Goal: Task Accomplishment & Management: Manage account settings

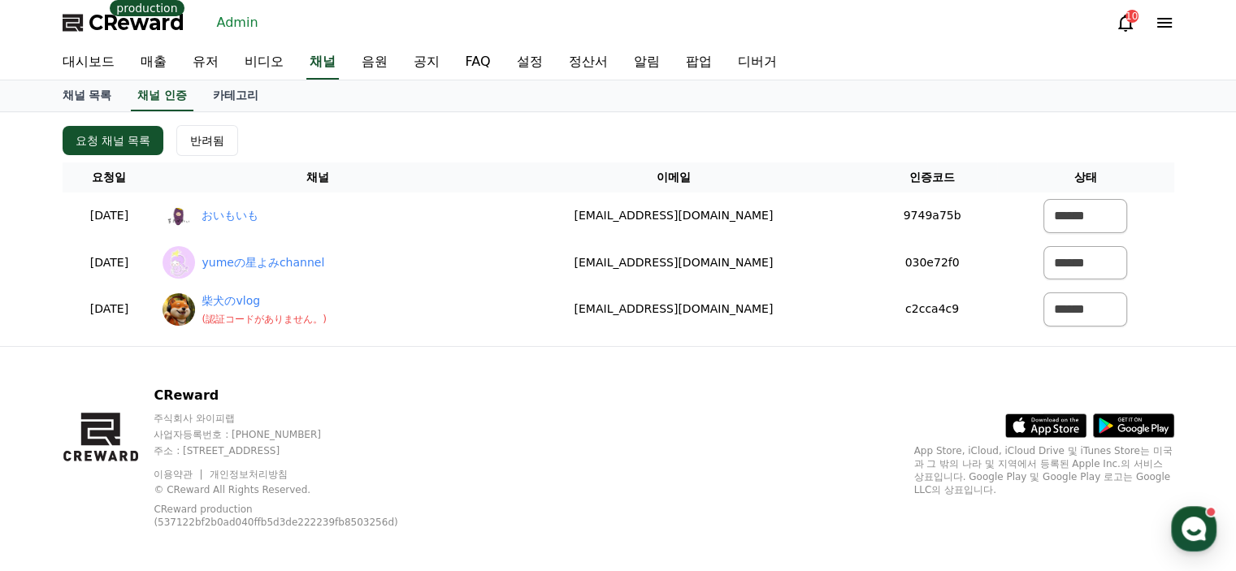
click at [203, 64] on link "유저" at bounding box center [206, 63] width 52 height 34
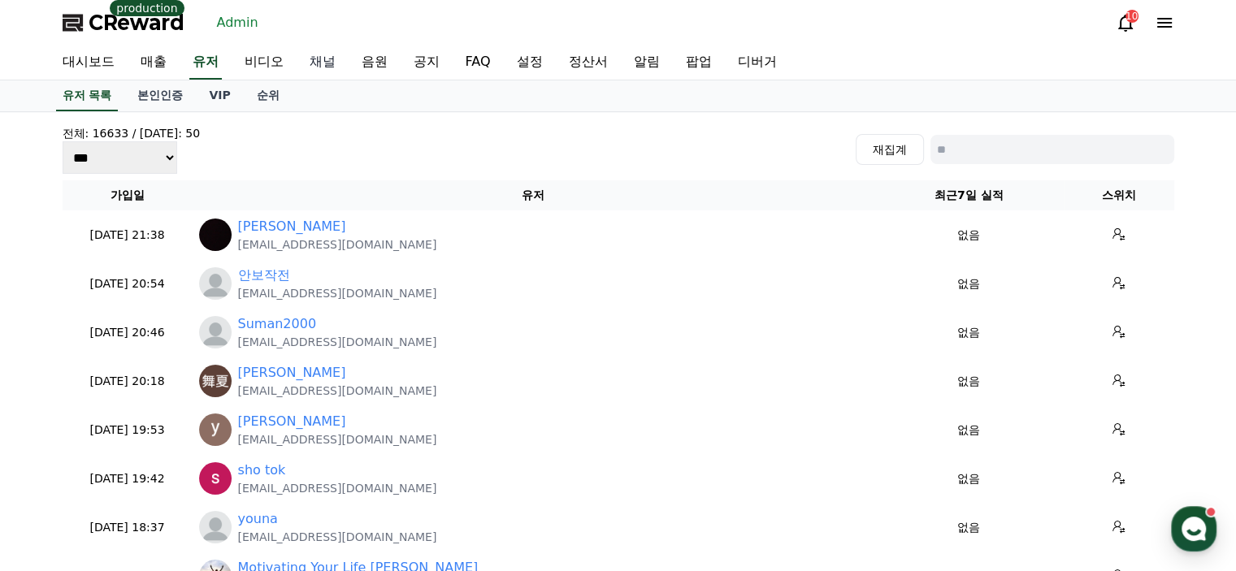
click at [335, 59] on link "채널" at bounding box center [323, 63] width 52 height 34
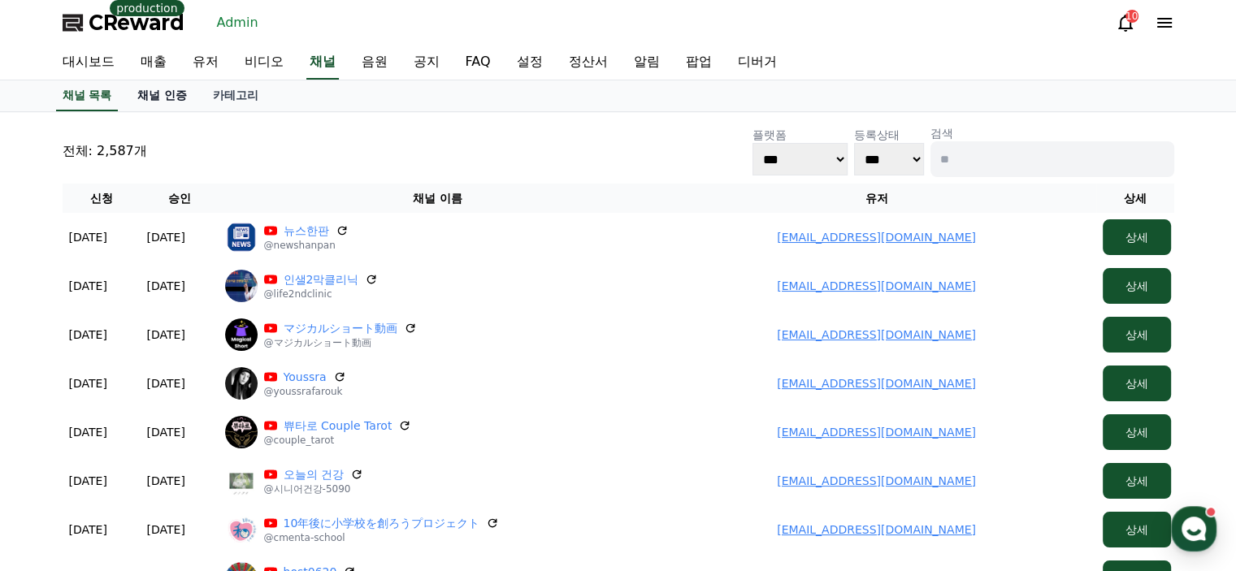
click at [170, 89] on link "채널 인증" at bounding box center [162, 95] width 76 height 31
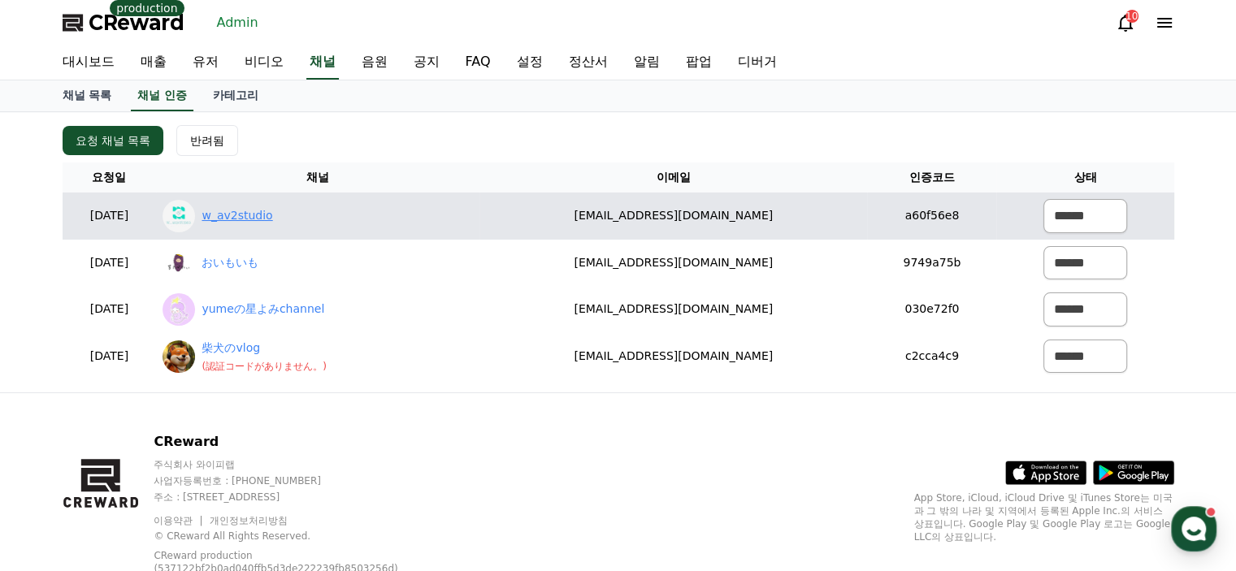
click at [257, 214] on link "w_av2studio" at bounding box center [237, 215] width 71 height 17
click at [1068, 211] on select "****** *** ***" at bounding box center [1086, 216] width 84 height 34
click at [1044, 199] on select "****** *** ***" at bounding box center [1086, 216] width 84 height 34
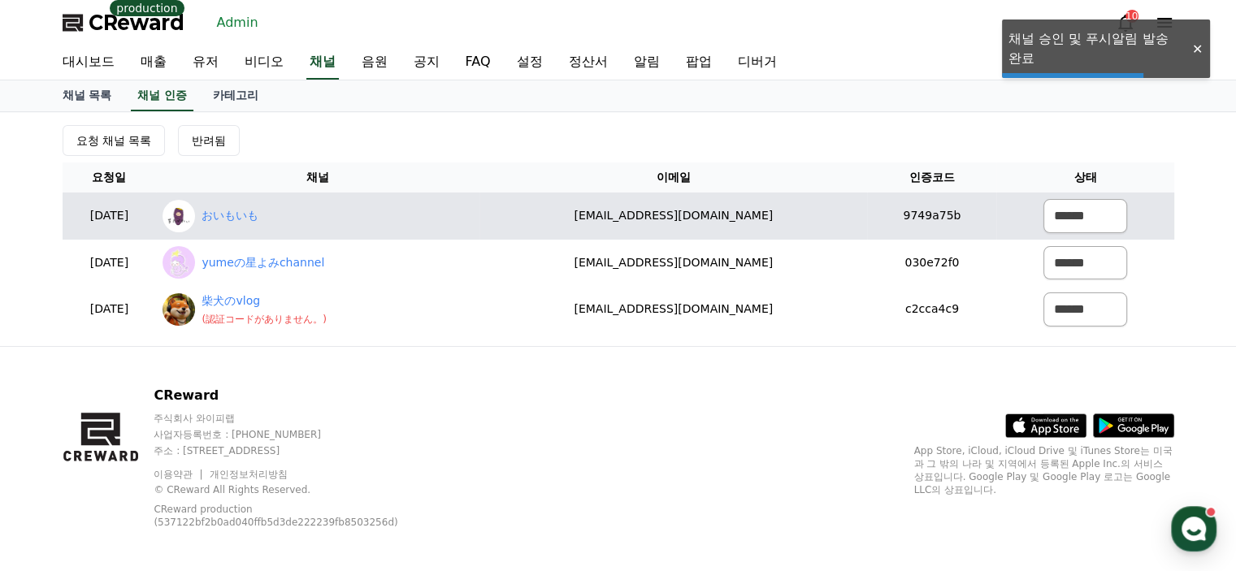
click at [285, 202] on div "おいもいも" at bounding box center [318, 216] width 311 height 33
click at [259, 211] on link "おいもいも" at bounding box center [230, 215] width 57 height 17
click at [1085, 202] on select "****** *** ***" at bounding box center [1086, 216] width 84 height 34
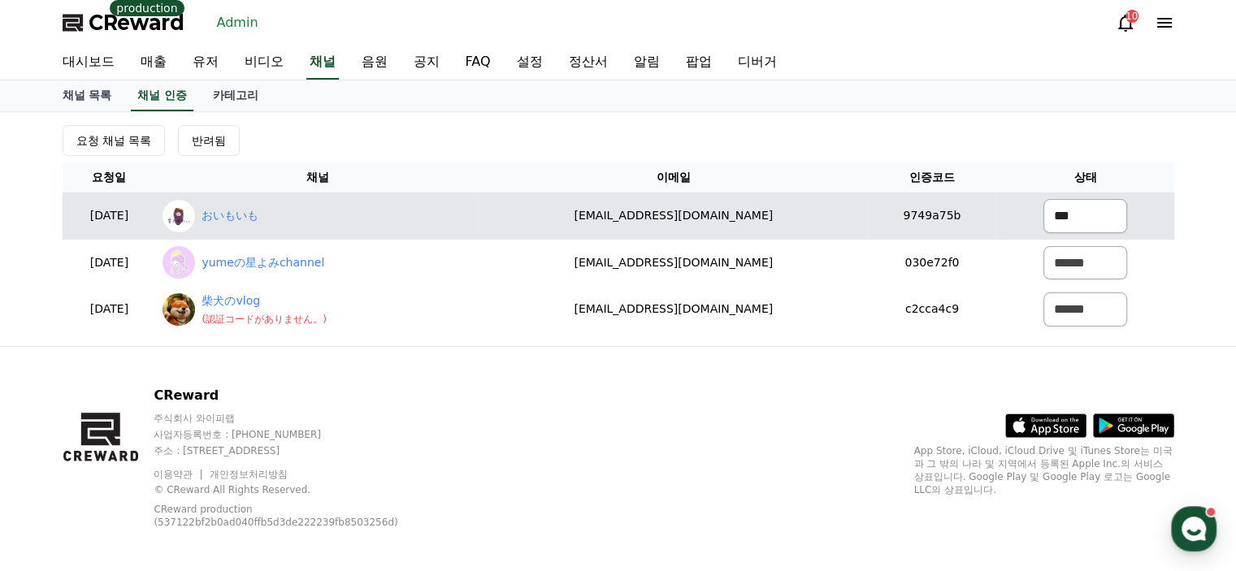
click at [1044, 199] on select "****** *** ***" at bounding box center [1086, 216] width 84 height 34
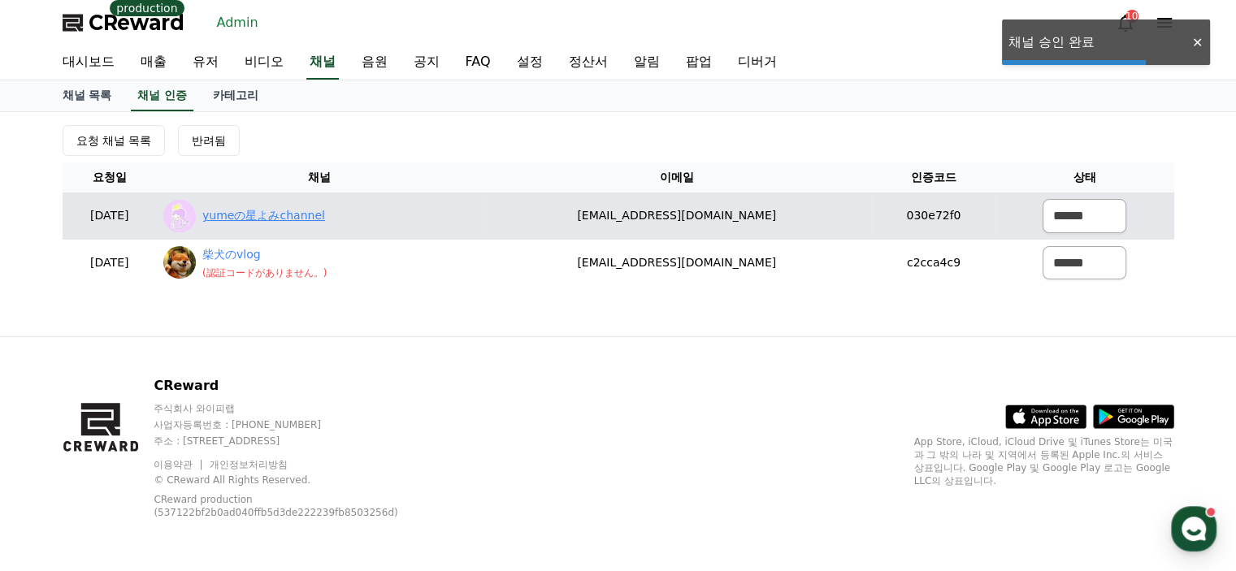
click at [298, 220] on link "yumeの星よみchannel" at bounding box center [263, 215] width 123 height 17
click at [1057, 218] on select "****** *** ***" at bounding box center [1085, 216] width 84 height 34
click at [1043, 199] on select "****** *** ***" at bounding box center [1085, 216] width 84 height 34
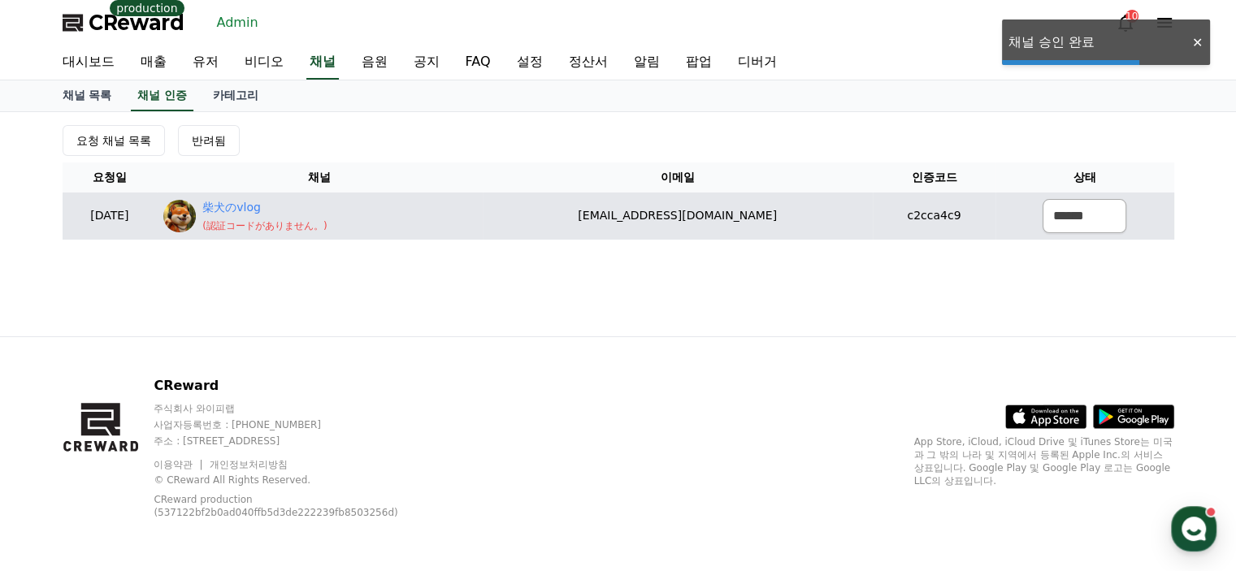
click at [271, 215] on div "柴犬のvlog ( 認証コードがありません。 )" at bounding box center [264, 215] width 124 height 33
click at [276, 211] on link "柴犬のvlog" at bounding box center [264, 207] width 124 height 17
click at [1102, 216] on select "****** *** ***" at bounding box center [1085, 216] width 84 height 34
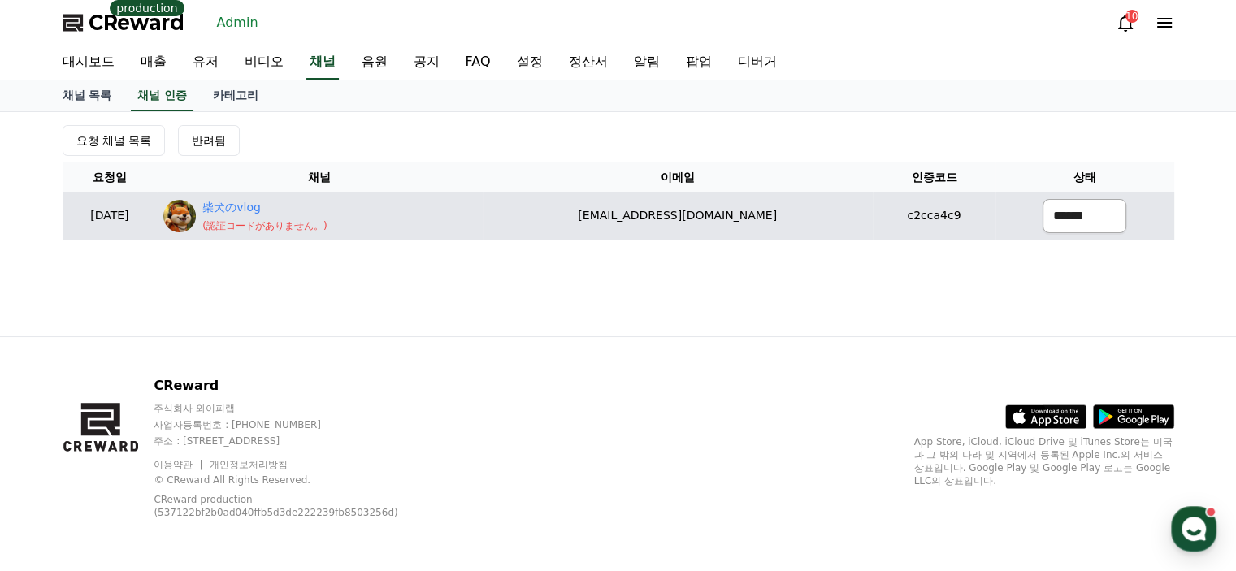
select select "********"
click at [1043, 199] on select "****** *** ***" at bounding box center [1085, 216] width 84 height 34
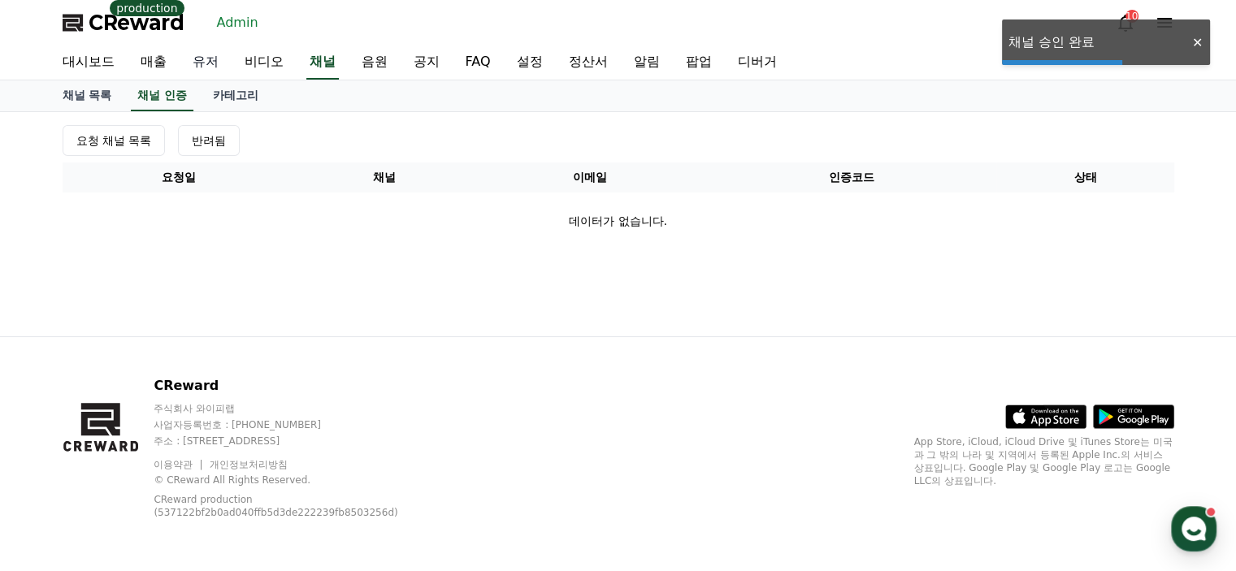
click at [210, 67] on link "유저" at bounding box center [206, 63] width 52 height 34
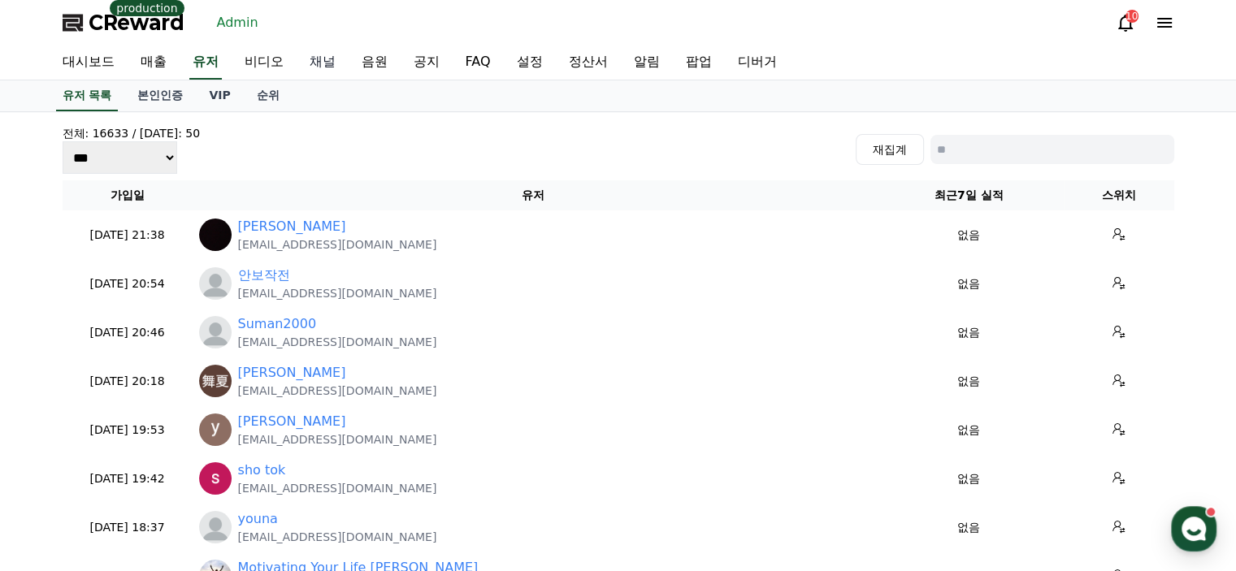
click at [335, 61] on link "채널" at bounding box center [323, 63] width 52 height 34
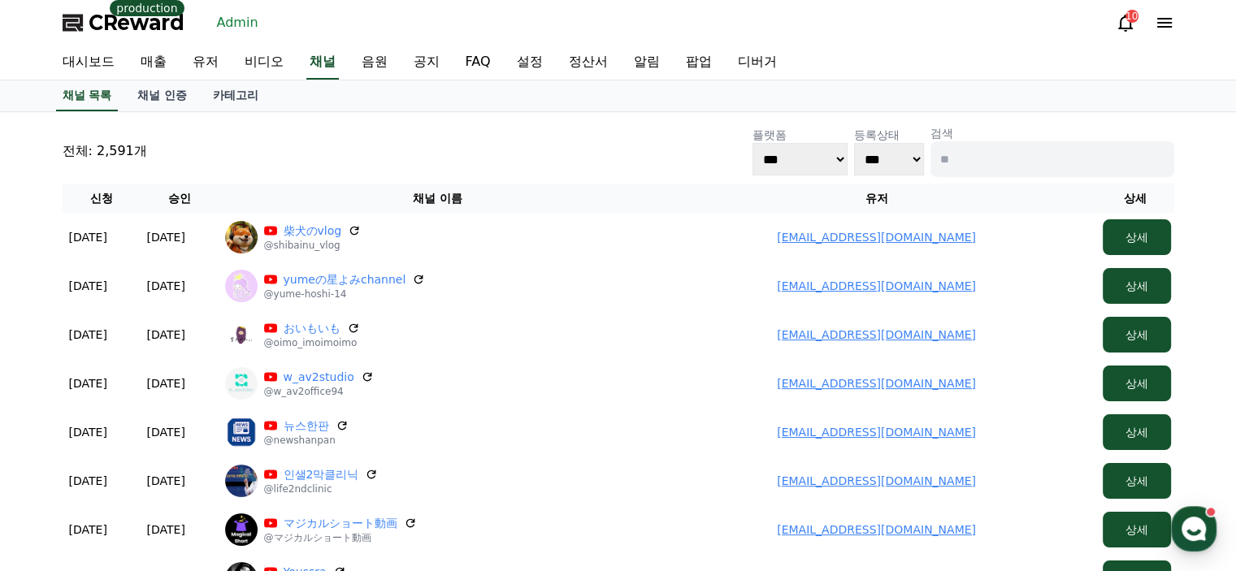
click at [75, 54] on link "대시보드" at bounding box center [89, 63] width 78 height 34
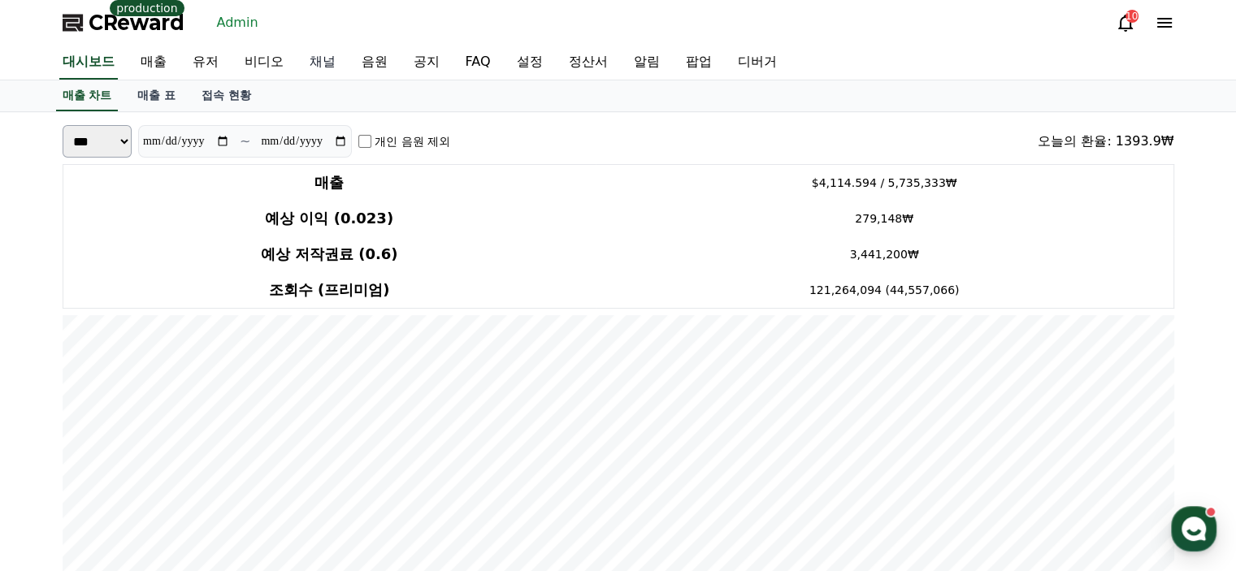
click at [318, 67] on link "채널" at bounding box center [323, 63] width 52 height 34
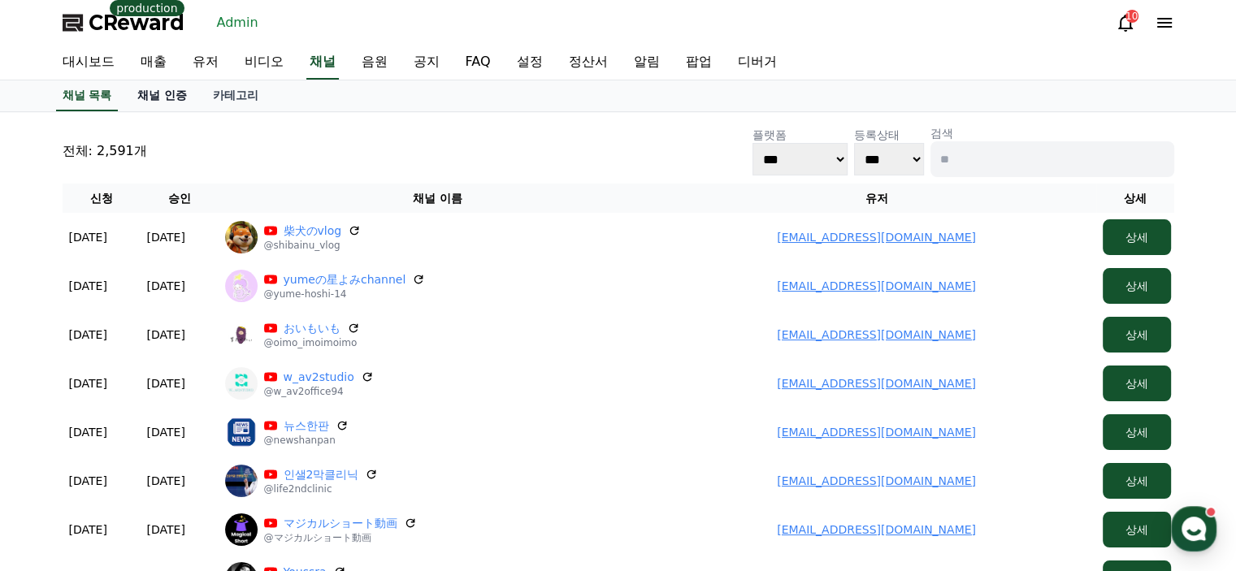
click at [176, 94] on link "채널 인증" at bounding box center [162, 95] width 76 height 31
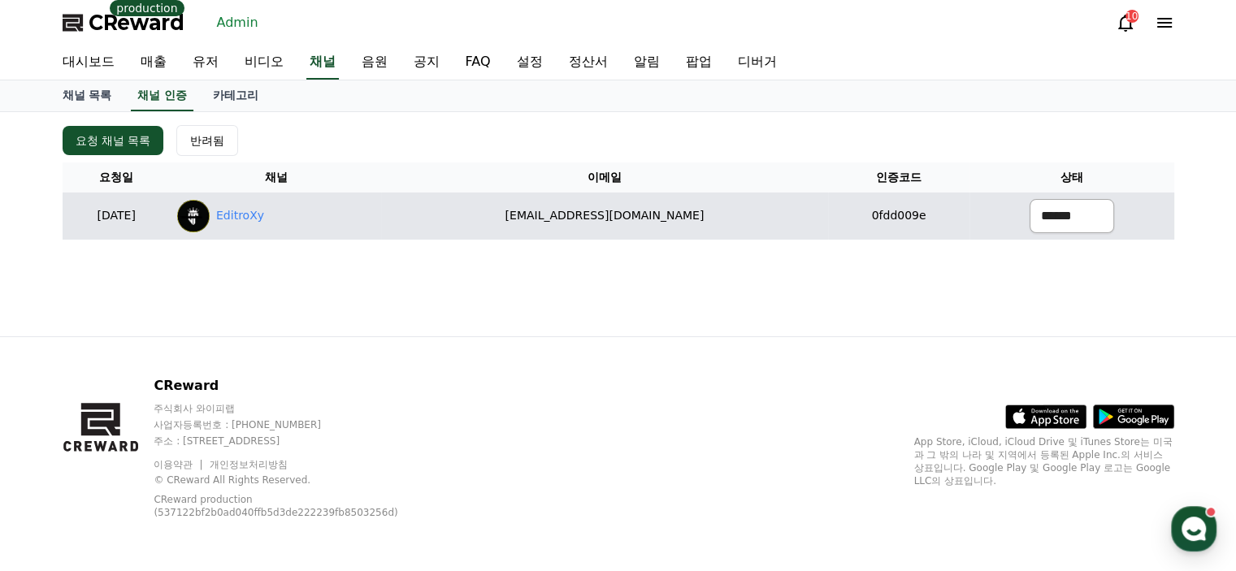
click at [1069, 211] on select "****** *** ***" at bounding box center [1072, 216] width 84 height 34
select select "********"
click at [1030, 199] on select "****** *** ***" at bounding box center [1072, 216] width 84 height 34
click at [264, 217] on link "EditroXy" at bounding box center [240, 215] width 48 height 17
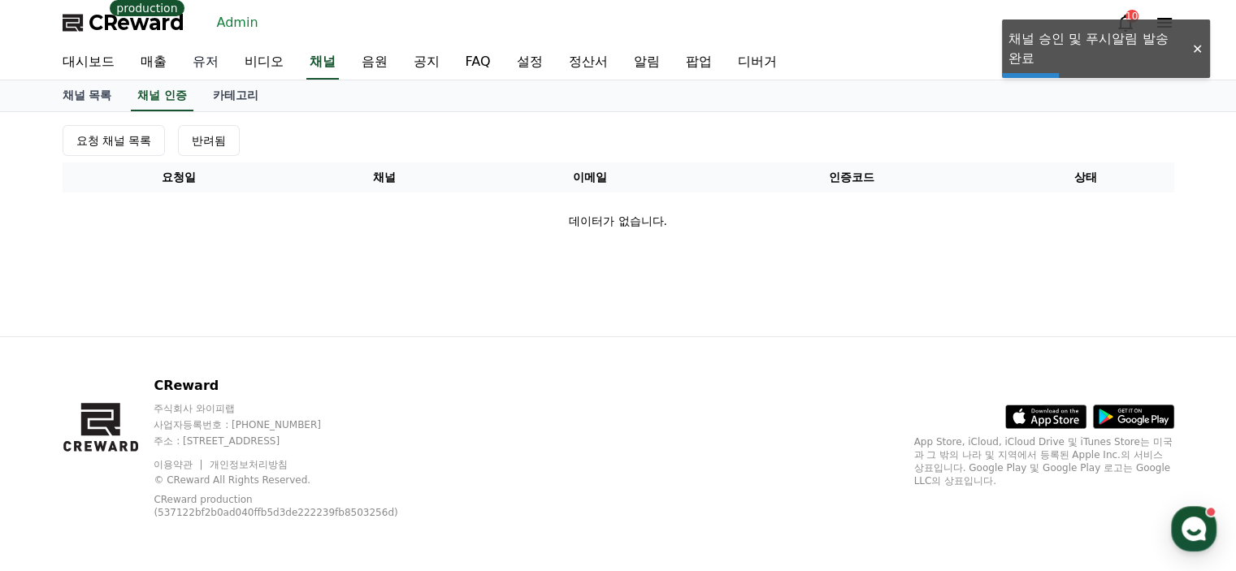
click at [205, 68] on link "유저" at bounding box center [206, 63] width 52 height 34
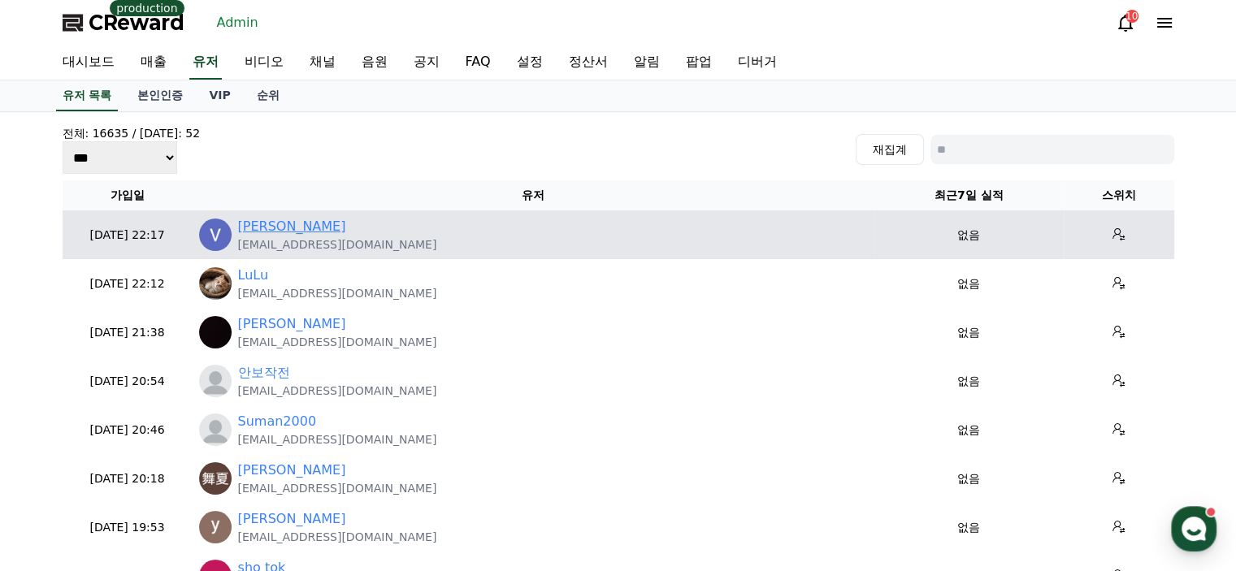
click at [297, 232] on link "Vionah Adhiambo" at bounding box center [292, 227] width 108 height 20
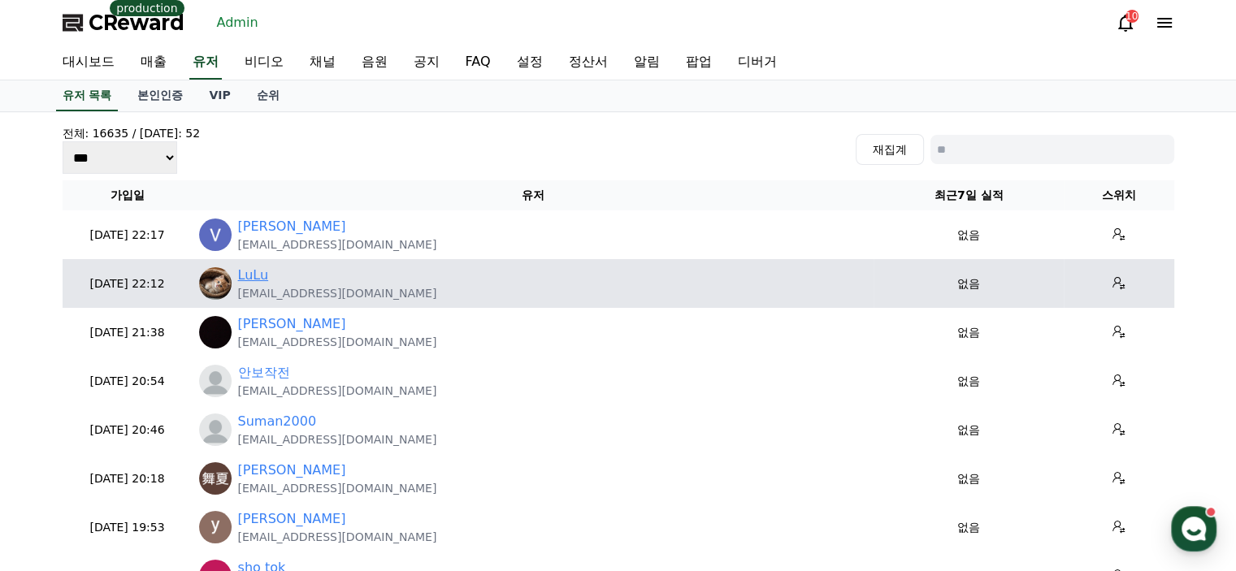
click at [255, 273] on link "LuLu" at bounding box center [253, 276] width 31 height 20
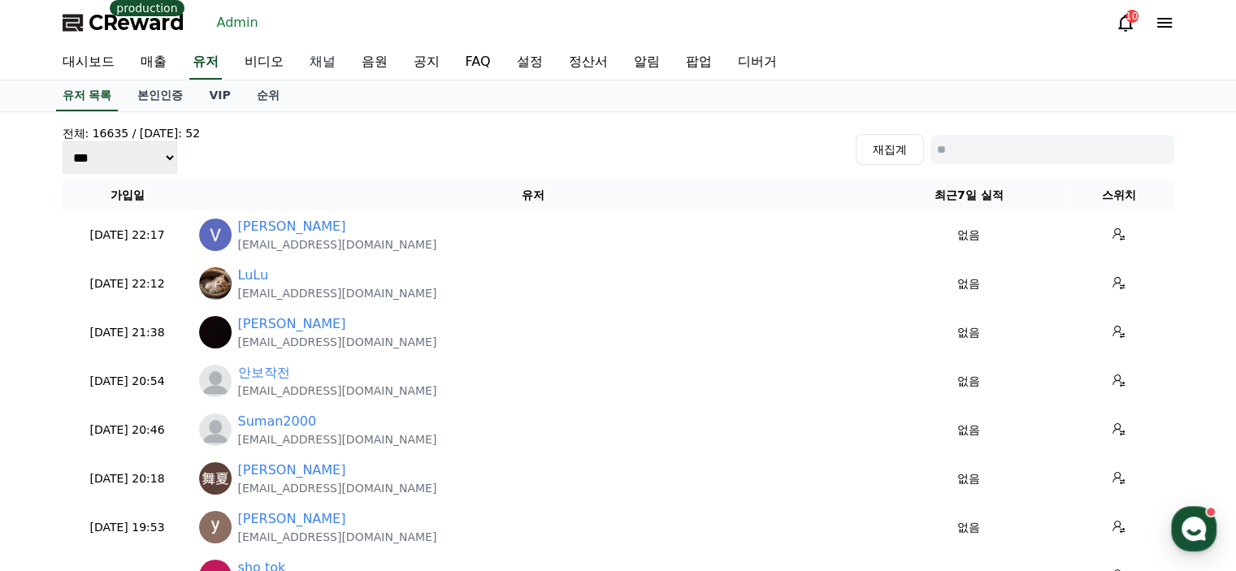
click at [328, 68] on link "채널" at bounding box center [323, 63] width 52 height 34
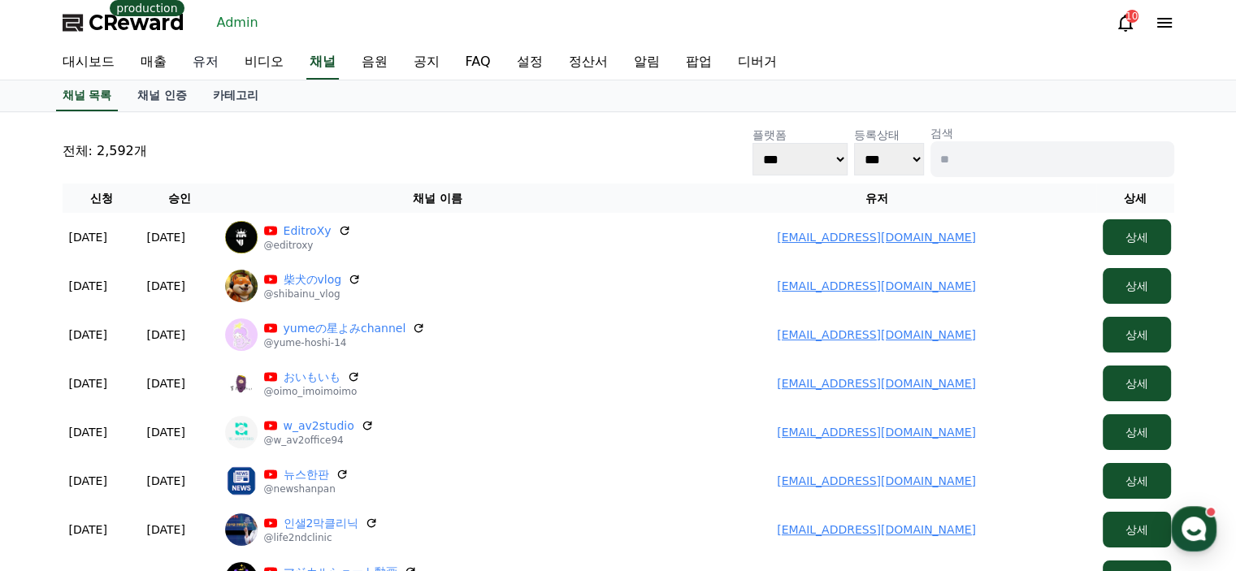
click at [214, 59] on link "유저" at bounding box center [206, 63] width 52 height 34
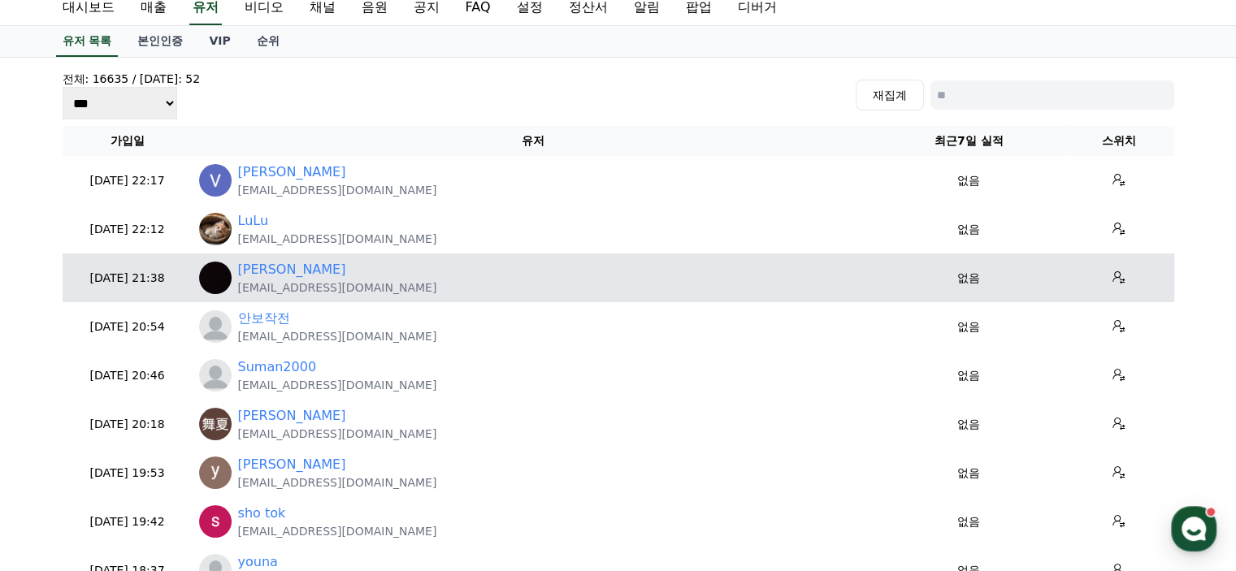
scroll to position [81, 0]
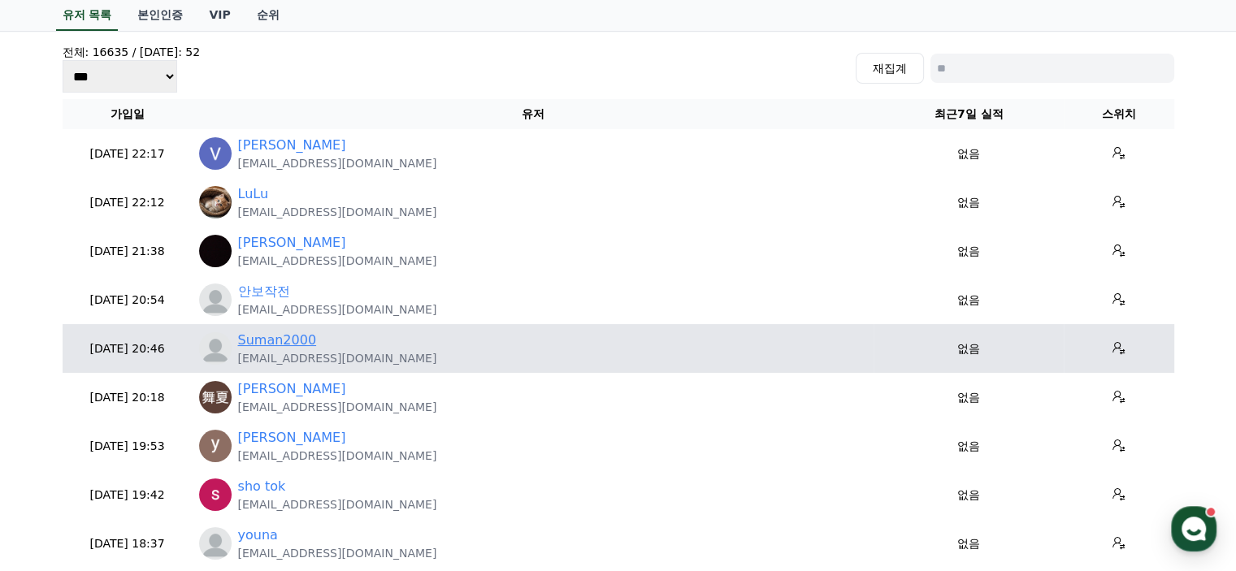
click at [283, 341] on link "Suman2000" at bounding box center [277, 341] width 79 height 20
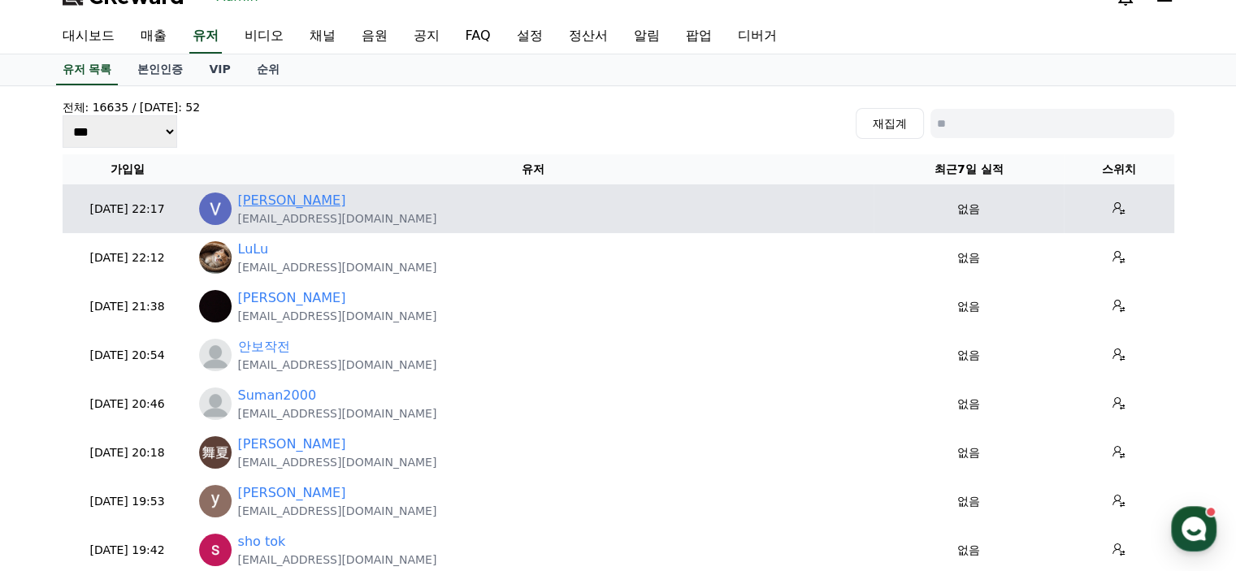
scroll to position [0, 0]
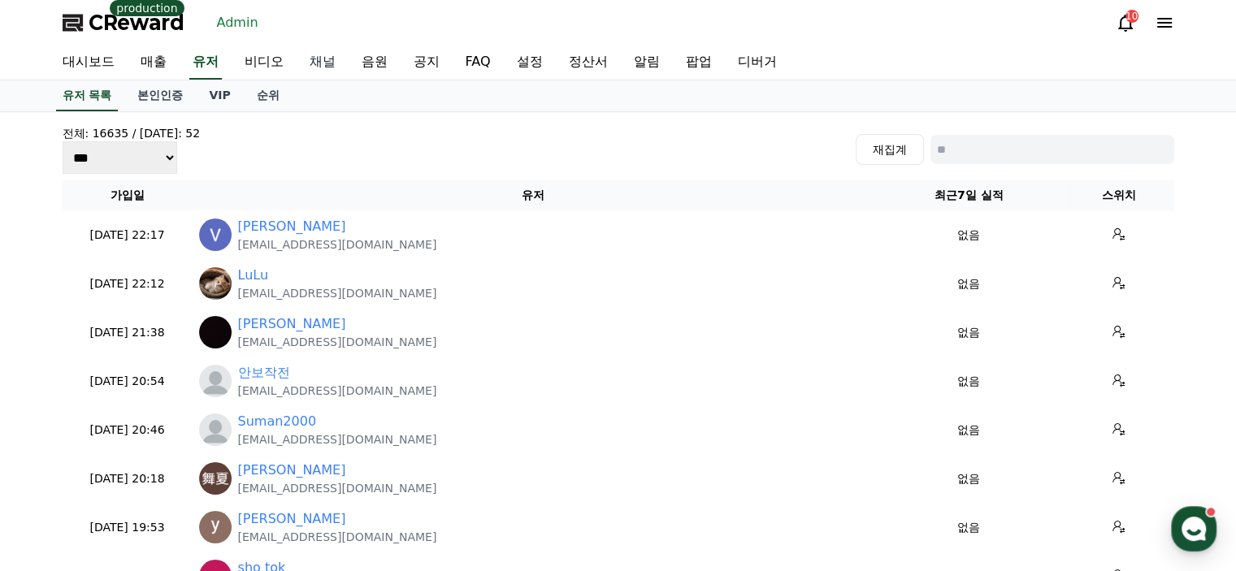
click at [321, 76] on link "채널" at bounding box center [323, 63] width 52 height 34
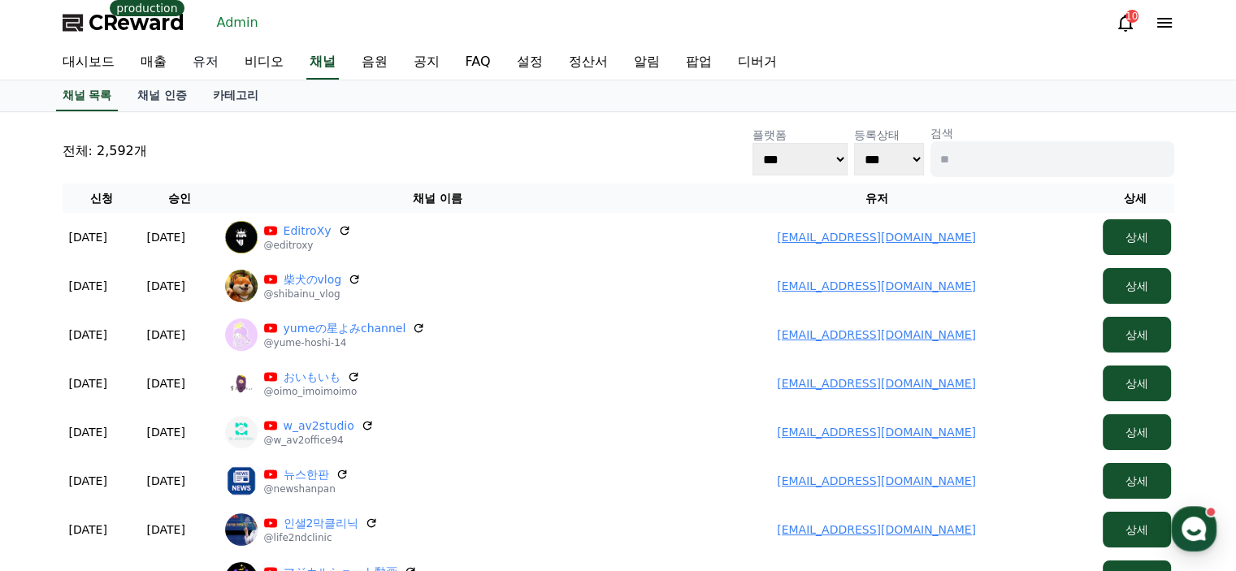
click at [202, 64] on link "유저" at bounding box center [206, 63] width 52 height 34
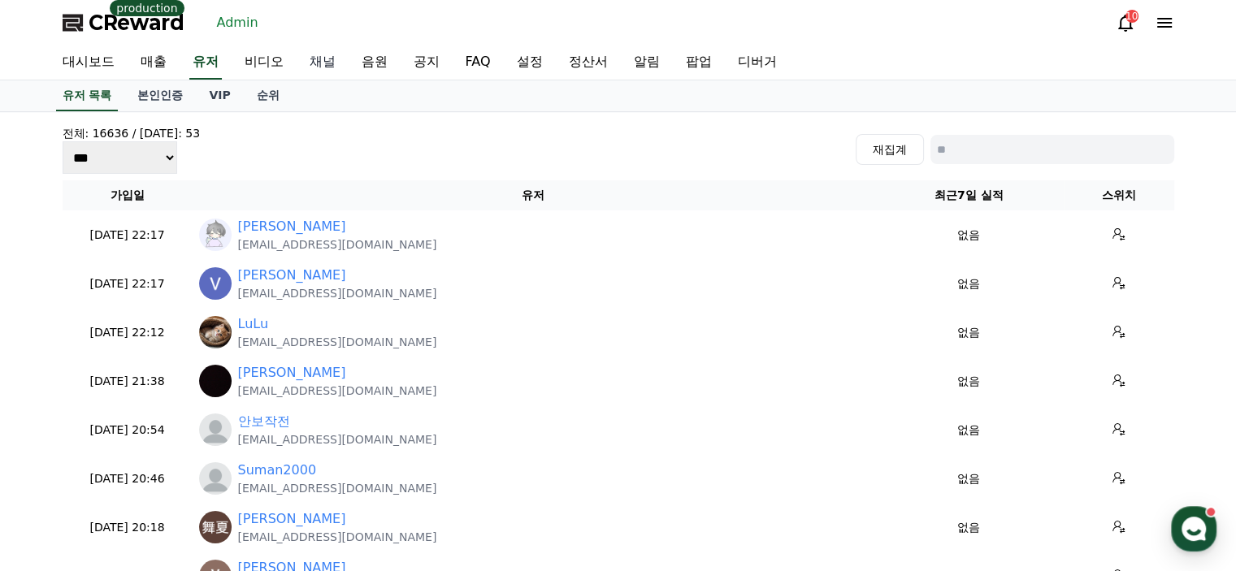
click at [313, 63] on link "채널" at bounding box center [323, 63] width 52 height 34
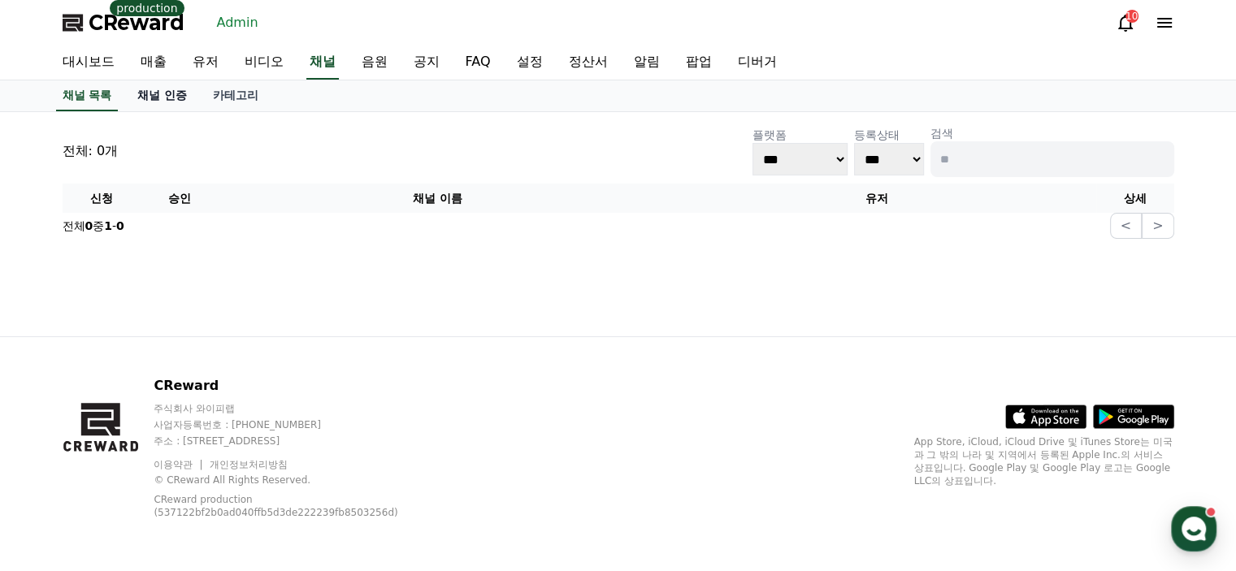
click at [148, 93] on link "채널 인증" at bounding box center [162, 95] width 76 height 31
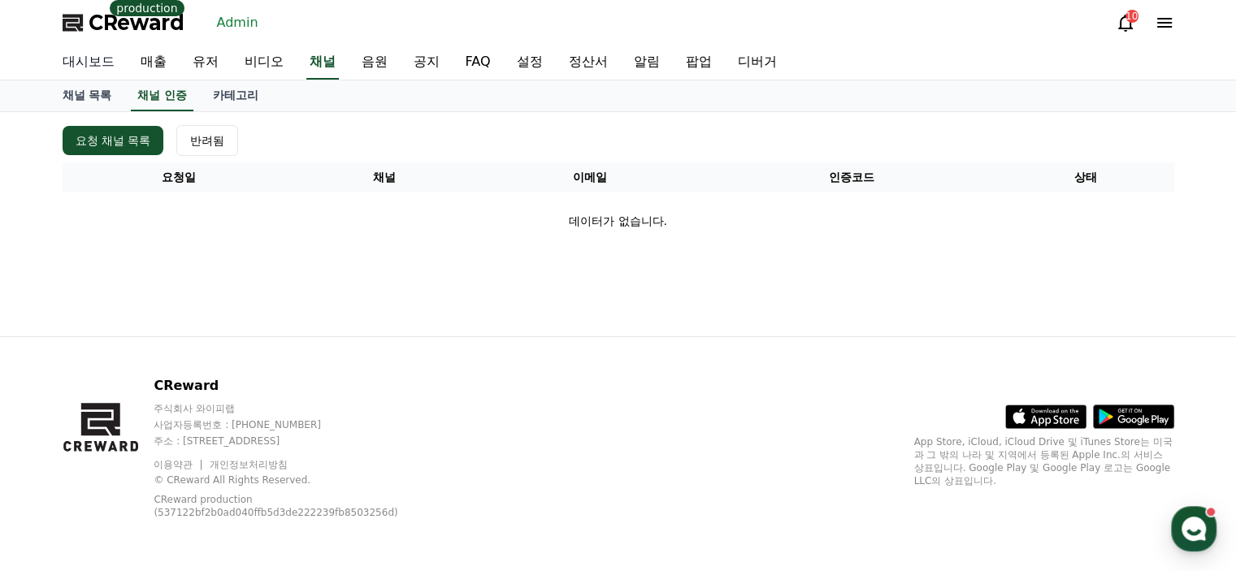
click at [88, 60] on link "대시보드" at bounding box center [89, 63] width 78 height 34
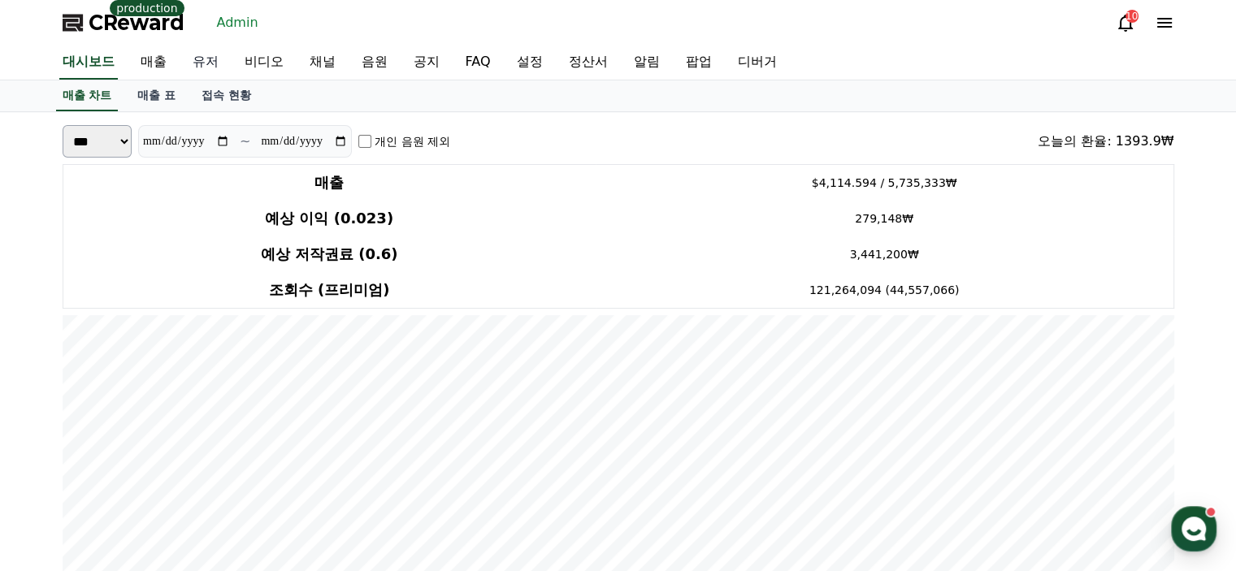
click at [194, 69] on link "유저" at bounding box center [206, 63] width 52 height 34
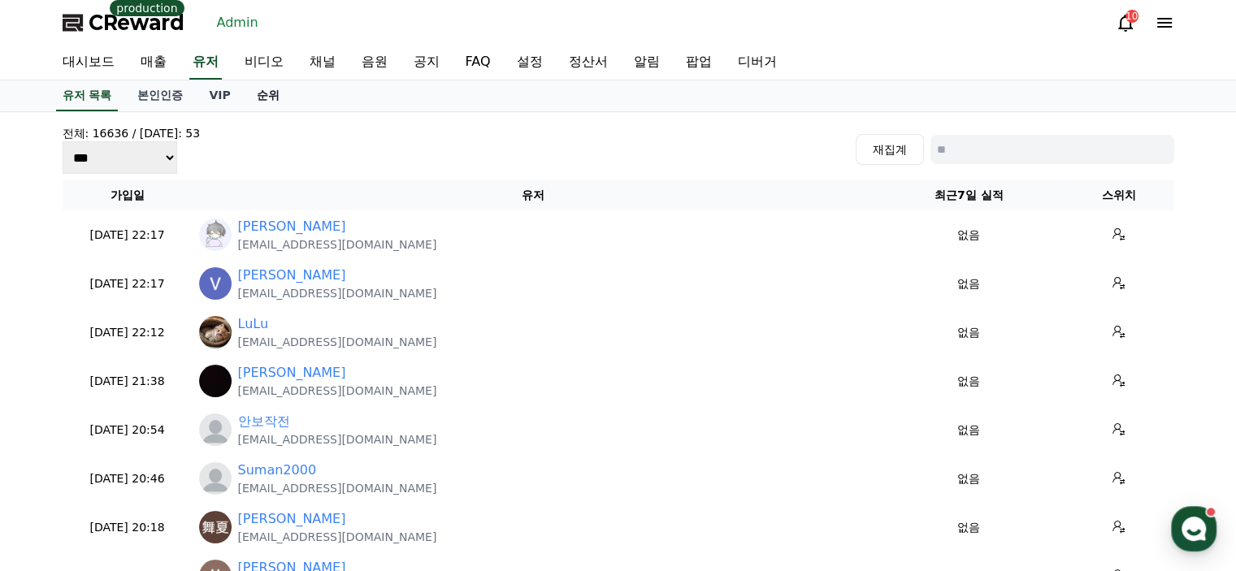
click at [250, 97] on link "순위" at bounding box center [268, 95] width 49 height 31
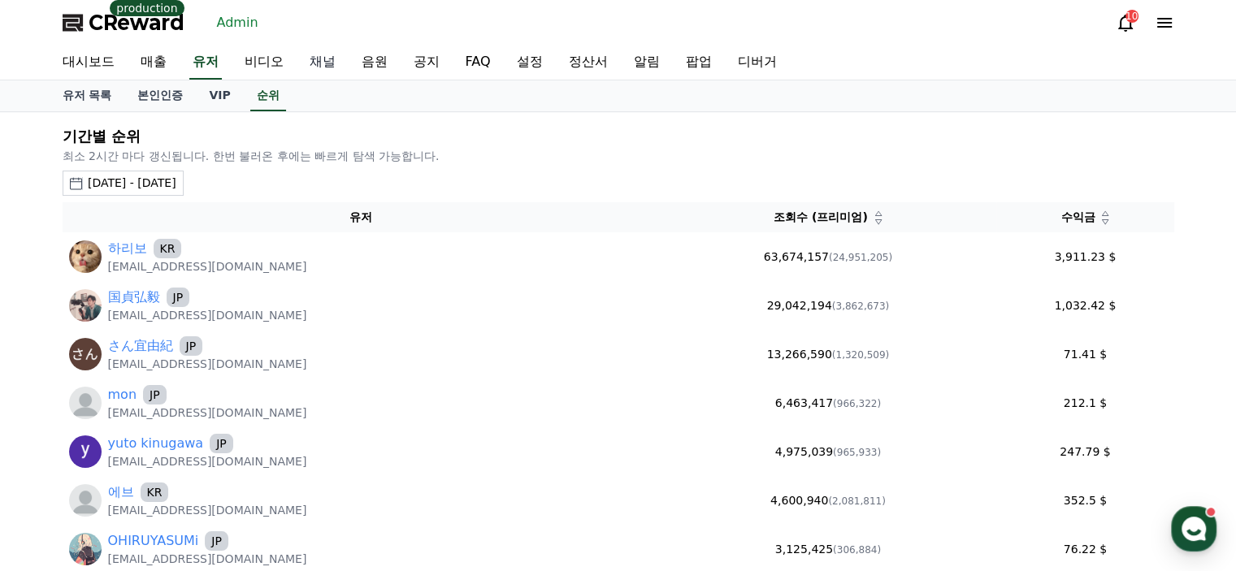
click at [315, 57] on link "채널" at bounding box center [323, 63] width 52 height 34
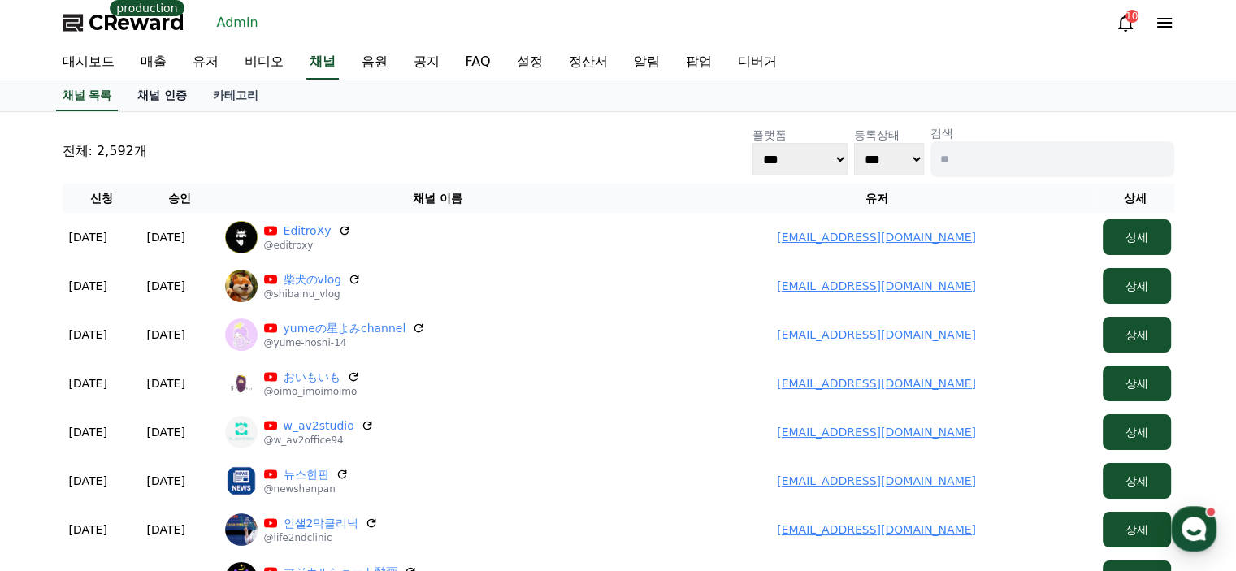
click at [172, 98] on link "채널 인증" at bounding box center [162, 95] width 76 height 31
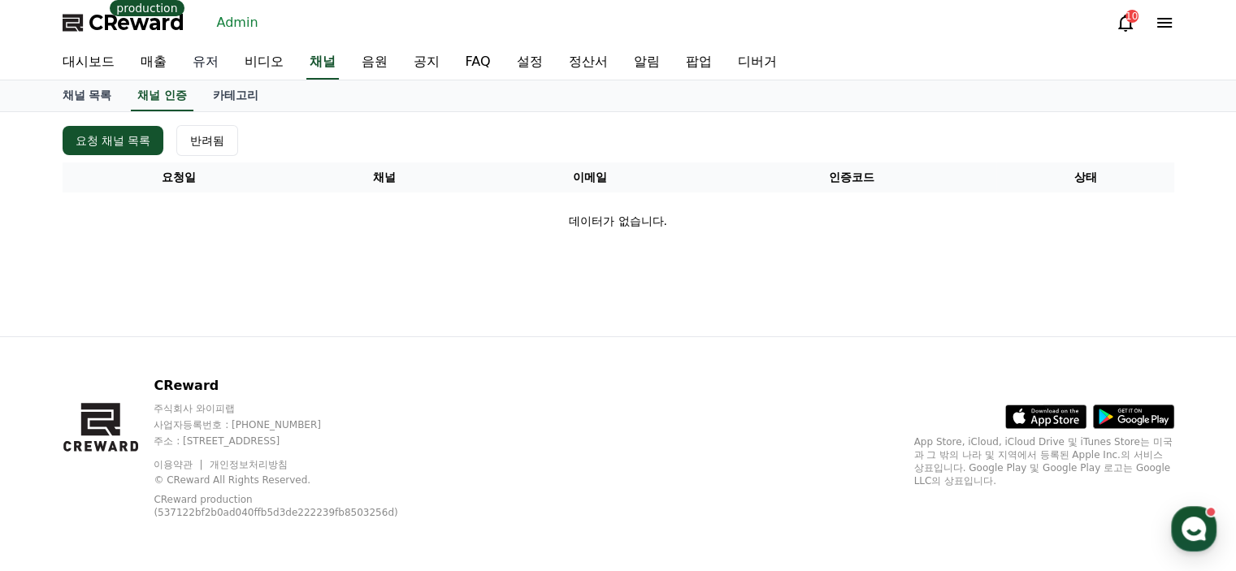
click at [229, 66] on link "유저" at bounding box center [206, 63] width 52 height 34
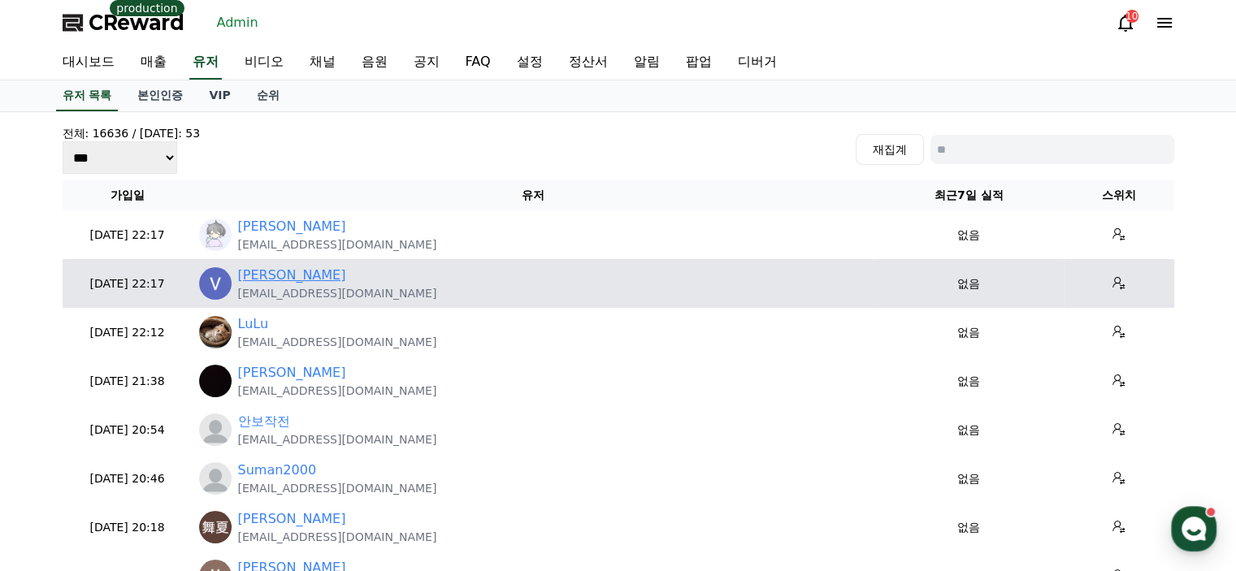
click at [294, 280] on link "Vionah Adhiambo" at bounding box center [292, 276] width 108 height 20
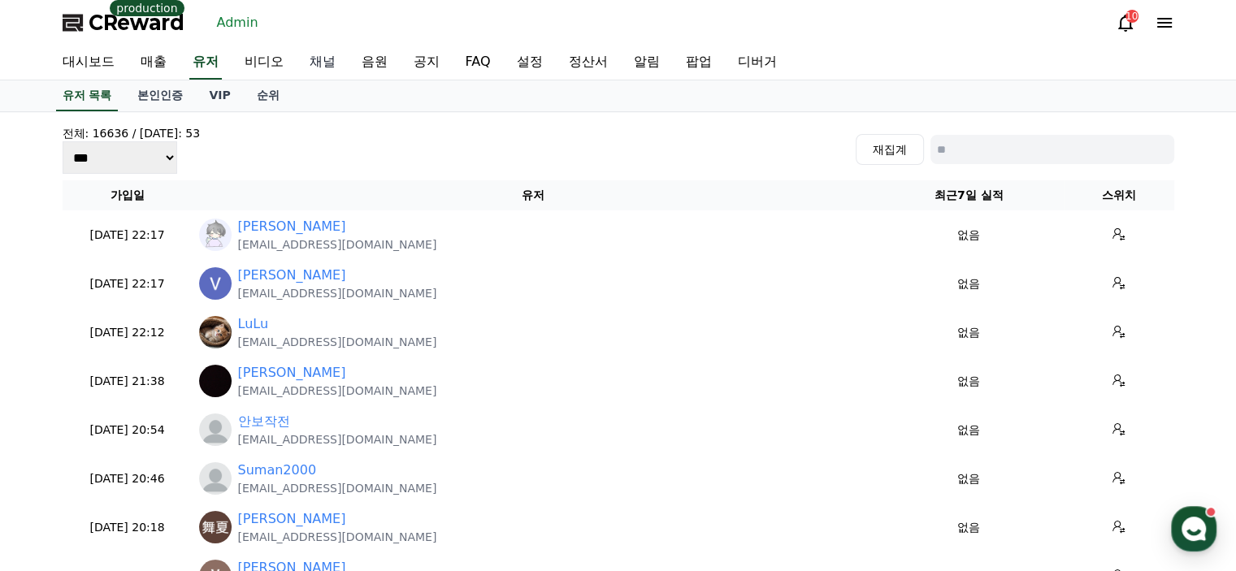
click at [327, 63] on link "채널" at bounding box center [323, 63] width 52 height 34
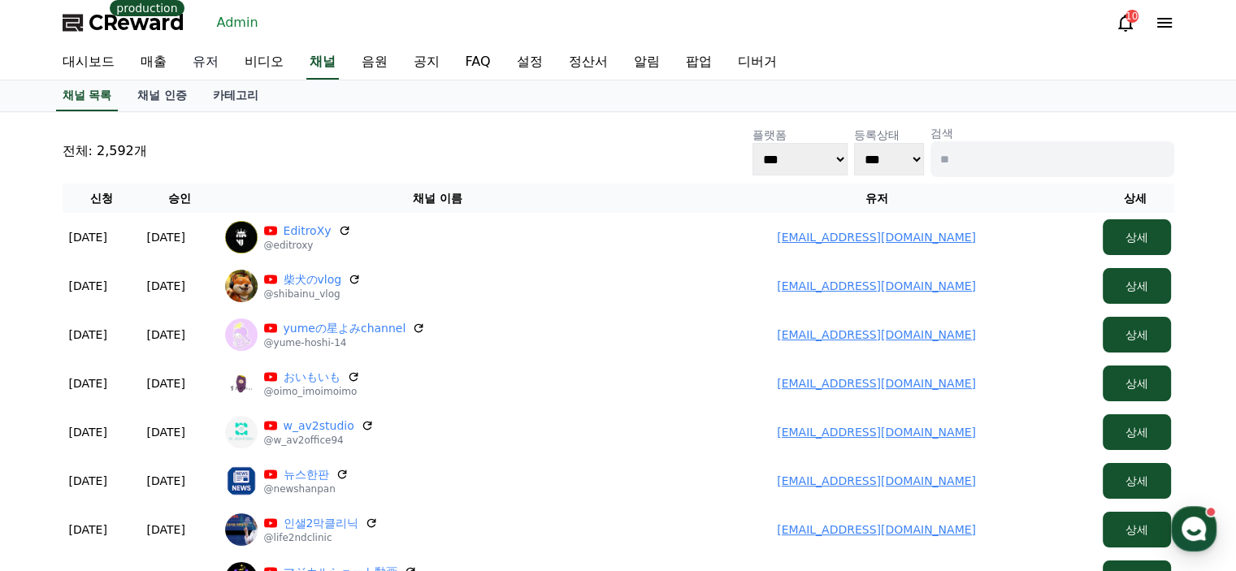
click at [203, 61] on link "유저" at bounding box center [206, 63] width 52 height 34
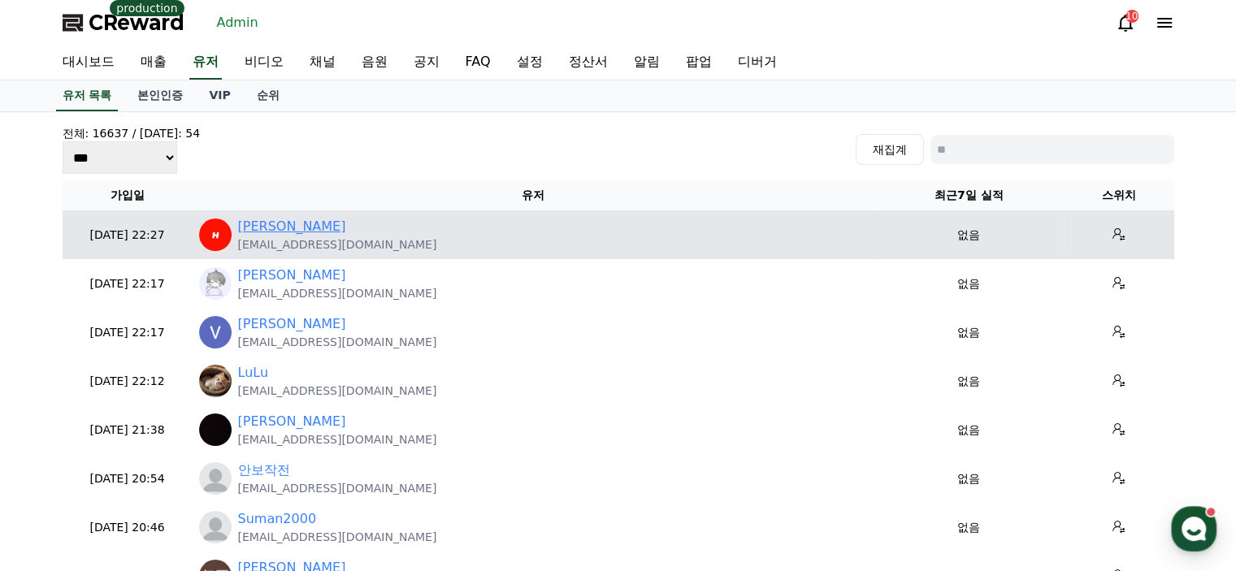
click at [299, 224] on link "Hardik Maurya" at bounding box center [292, 227] width 108 height 20
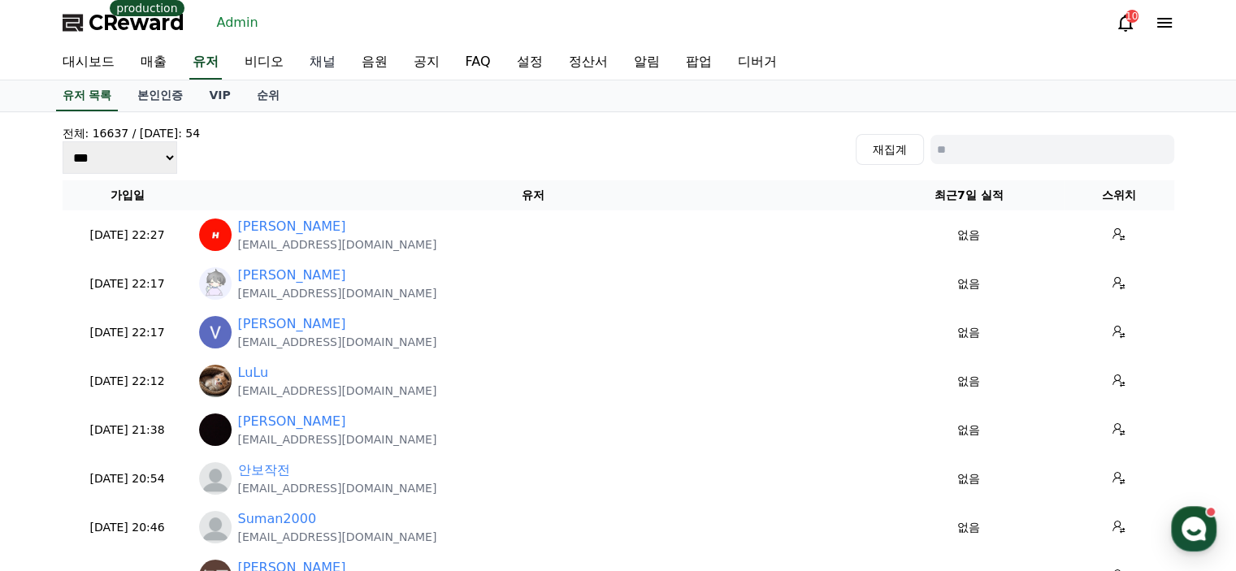
click at [330, 59] on link "채널" at bounding box center [323, 63] width 52 height 34
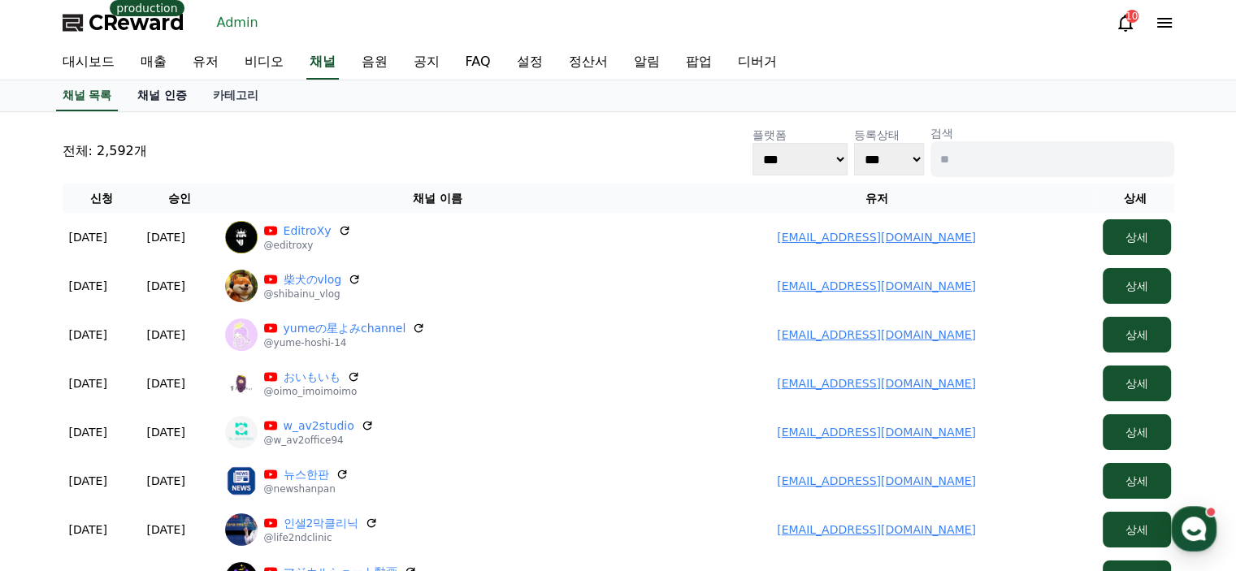
click at [172, 97] on link "채널 인증" at bounding box center [162, 95] width 76 height 31
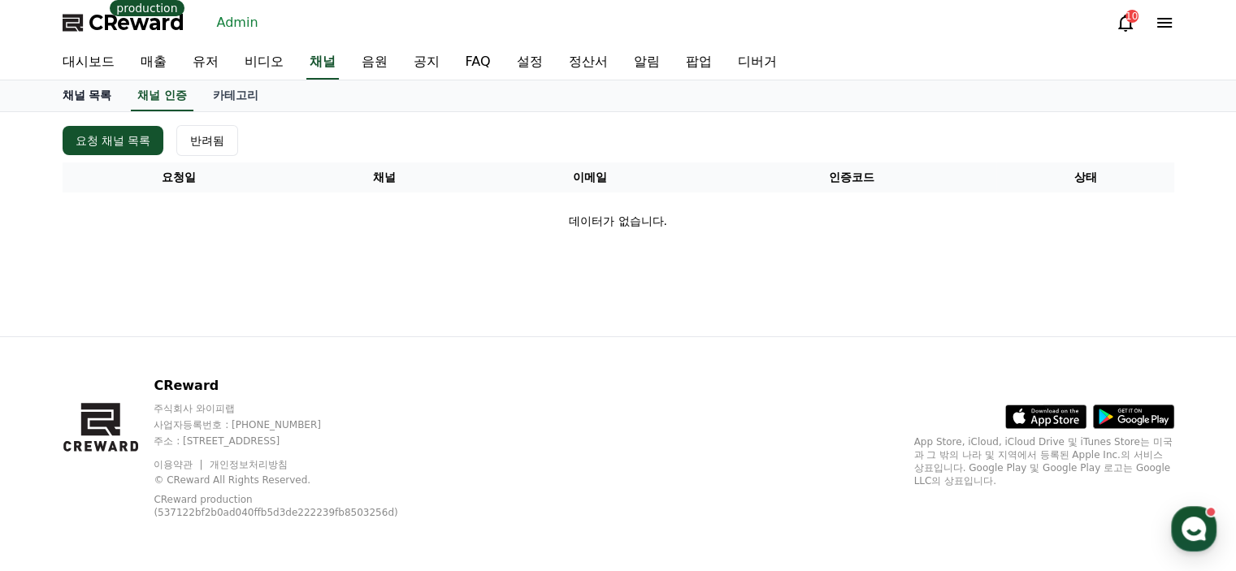
click at [111, 95] on link "채널 목록" at bounding box center [88, 95] width 76 height 31
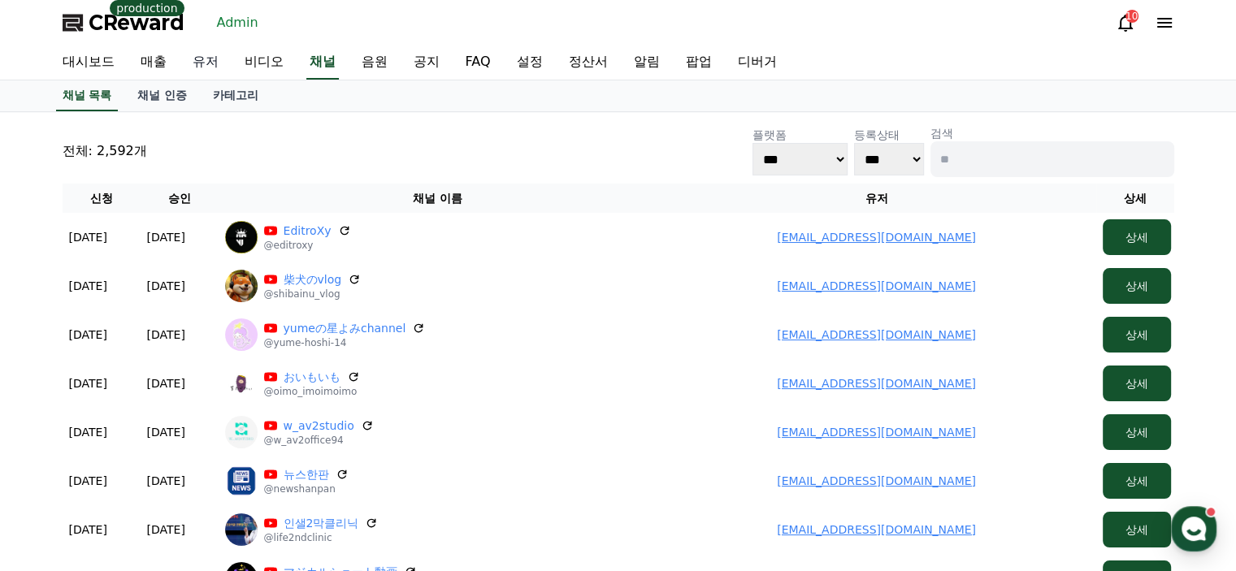
click at [210, 71] on link "유저" at bounding box center [206, 63] width 52 height 34
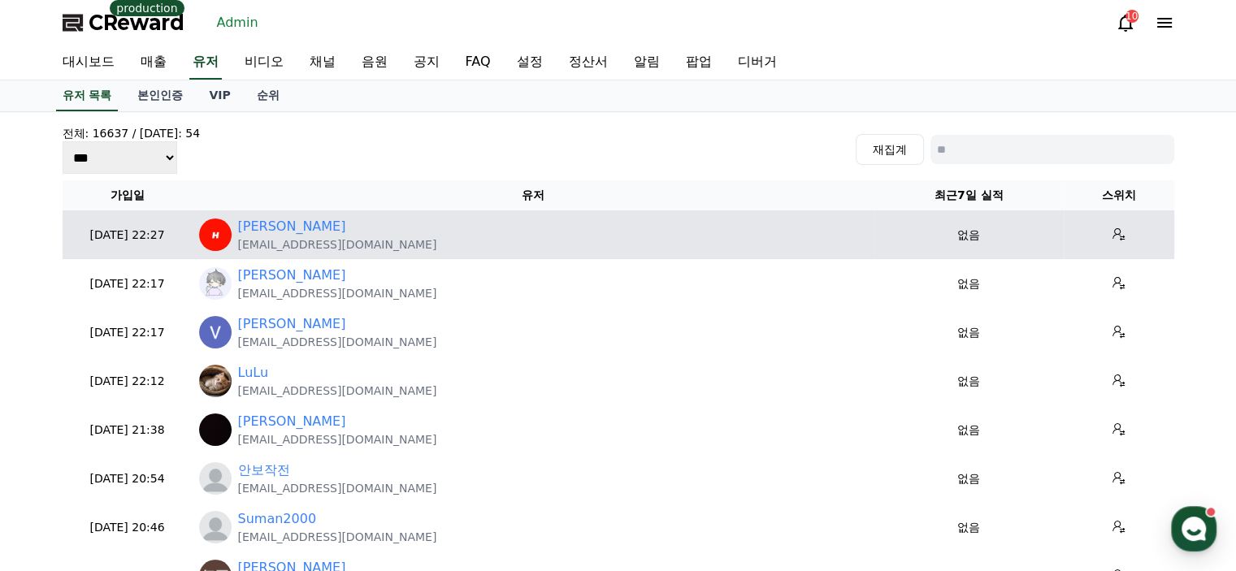
drag, startPoint x: 390, startPoint y: 247, endPoint x: 237, endPoint y: 249, distance: 152.8
click at [237, 249] on div "Hardik Maurya workforhardi@gmail.com" at bounding box center [533, 235] width 668 height 36
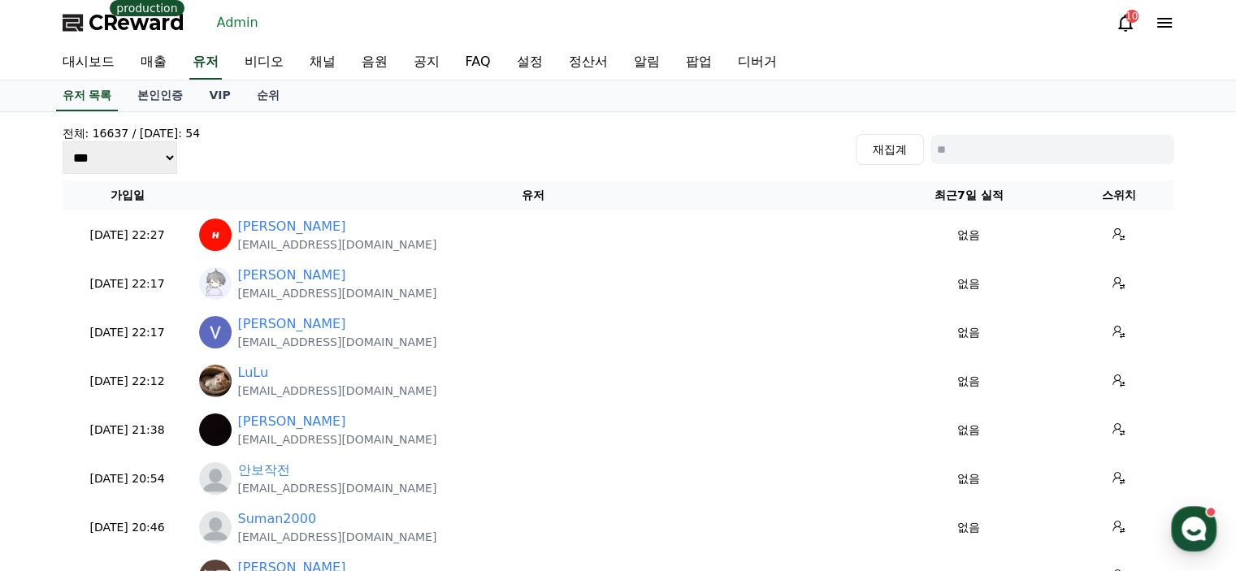
copy p "workforhardi@gmail.com"
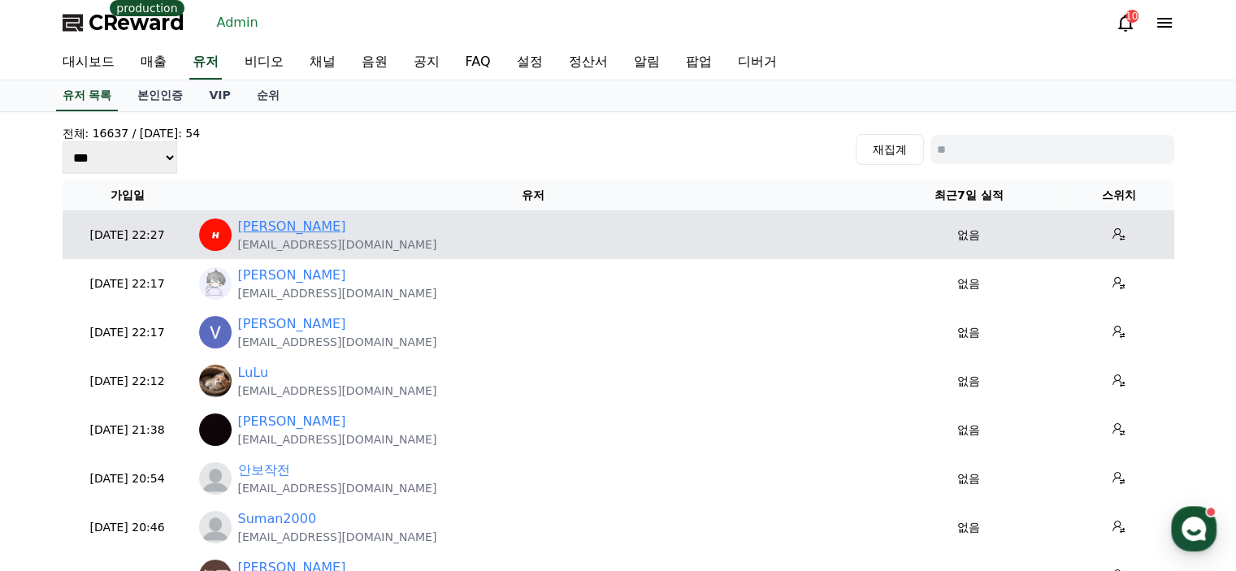
click at [286, 228] on link "Hardik Maurya" at bounding box center [292, 227] width 108 height 20
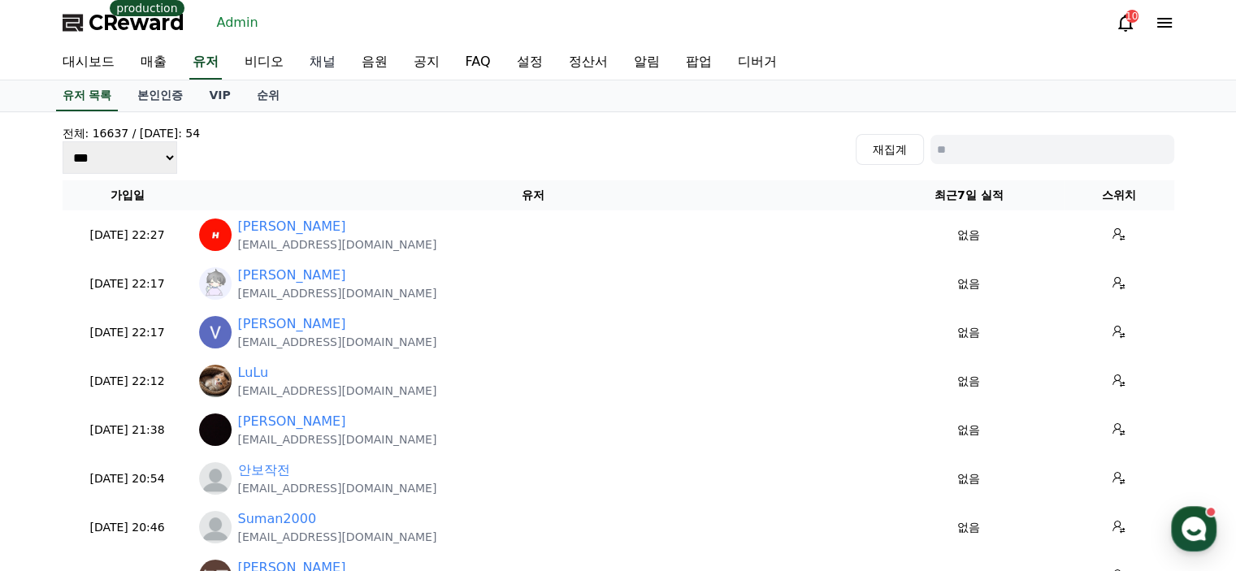
click at [316, 54] on link "채널" at bounding box center [323, 63] width 52 height 34
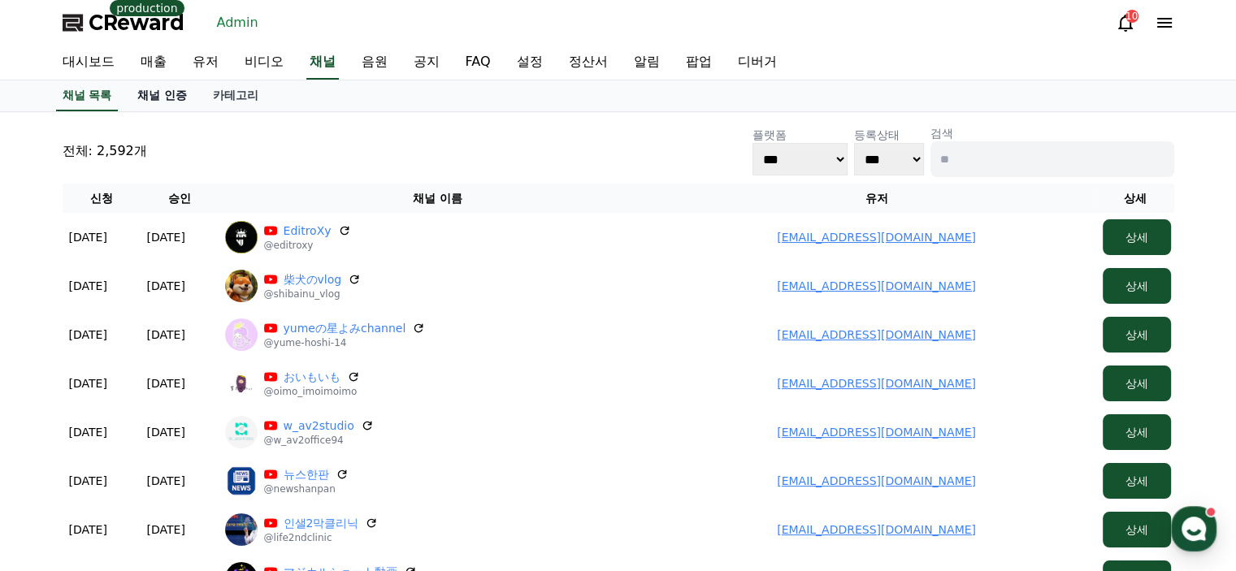
click at [159, 93] on link "채널 인증" at bounding box center [162, 95] width 76 height 31
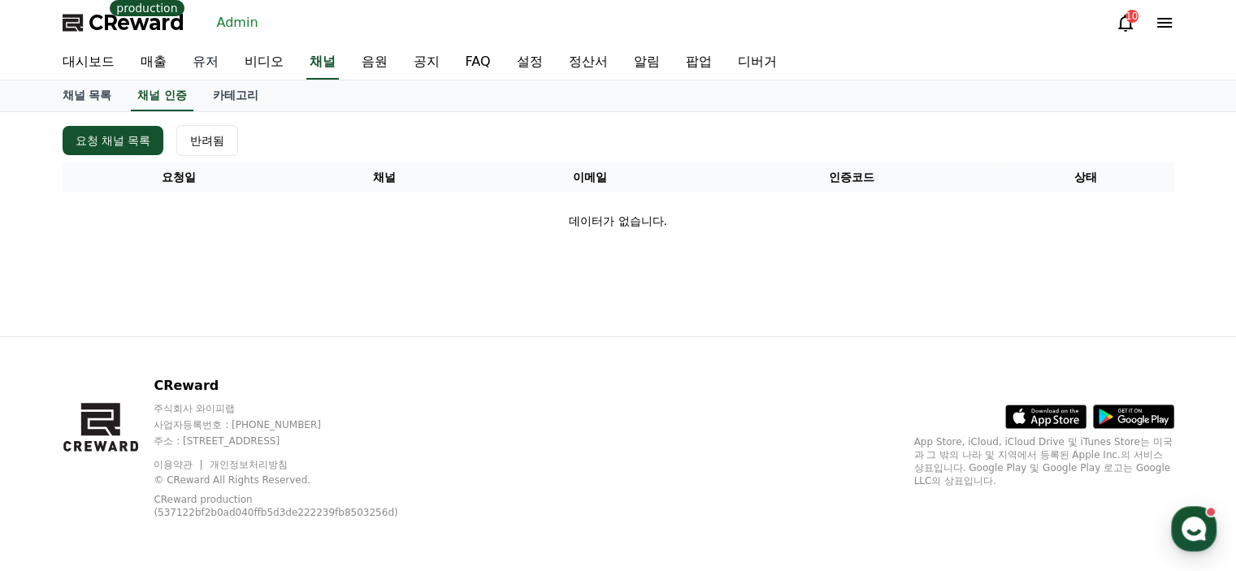
click at [219, 65] on link "유저" at bounding box center [206, 63] width 52 height 34
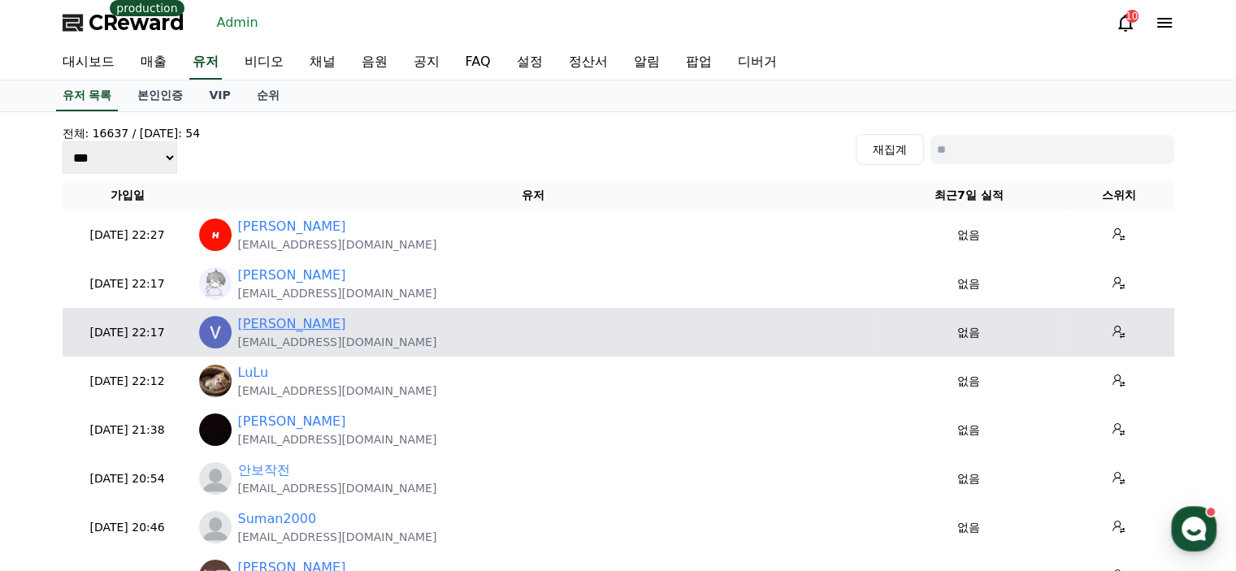
click at [311, 318] on link "Vionah Adhiambo" at bounding box center [292, 325] width 108 height 20
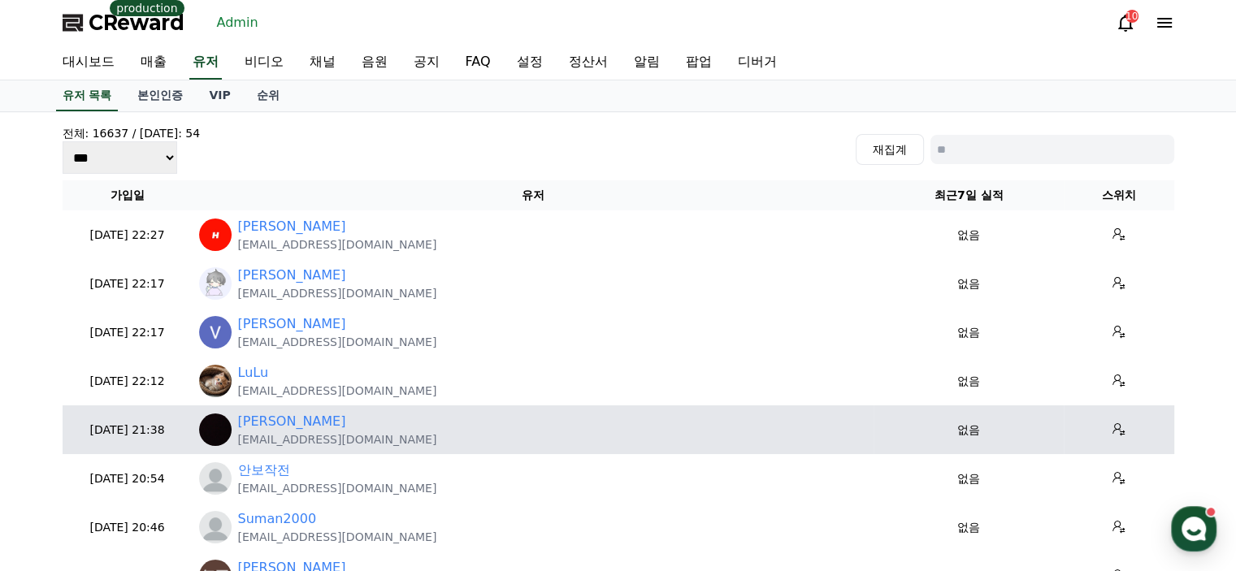
drag, startPoint x: 393, startPoint y: 441, endPoint x: 237, endPoint y: 439, distance: 156.1
click at [237, 439] on div "eric fernandes fernandeseric013@gmail.com" at bounding box center [533, 430] width 668 height 36
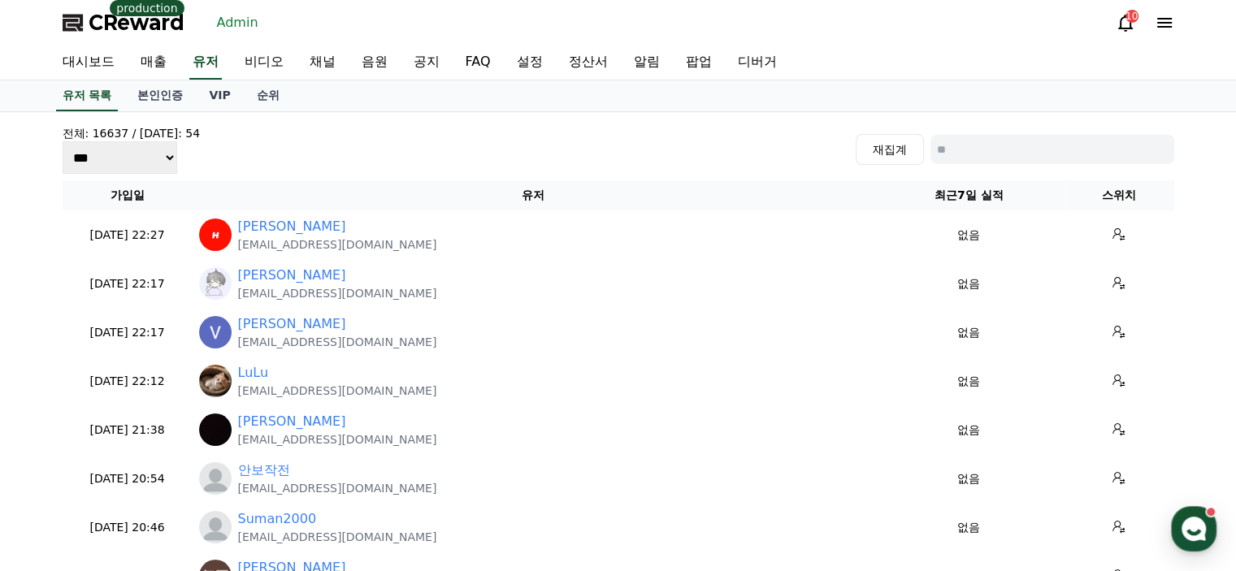
copy p "fernandeseric013@gmail.com"
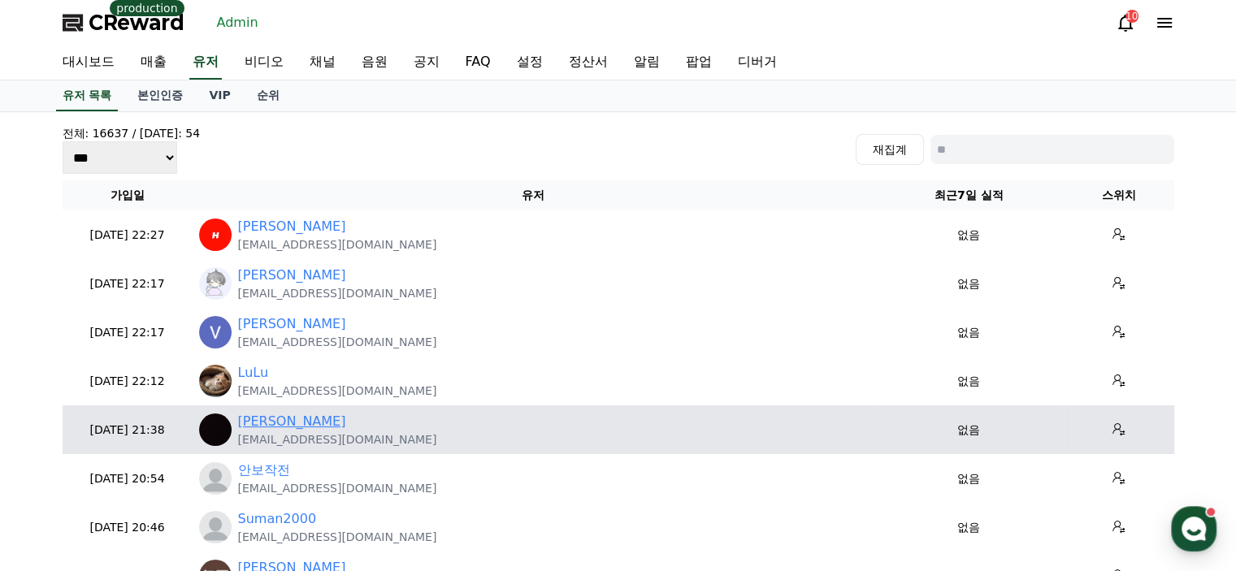
click at [300, 415] on link "eric fernandes" at bounding box center [292, 422] width 108 height 20
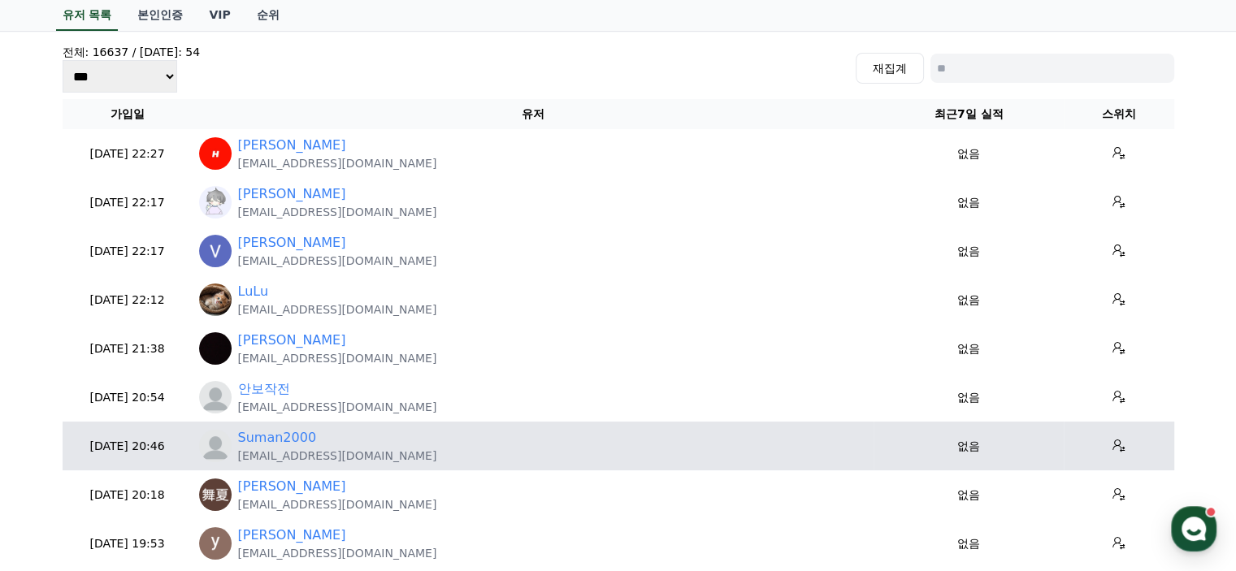
drag, startPoint x: 416, startPoint y: 454, endPoint x: 240, endPoint y: 454, distance: 176.4
click at [240, 454] on div "Suman2000 sumanbusiness2000@gmail.com" at bounding box center [533, 446] width 668 height 36
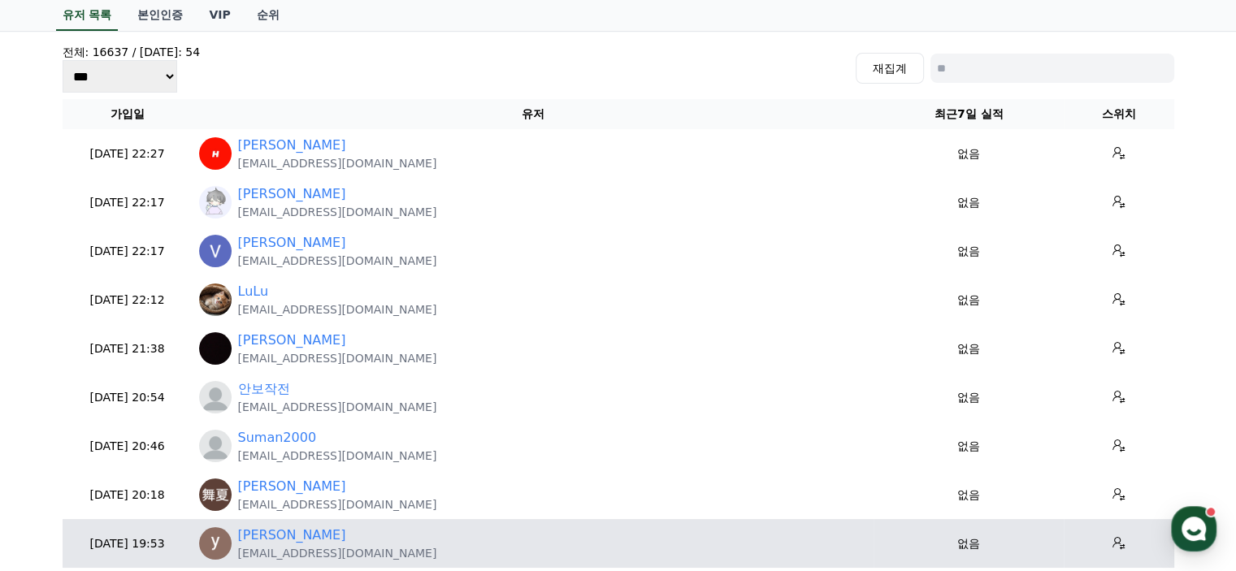
copy p "sumanbusiness2000@gmail.com"
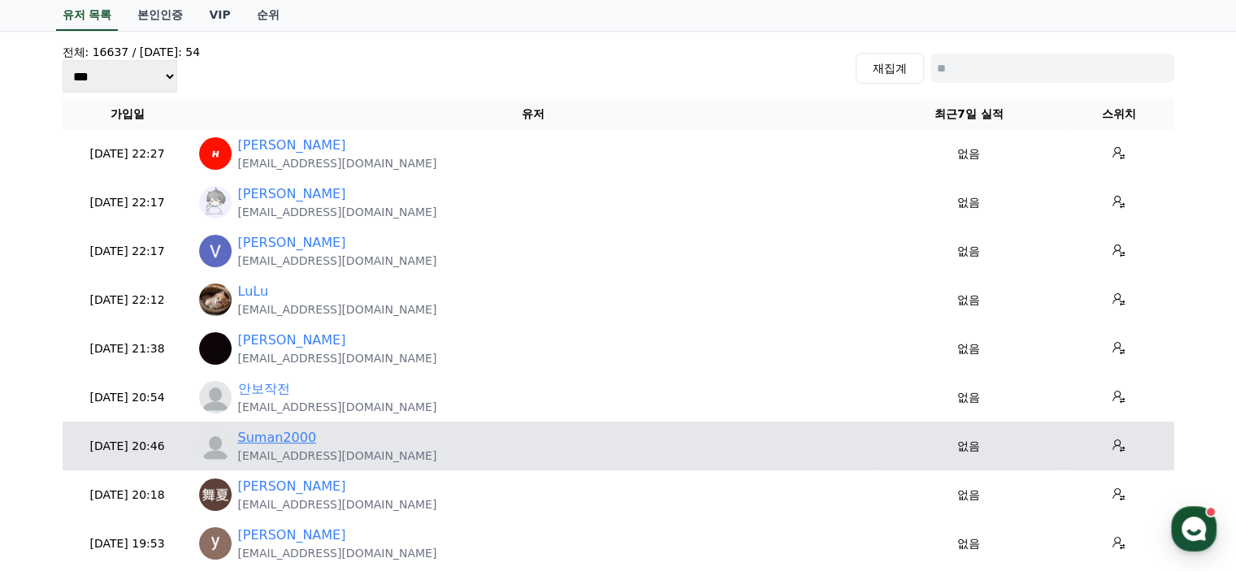
click at [293, 438] on link "Suman2000" at bounding box center [277, 438] width 79 height 20
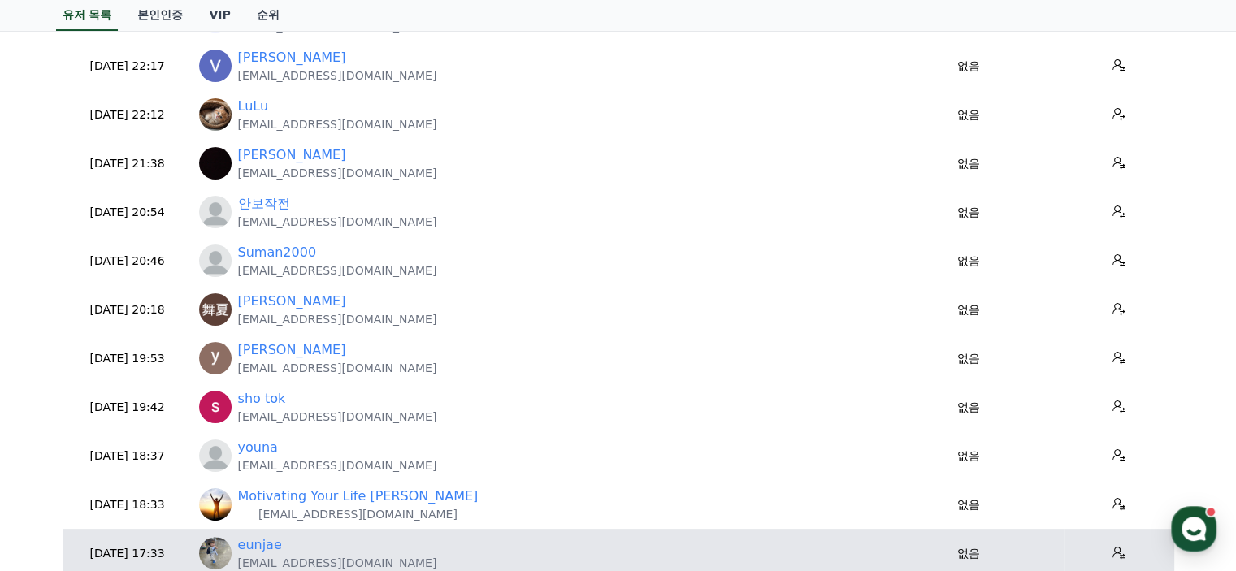
scroll to position [406, 0]
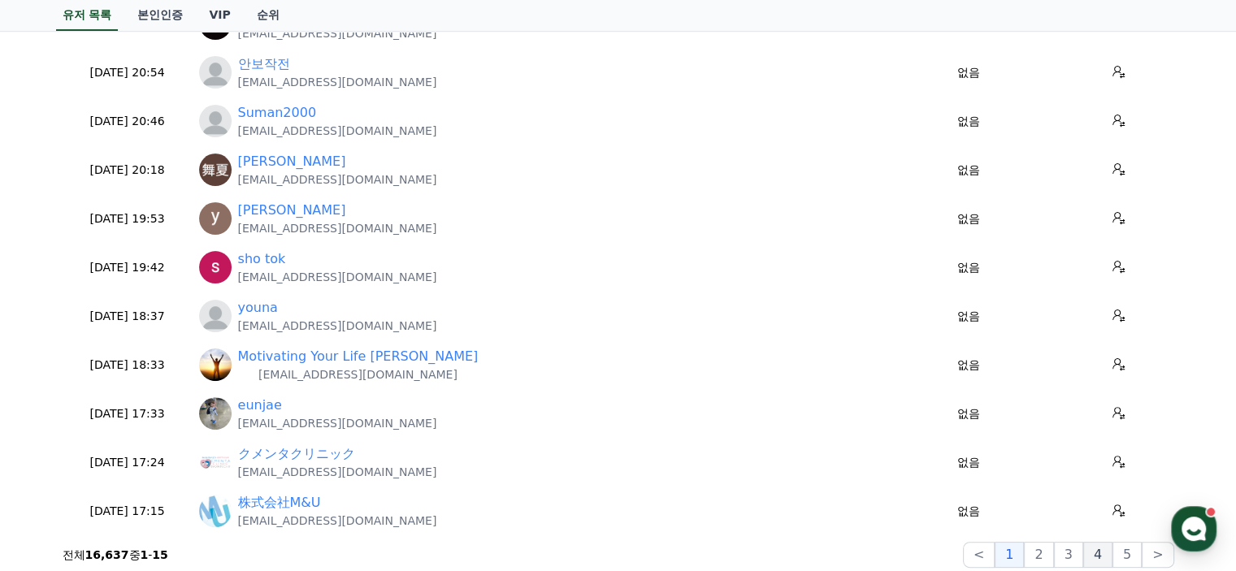
click at [1109, 563] on button "4" at bounding box center [1098, 555] width 29 height 26
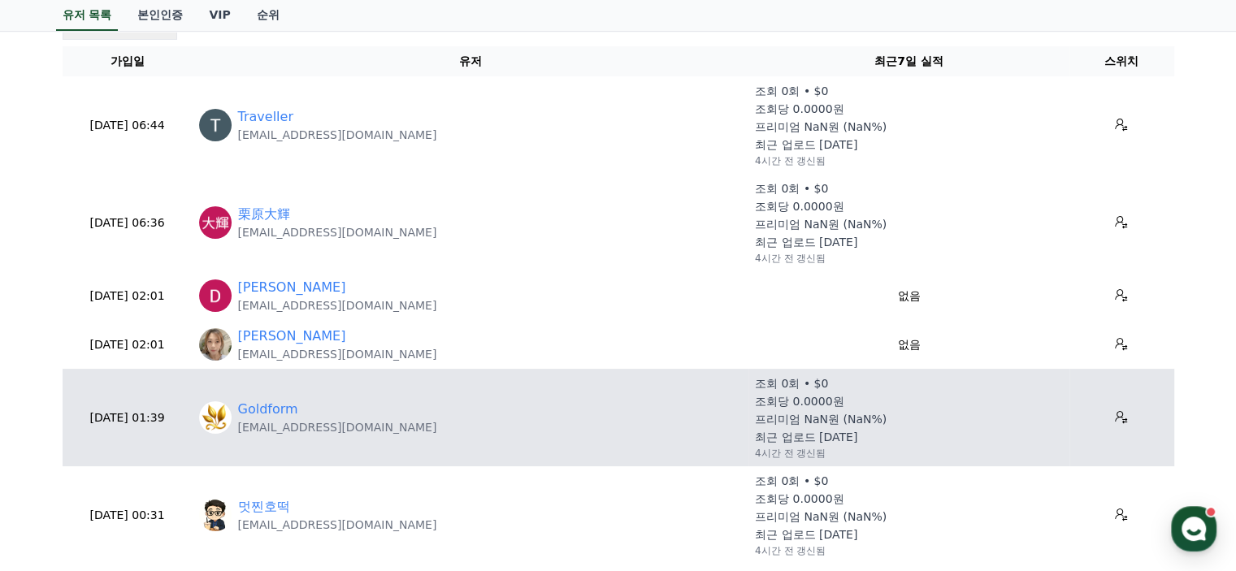
scroll to position [163, 0]
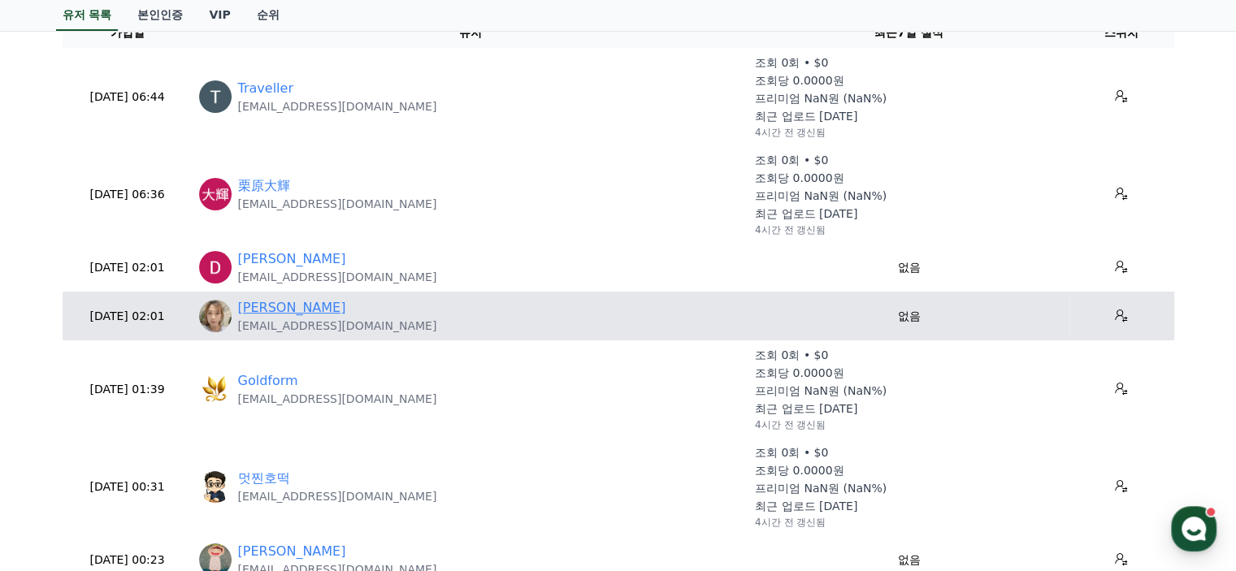
click at [271, 311] on link "Isha Lee" at bounding box center [292, 308] width 108 height 20
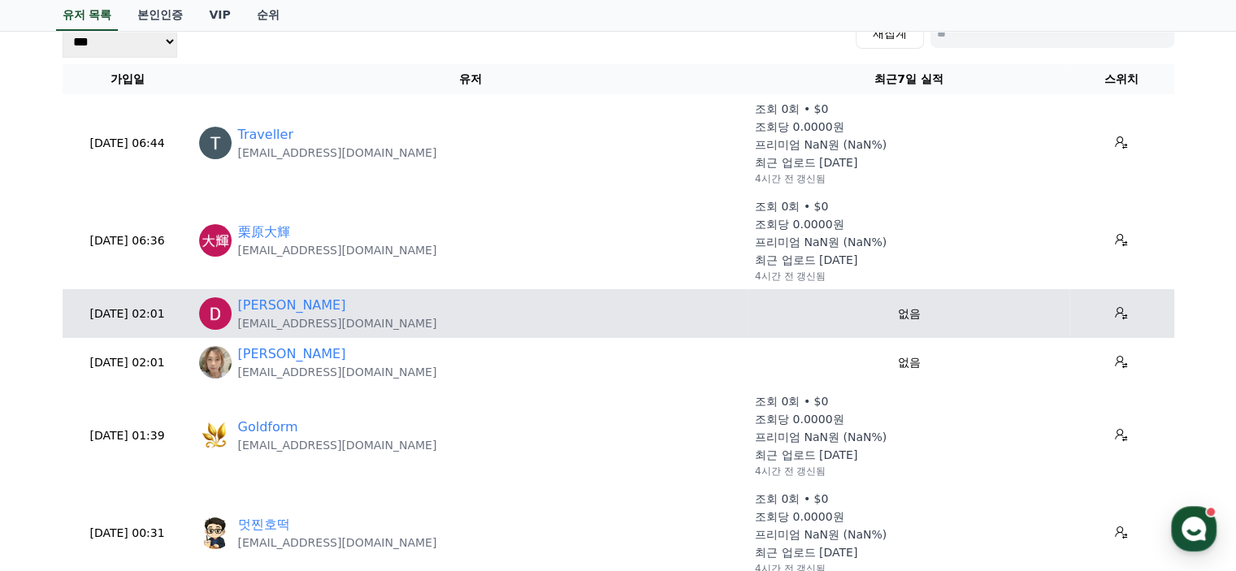
scroll to position [244, 0]
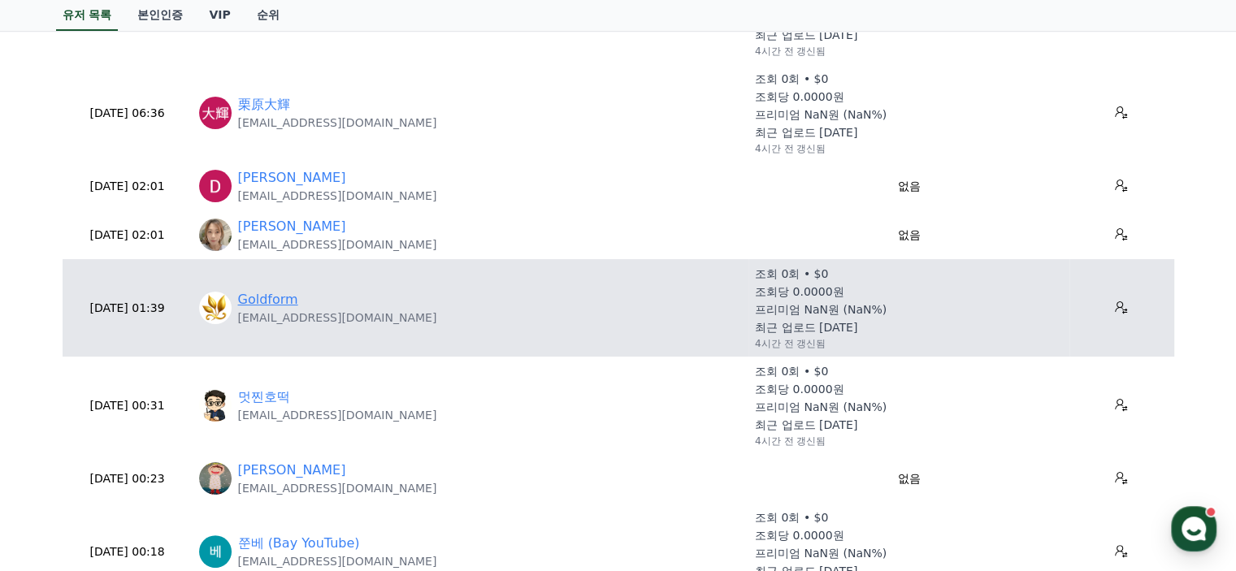
click at [276, 303] on link "Goldform" at bounding box center [268, 300] width 60 height 20
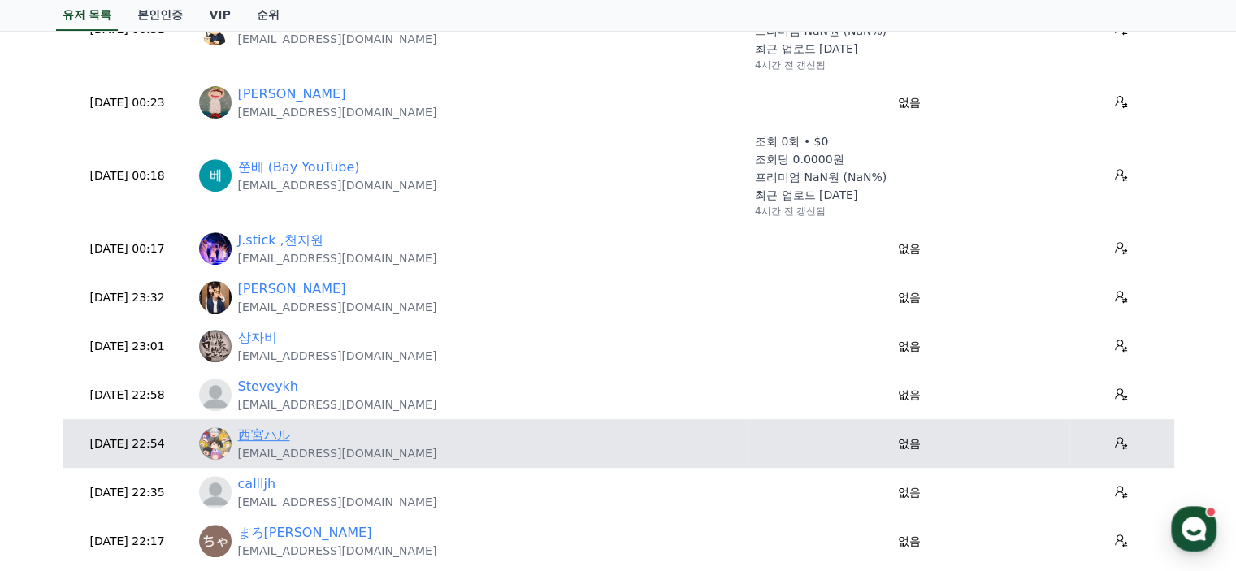
scroll to position [650, 0]
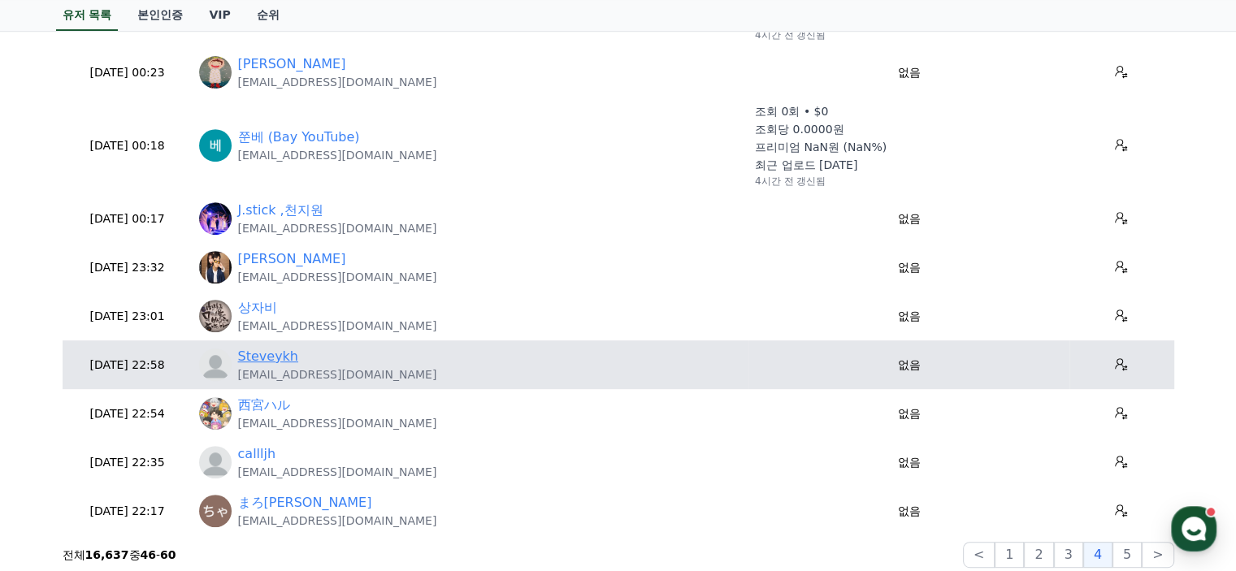
click at [270, 351] on link "Steveykh" at bounding box center [268, 357] width 60 height 20
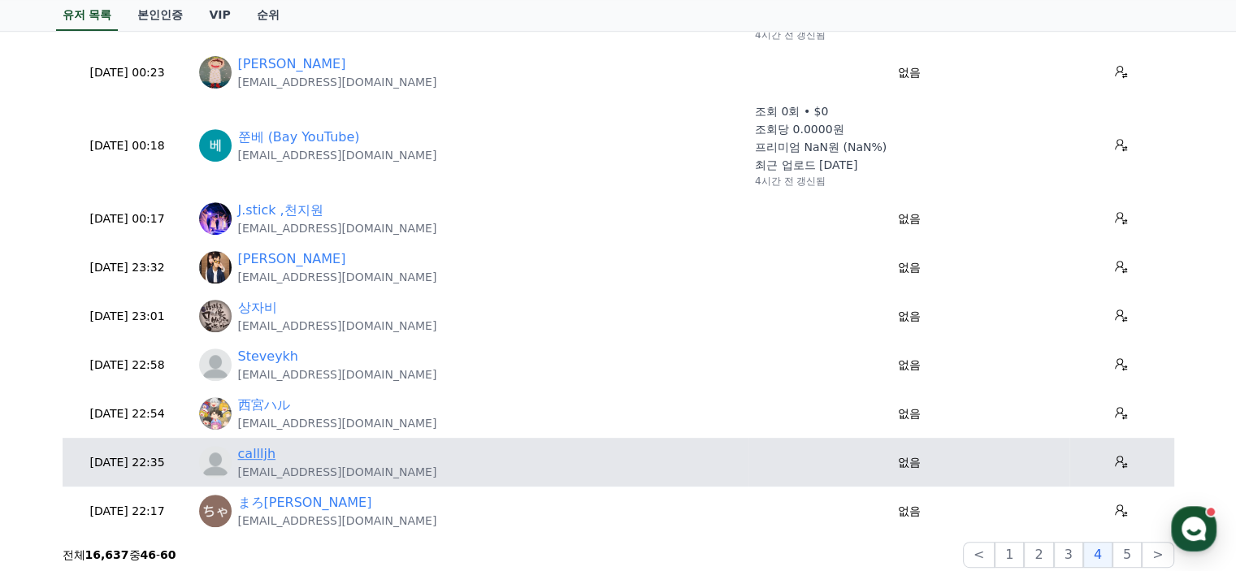
click at [250, 458] on link "callljh" at bounding box center [257, 455] width 38 height 20
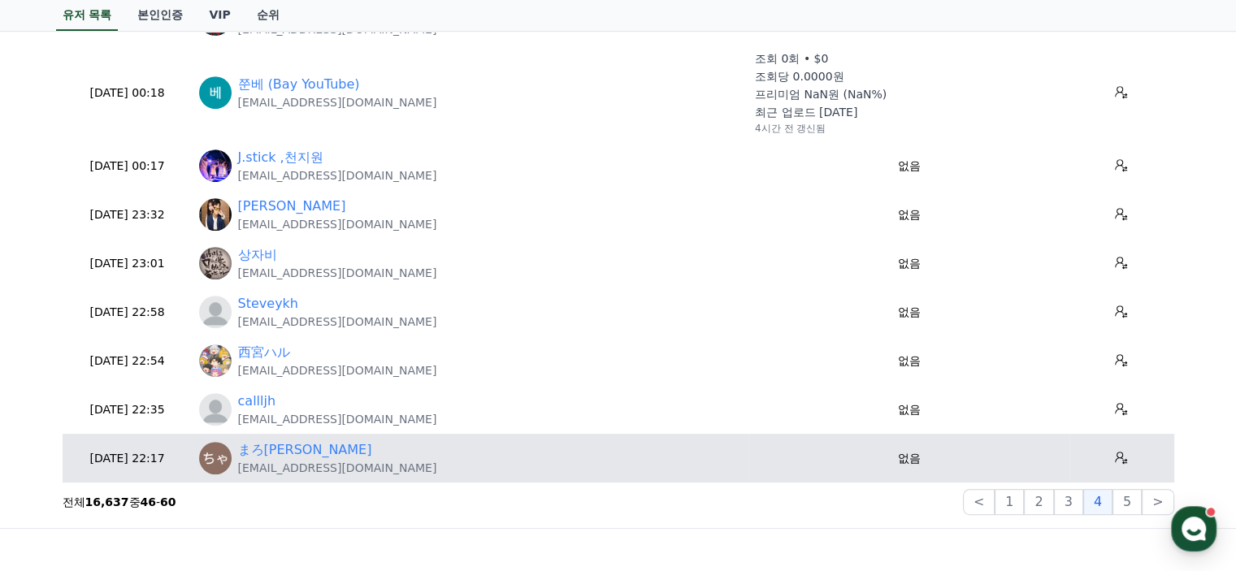
scroll to position [732, 0]
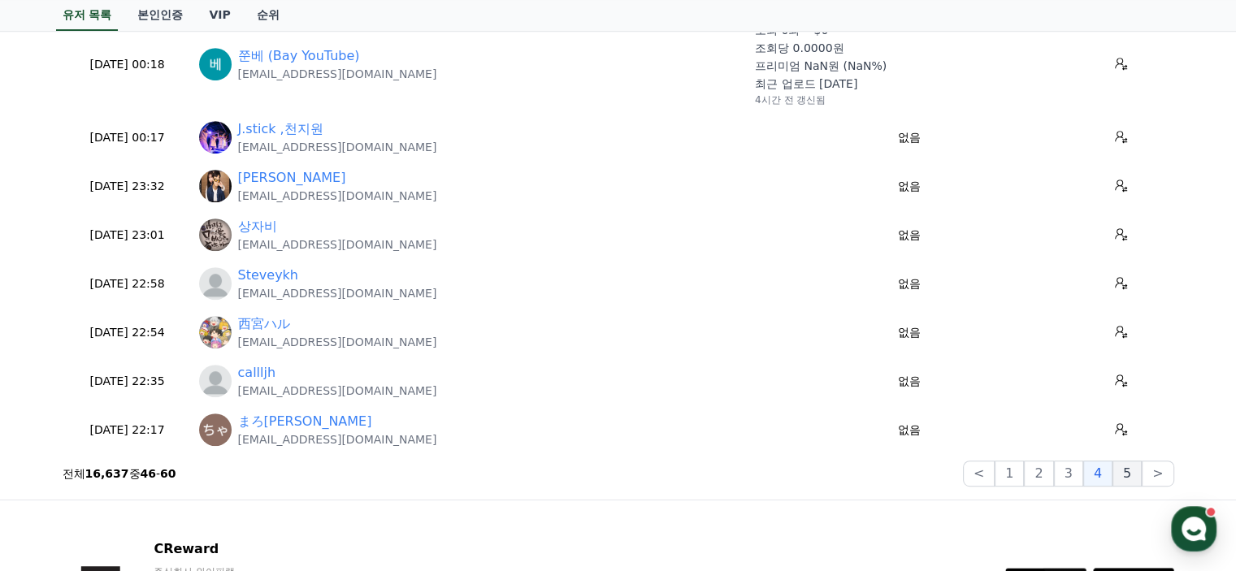
click at [1129, 478] on button "5" at bounding box center [1127, 474] width 29 height 26
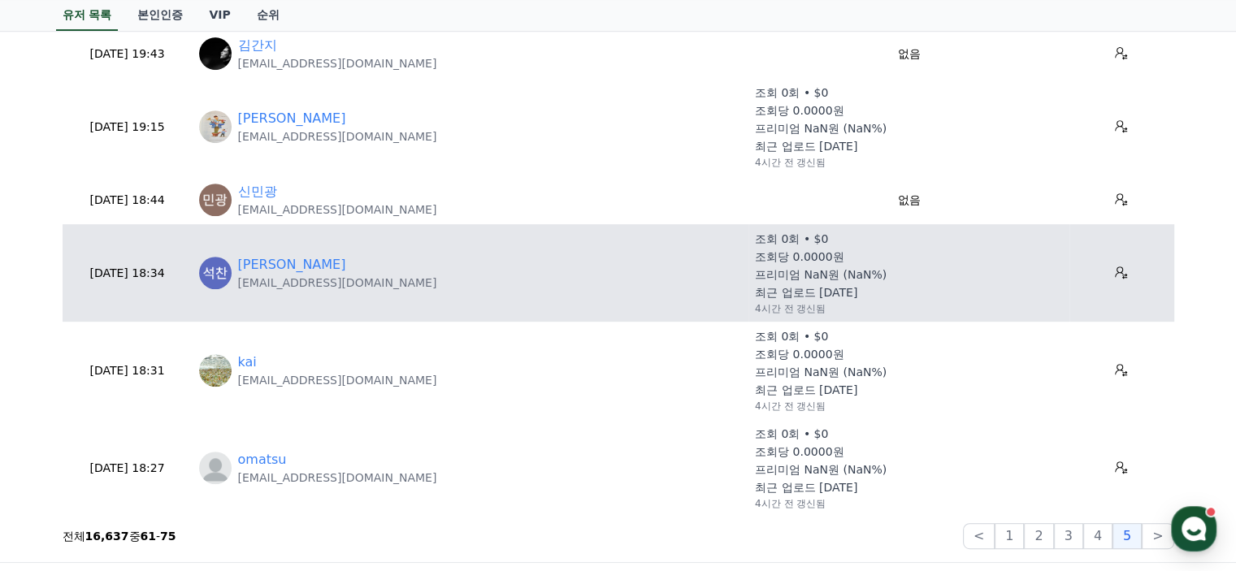
scroll to position [813, 0]
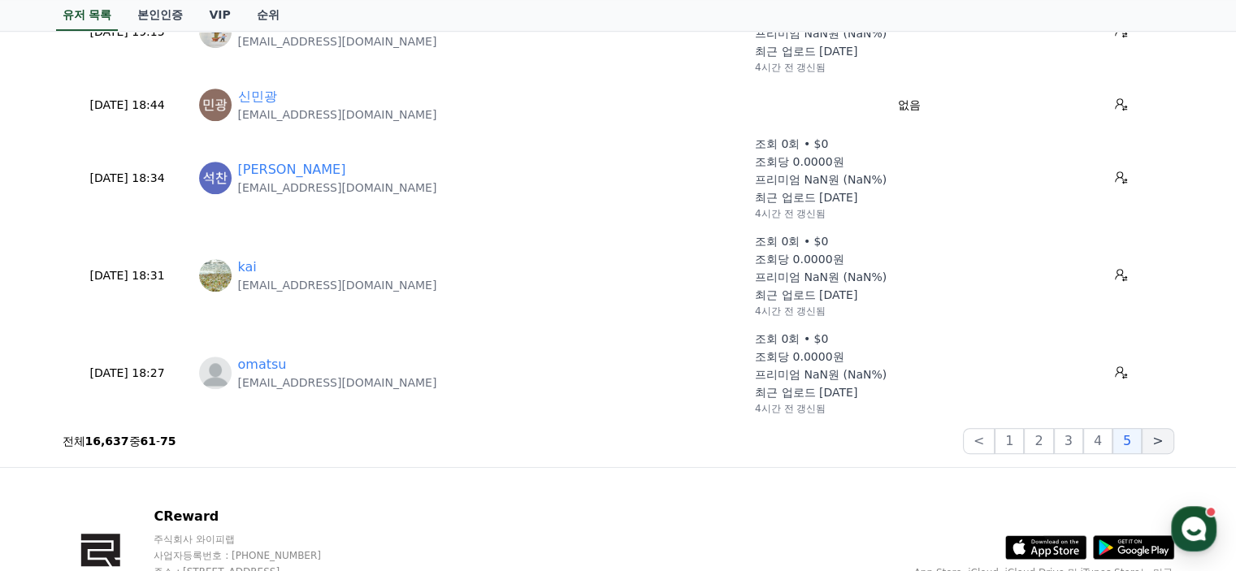
click at [1168, 445] on button ">" at bounding box center [1158, 441] width 32 height 26
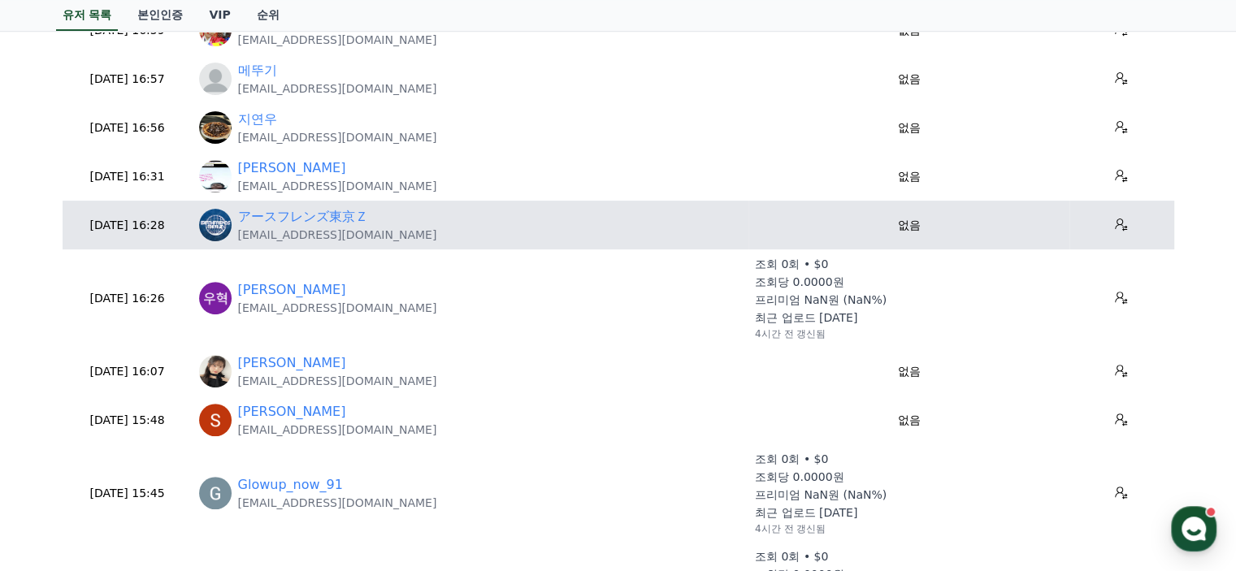
scroll to position [569, 0]
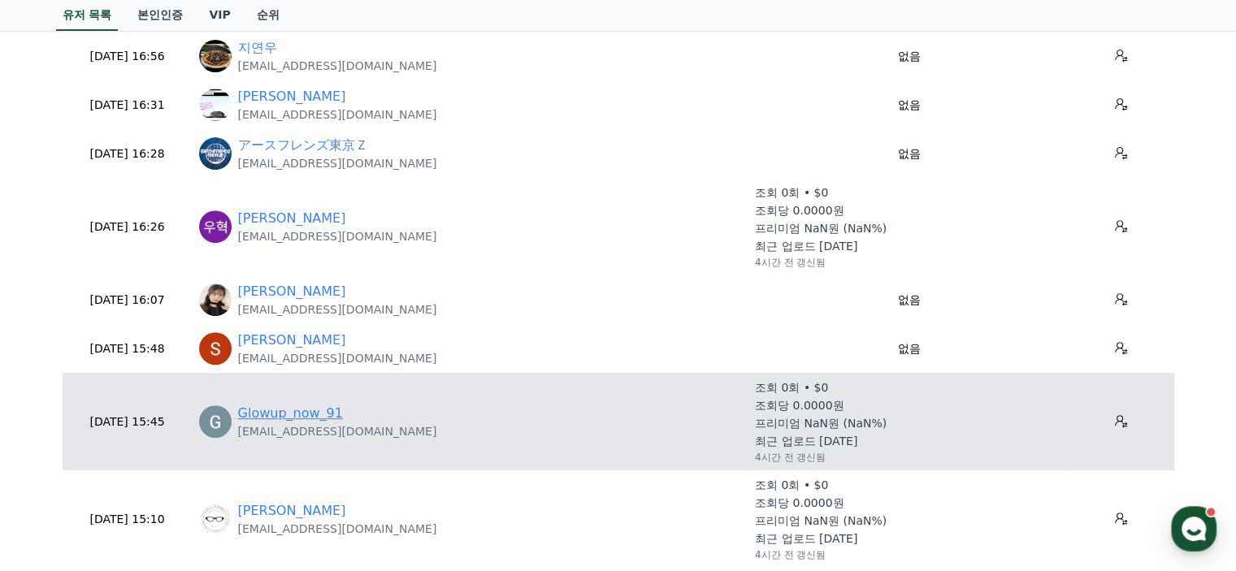
click at [306, 411] on link "Glowup_now_91" at bounding box center [290, 414] width 105 height 20
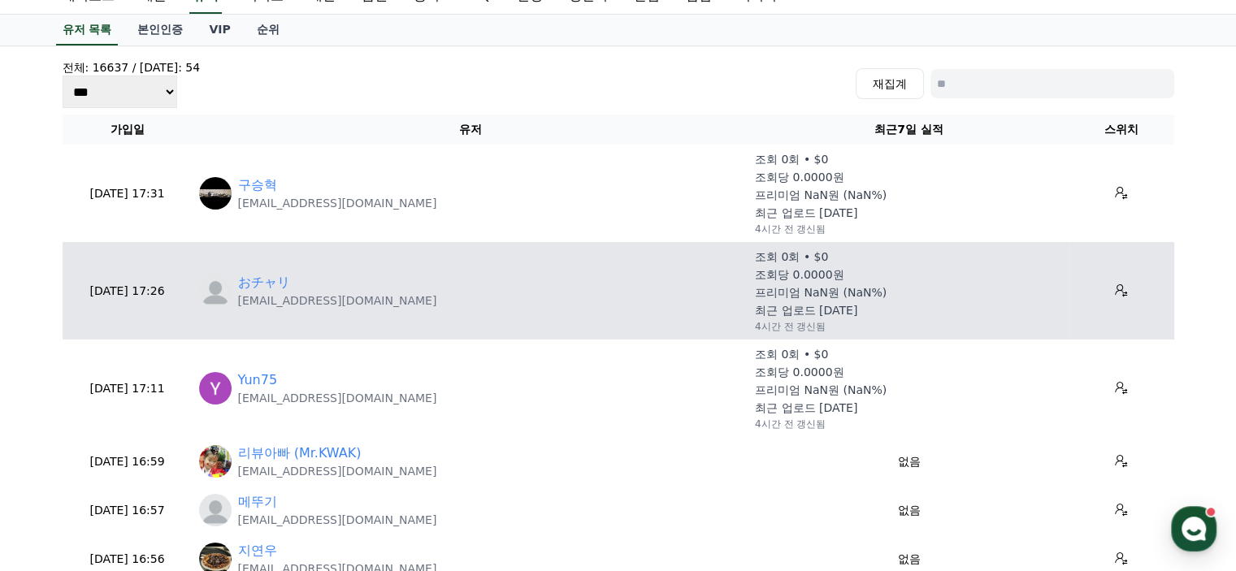
scroll to position [0, 0]
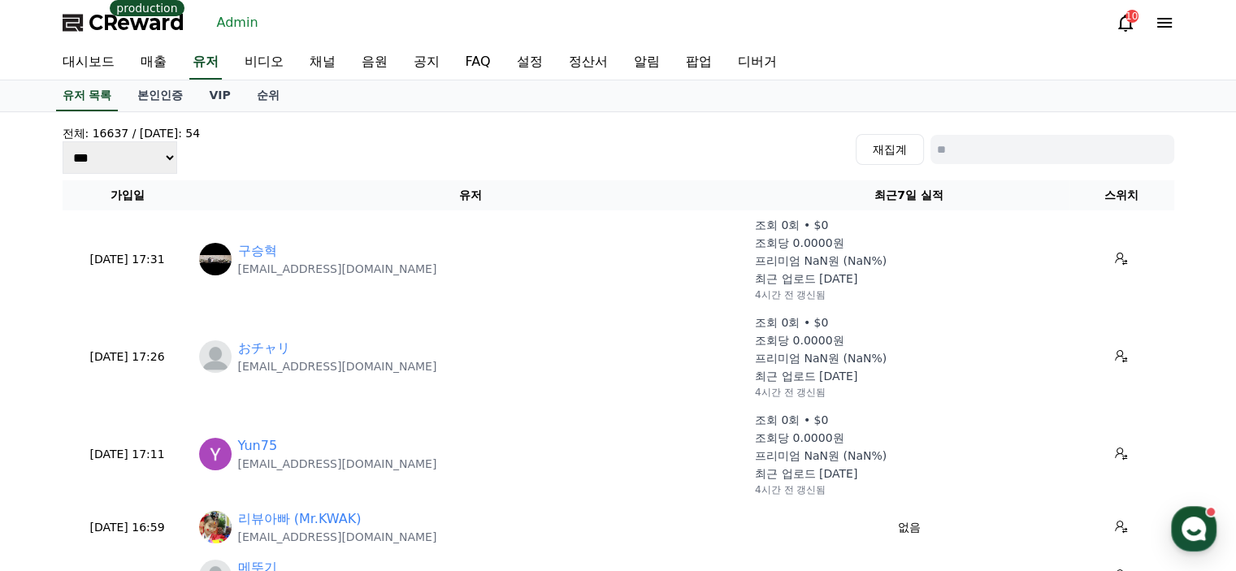
click at [1166, 23] on icon at bounding box center [1165, 23] width 15 height 10
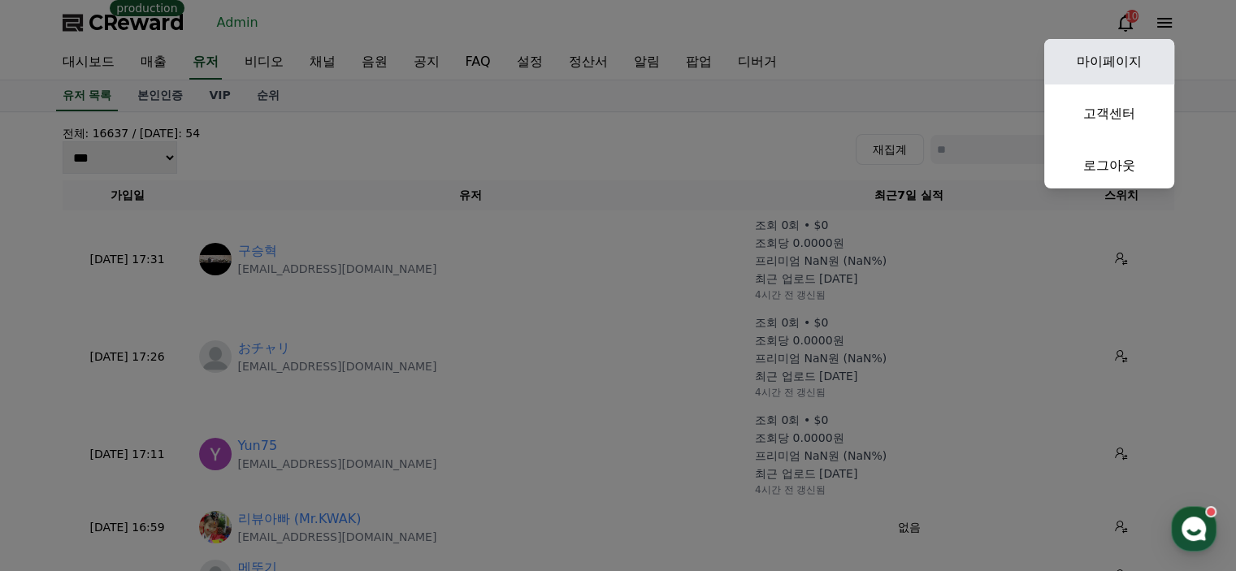
click at [1140, 54] on link "마이페이지" at bounding box center [1110, 62] width 130 height 46
select select "**********"
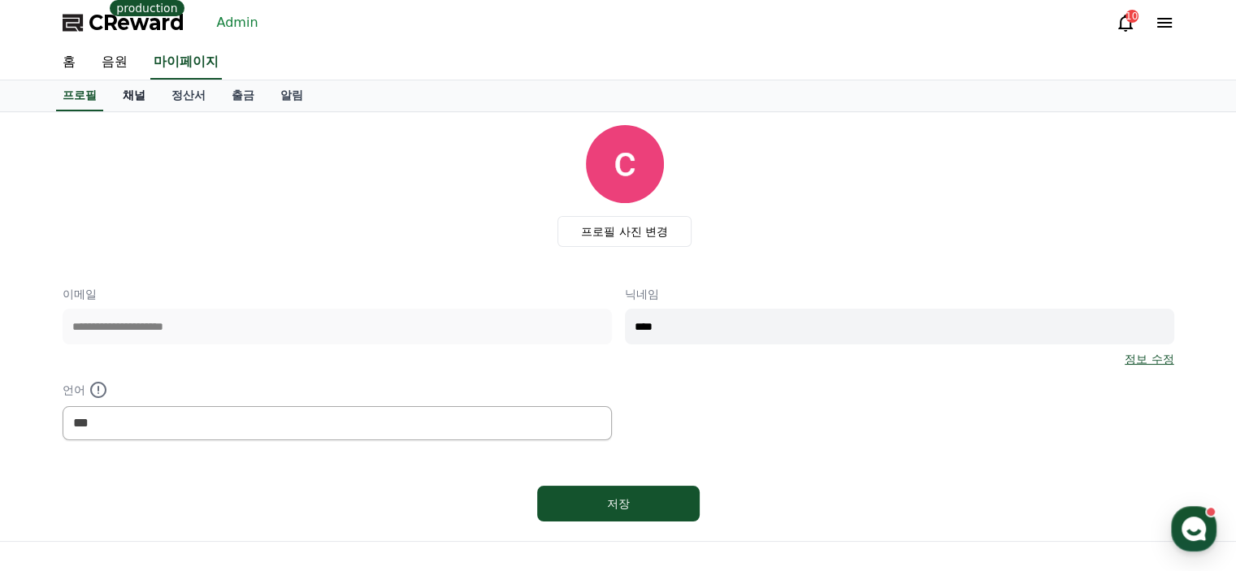
click at [130, 95] on link "채널" at bounding box center [134, 95] width 49 height 31
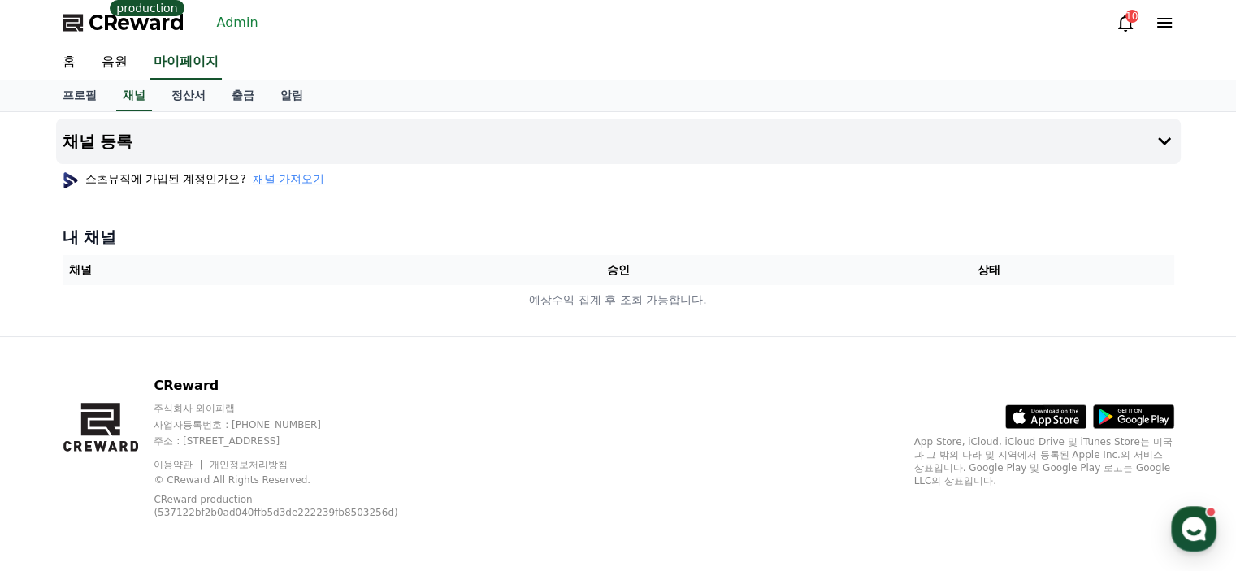
click at [228, 20] on link "Admin" at bounding box center [238, 23] width 54 height 26
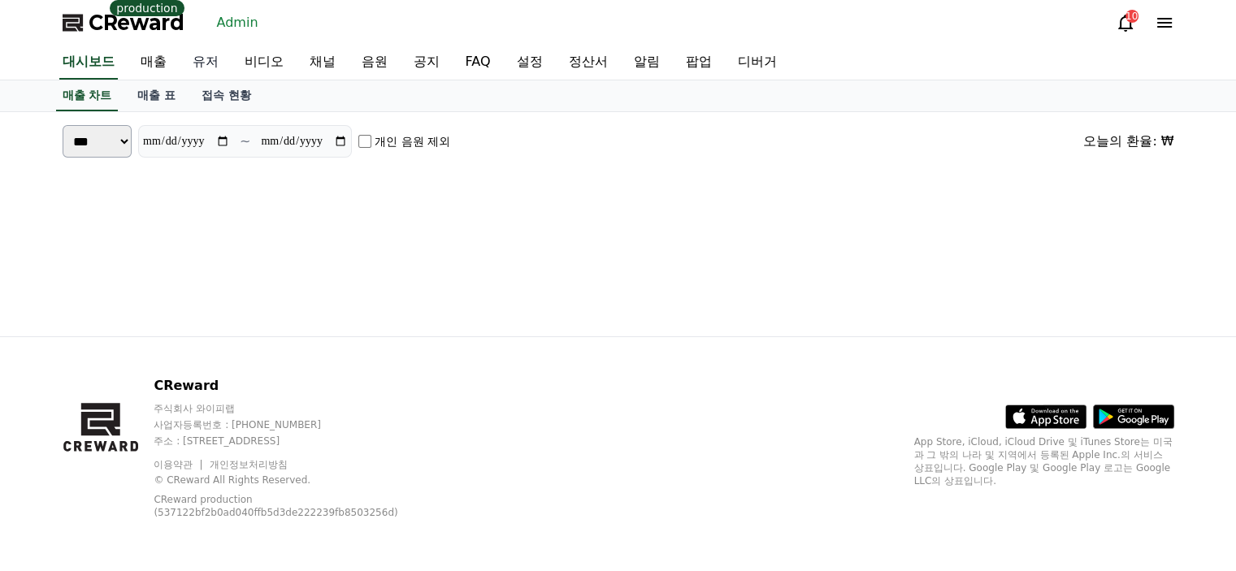
click at [200, 73] on link "유저" at bounding box center [206, 63] width 52 height 34
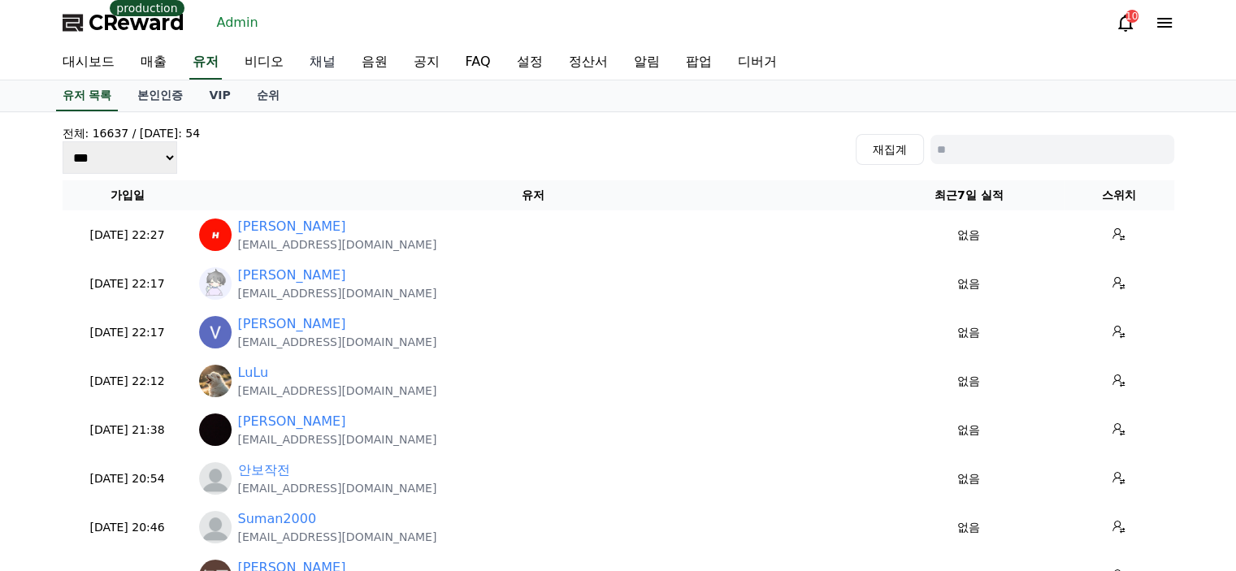
click at [335, 67] on link "채널" at bounding box center [323, 63] width 52 height 34
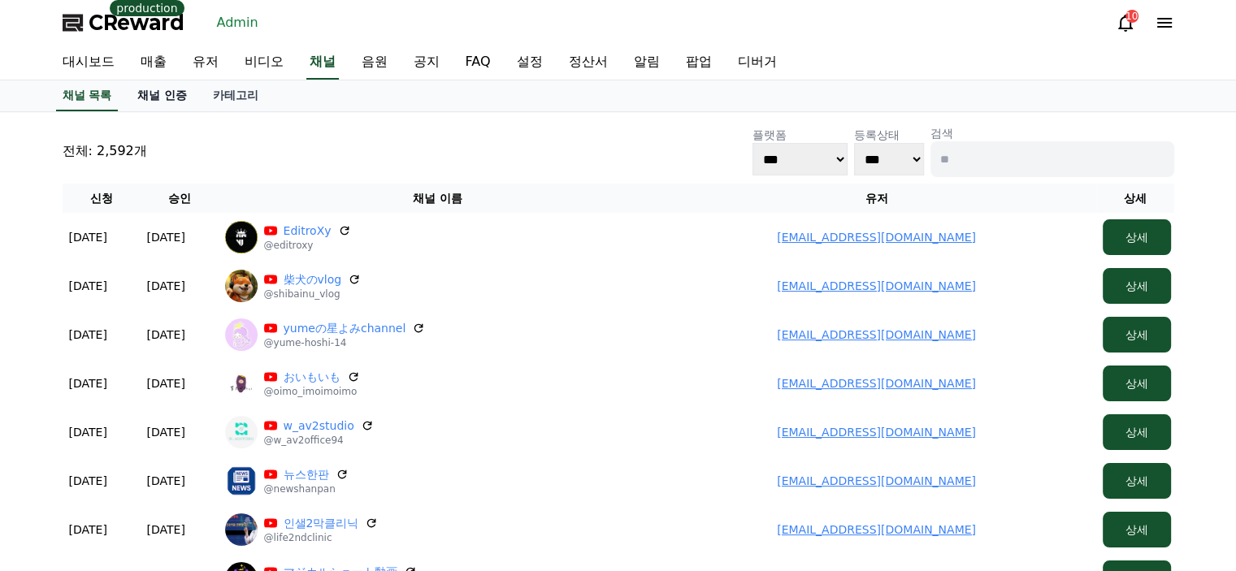
click at [182, 102] on link "채널 인증" at bounding box center [162, 95] width 76 height 31
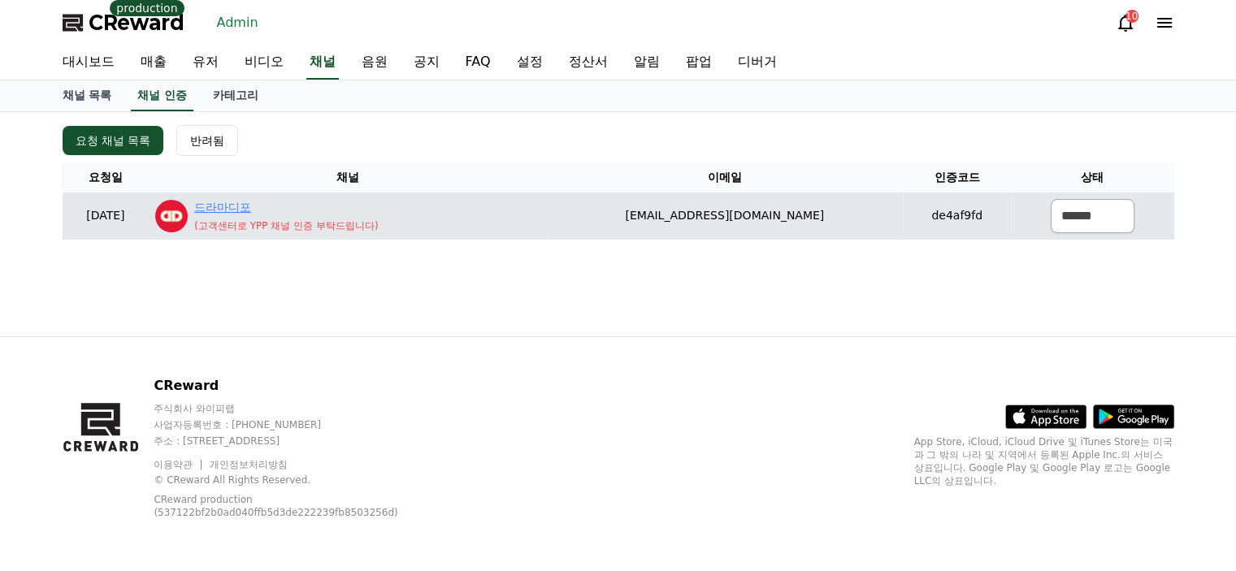
click at [280, 200] on link "드라마디포" at bounding box center [286, 207] width 184 height 17
click at [1109, 209] on select "****** *** ***" at bounding box center [1093, 216] width 84 height 34
select select "********"
click at [1051, 199] on select "****** *** ***" at bounding box center [1093, 216] width 84 height 34
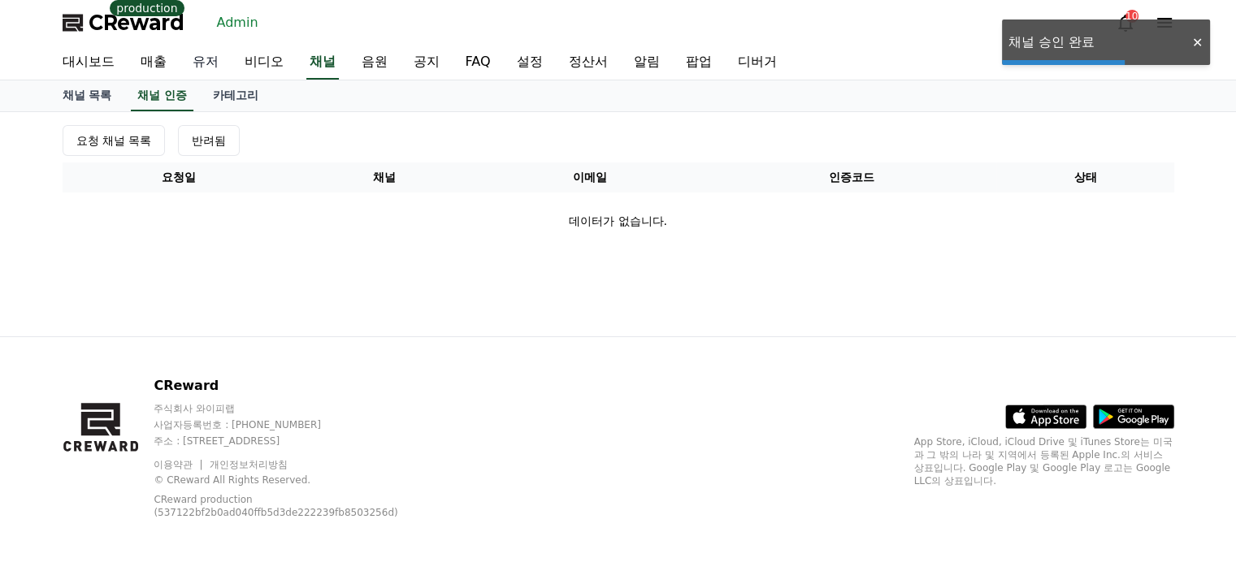
click at [207, 59] on link "유저" at bounding box center [206, 63] width 52 height 34
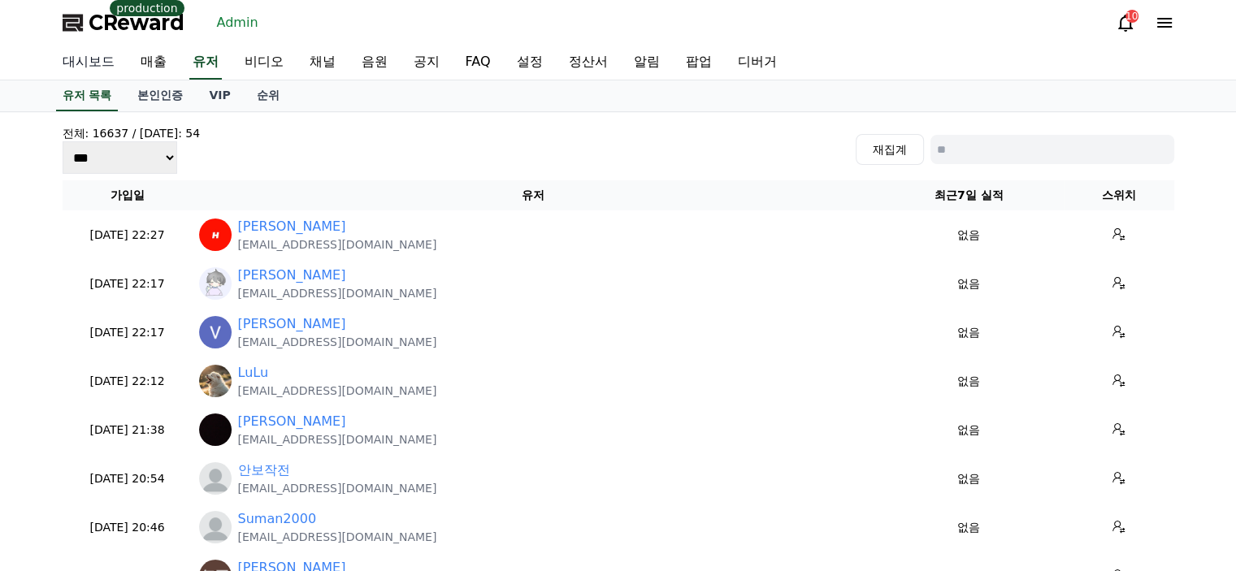
click at [73, 56] on link "대시보드" at bounding box center [89, 63] width 78 height 34
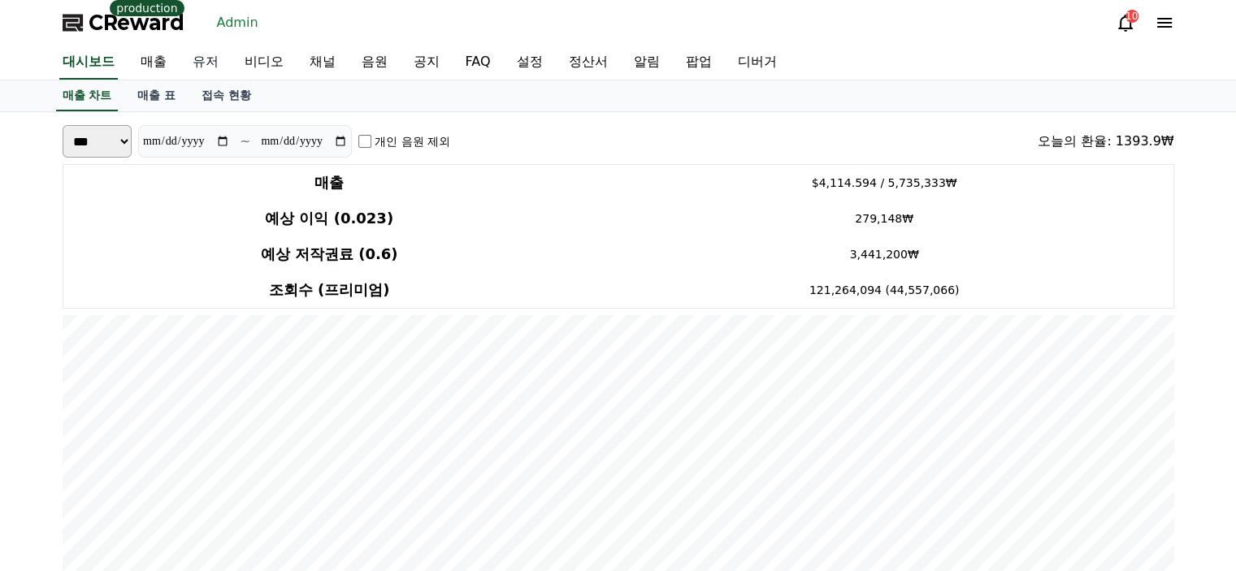
click at [219, 63] on link "유저" at bounding box center [206, 63] width 52 height 34
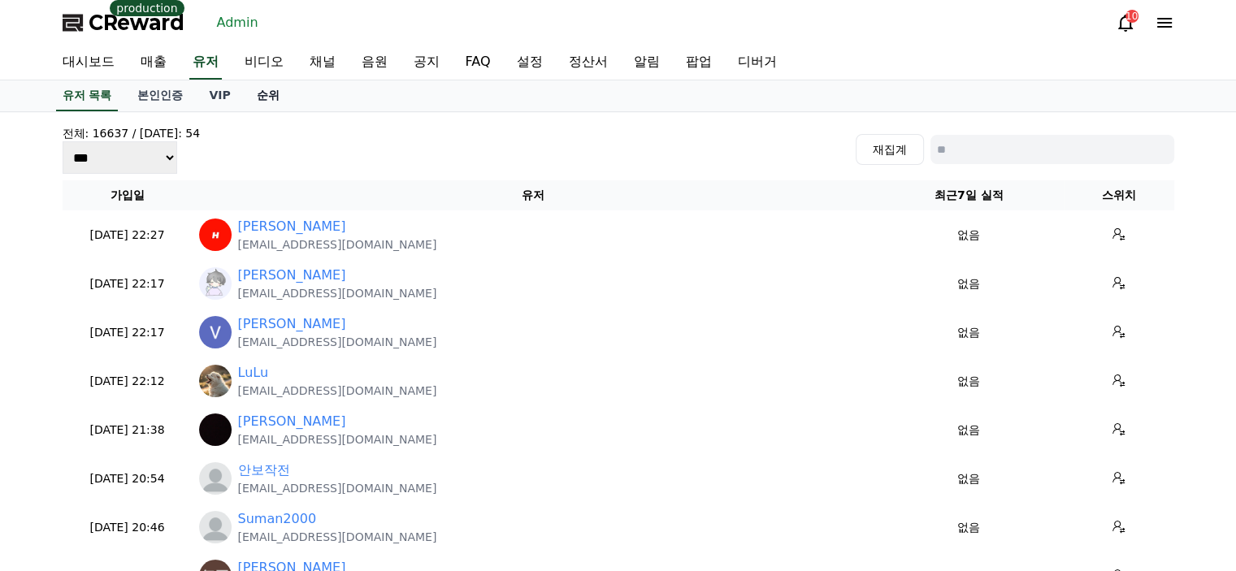
click at [276, 95] on link "순위" at bounding box center [268, 95] width 49 height 31
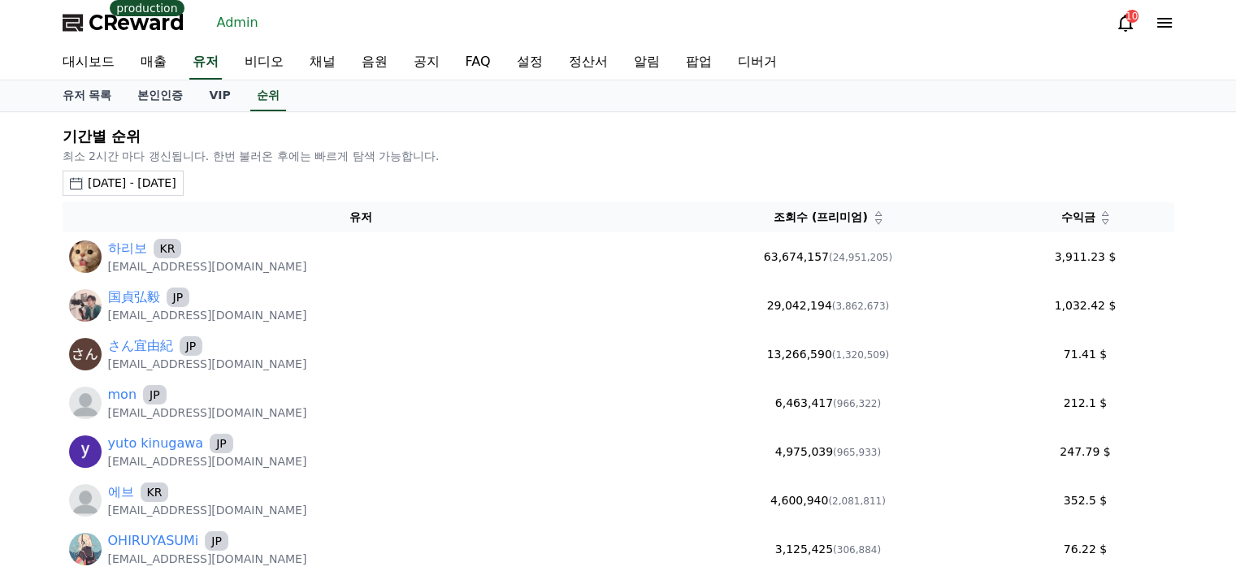
click at [172, 178] on div "2025-07-27 - 2025-08-27" at bounding box center [132, 183] width 89 height 17
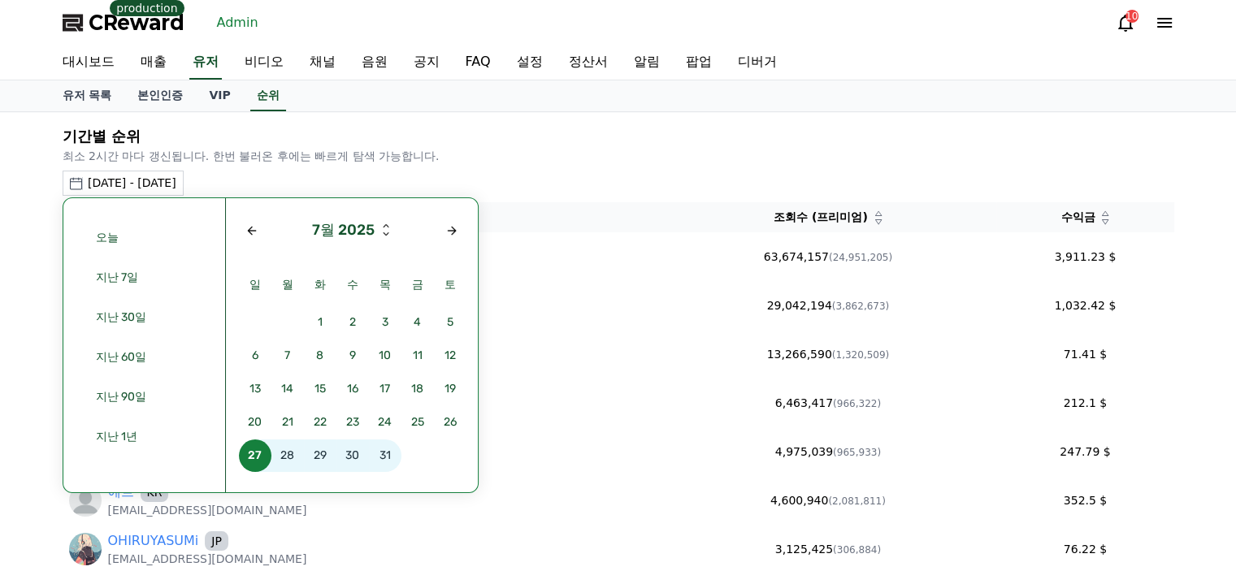
click at [464, 224] on div "7월 2025 일 월 화 수 목 금 토 1 2 3 4 5 6 7 8 9 10 11 12 13 14 15 16 17 18 19 20 21 22 …" at bounding box center [352, 345] width 252 height 294
click at [458, 228] on button "button" at bounding box center [452, 231] width 26 height 26
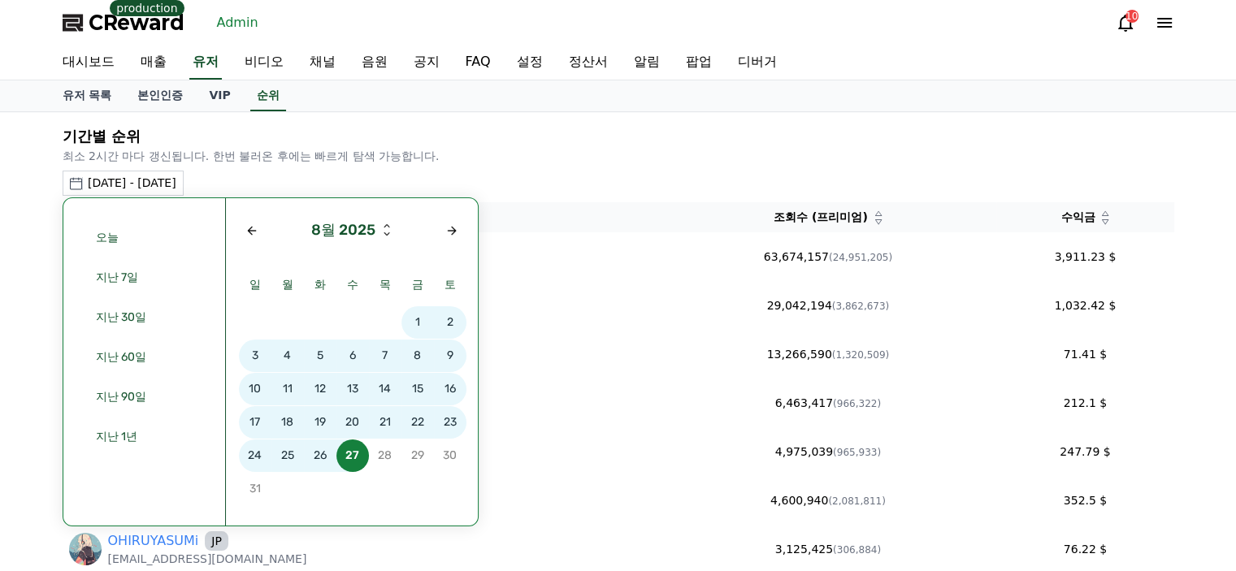
click at [285, 455] on span "25" at bounding box center [288, 456] width 33 height 33
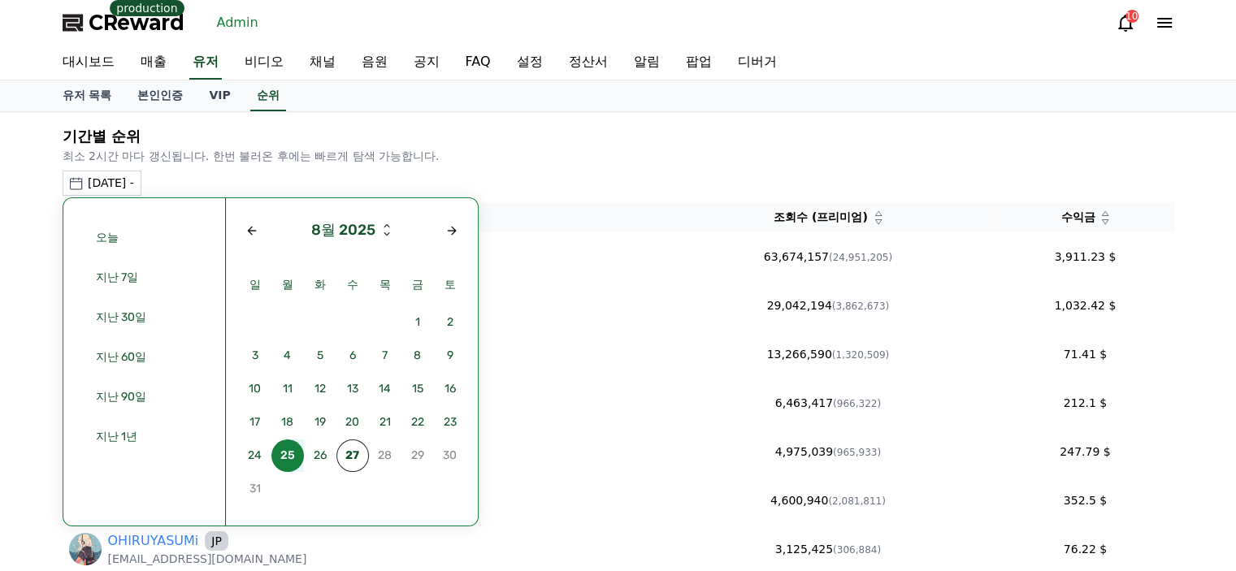
click at [285, 455] on span "25" at bounding box center [288, 456] width 33 height 33
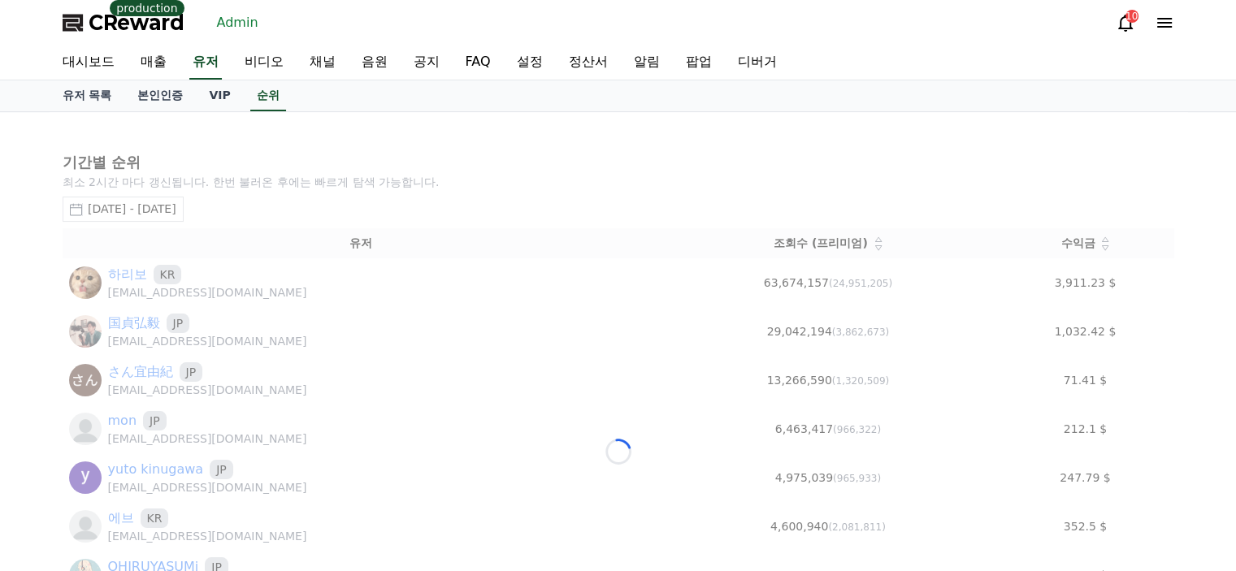
click at [474, 174] on div "Loading..." at bounding box center [619, 452] width 1138 height 680
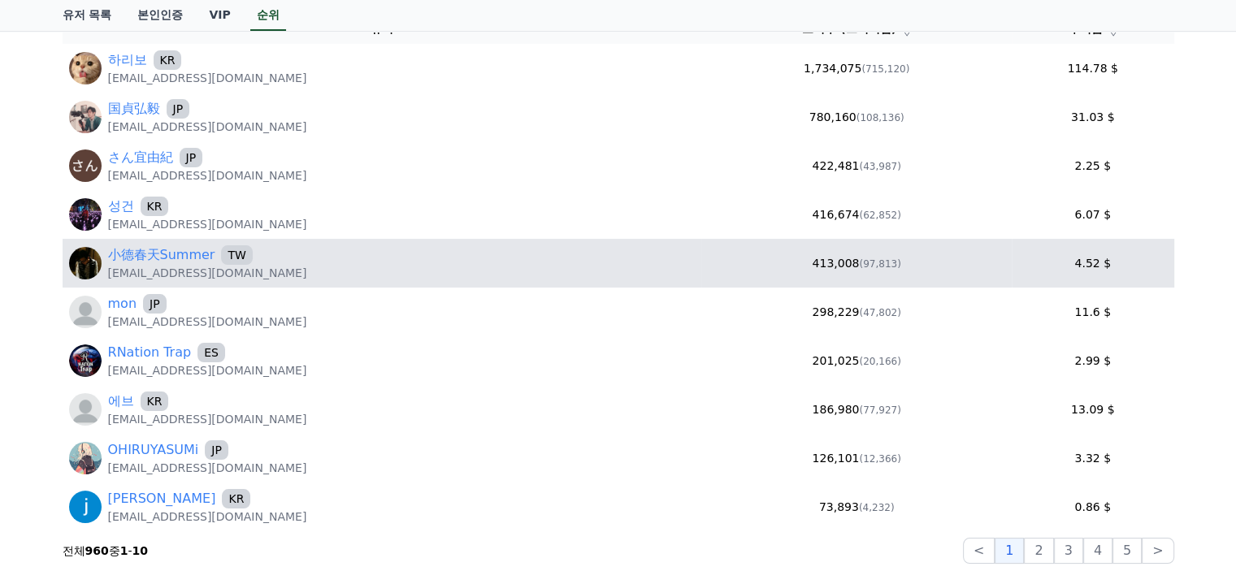
scroll to position [163, 0]
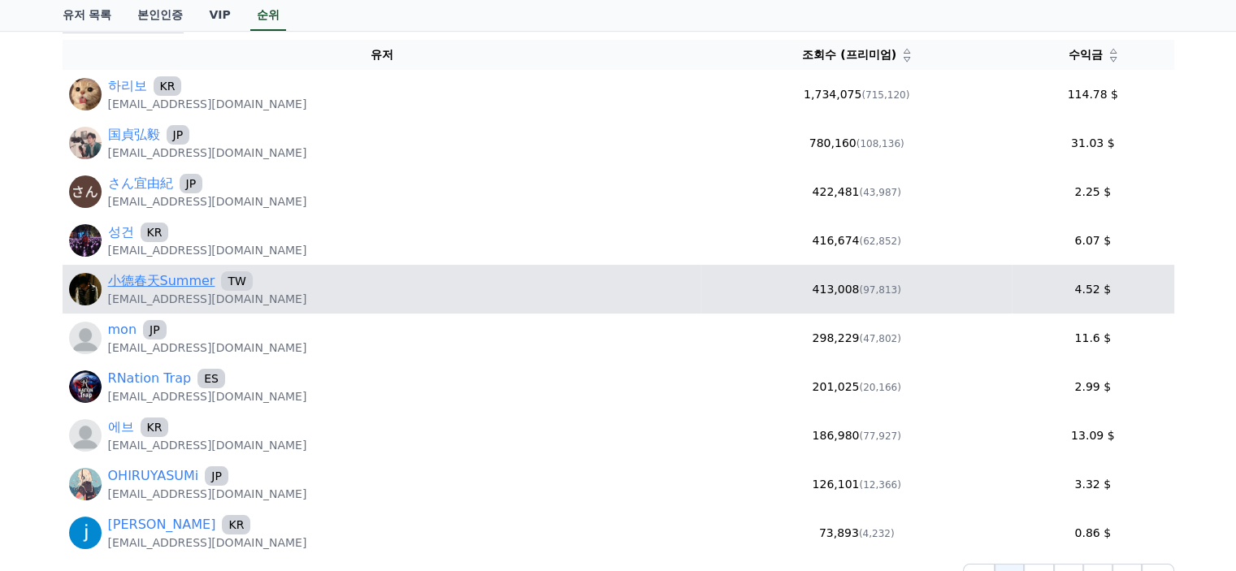
click at [175, 283] on link "小德春天Summer" at bounding box center [161, 282] width 107 height 20
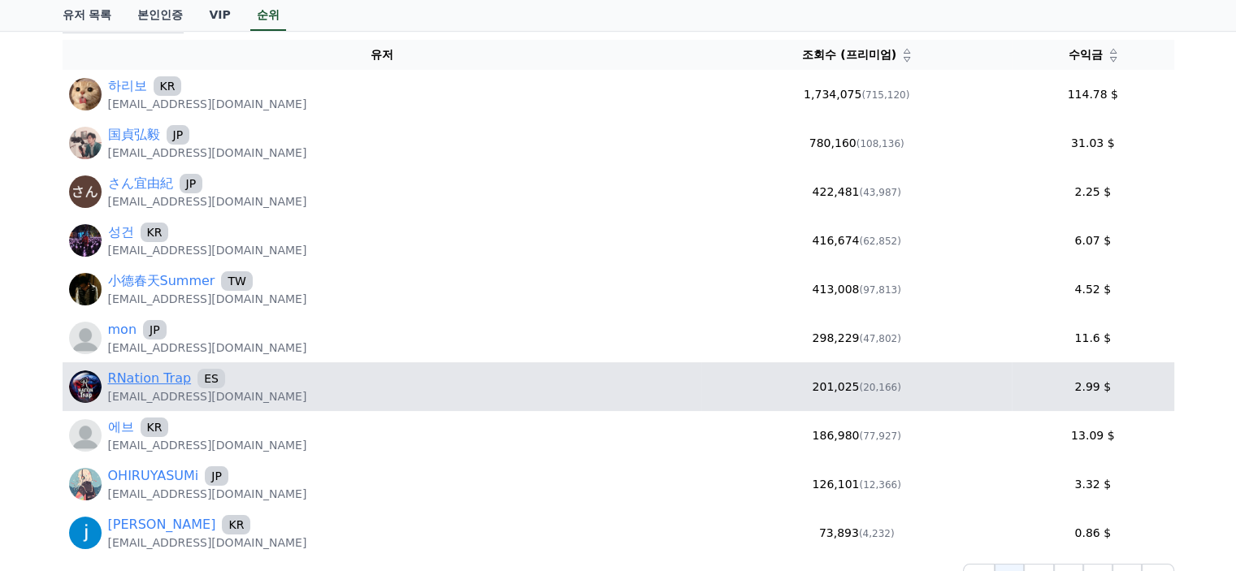
click at [143, 376] on link "RNation Trap" at bounding box center [150, 379] width 84 height 20
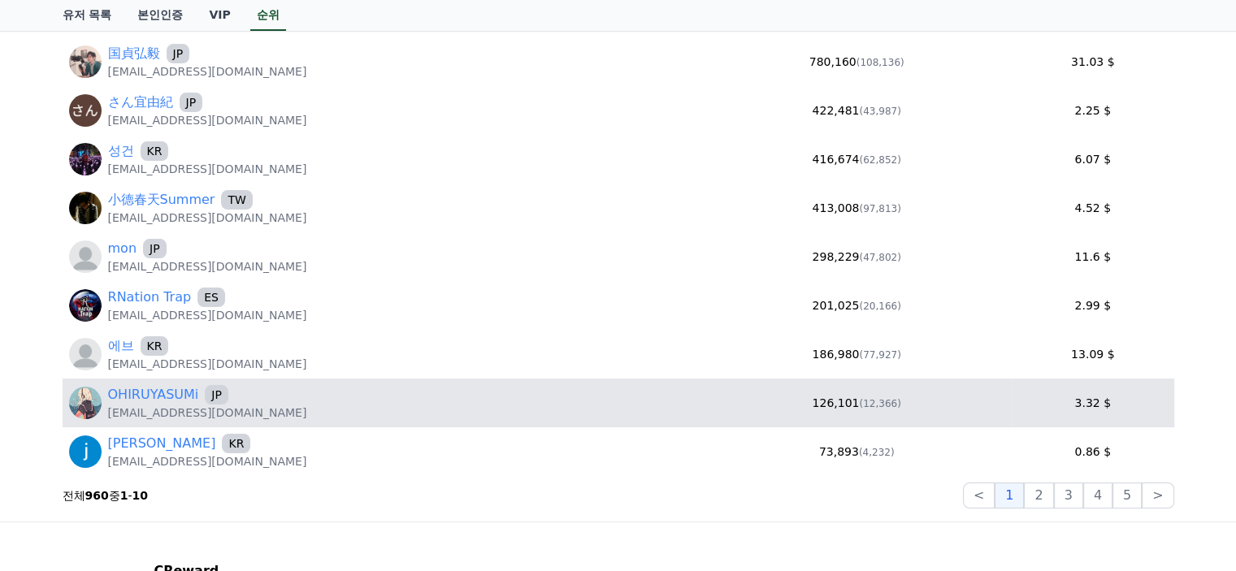
scroll to position [0, 0]
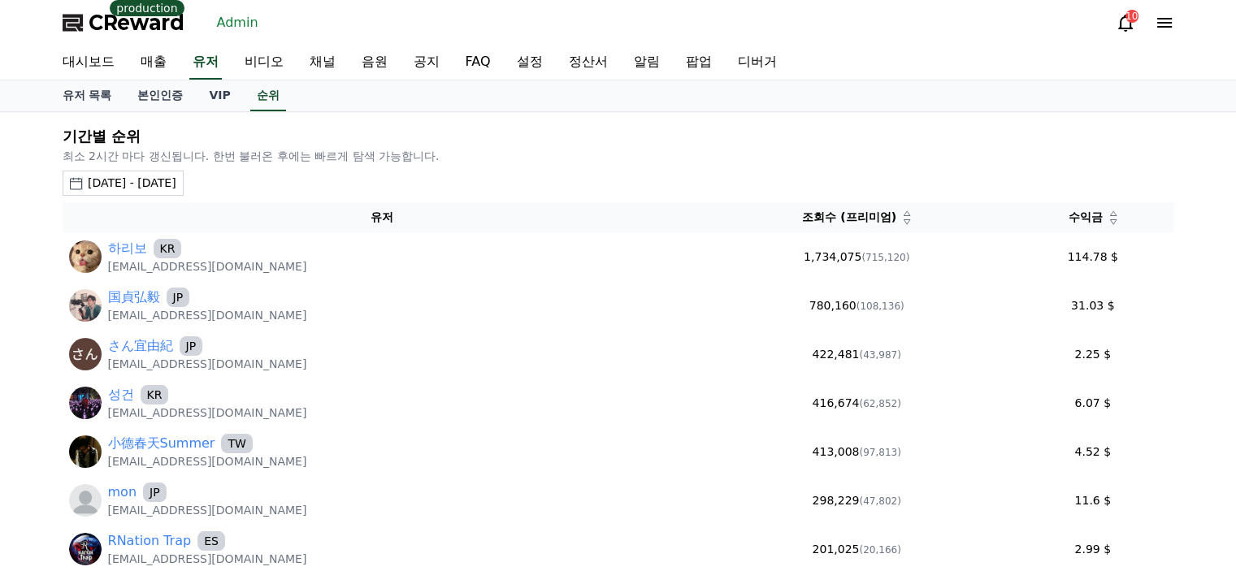
click at [1110, 219] on icon at bounding box center [1113, 221] width 7 height 5
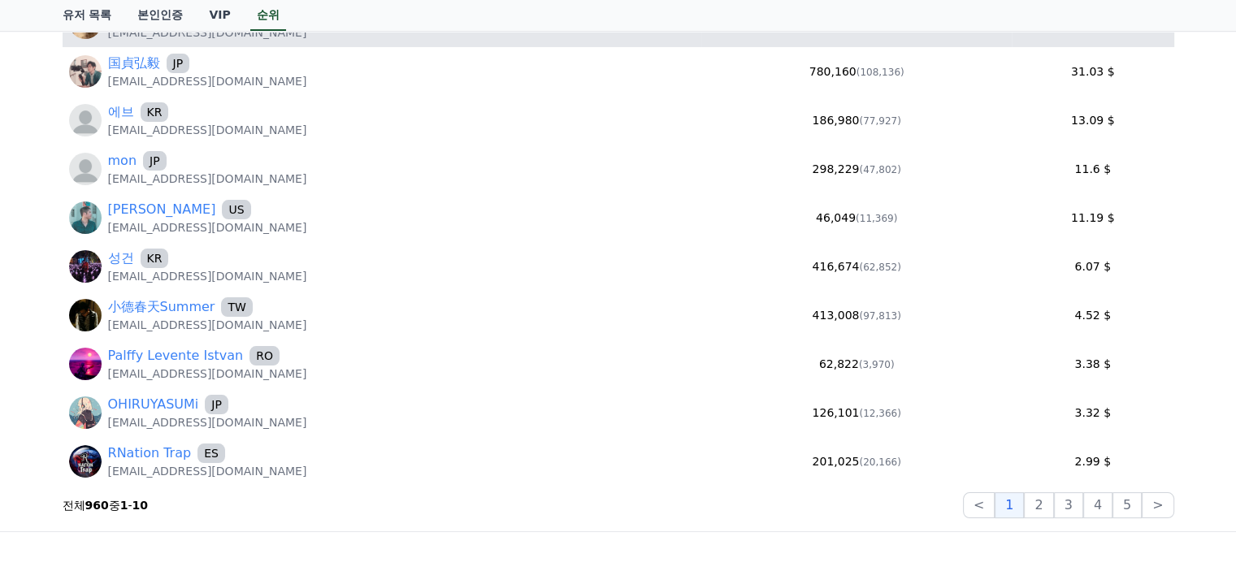
scroll to position [244, 0]
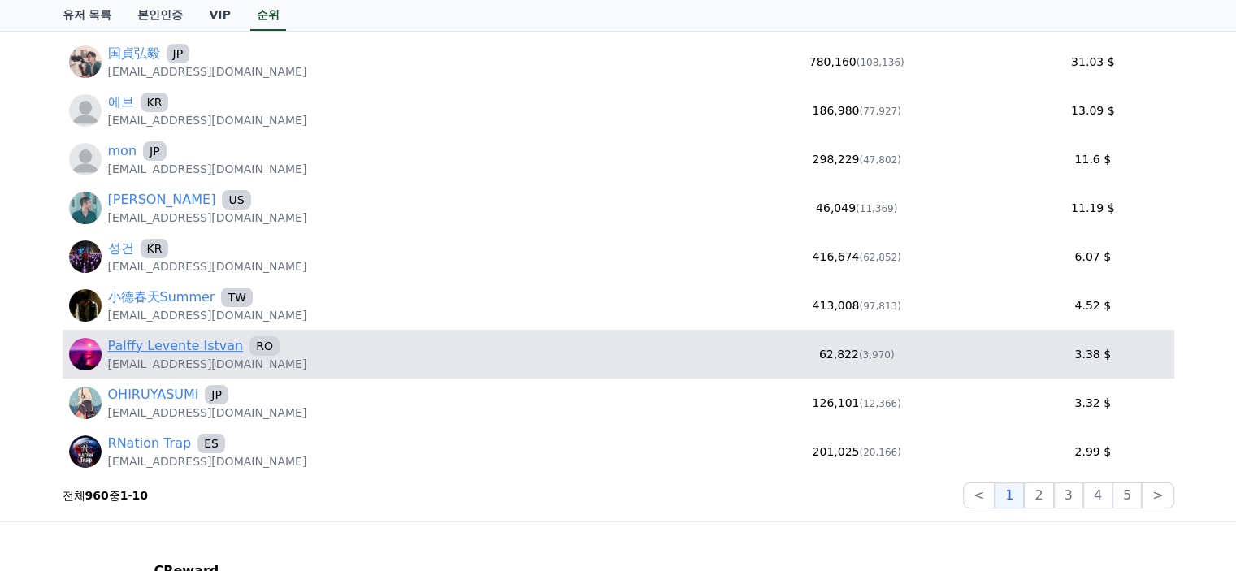
click at [204, 347] on link "Palffy Levente Istvan" at bounding box center [176, 347] width 136 height 20
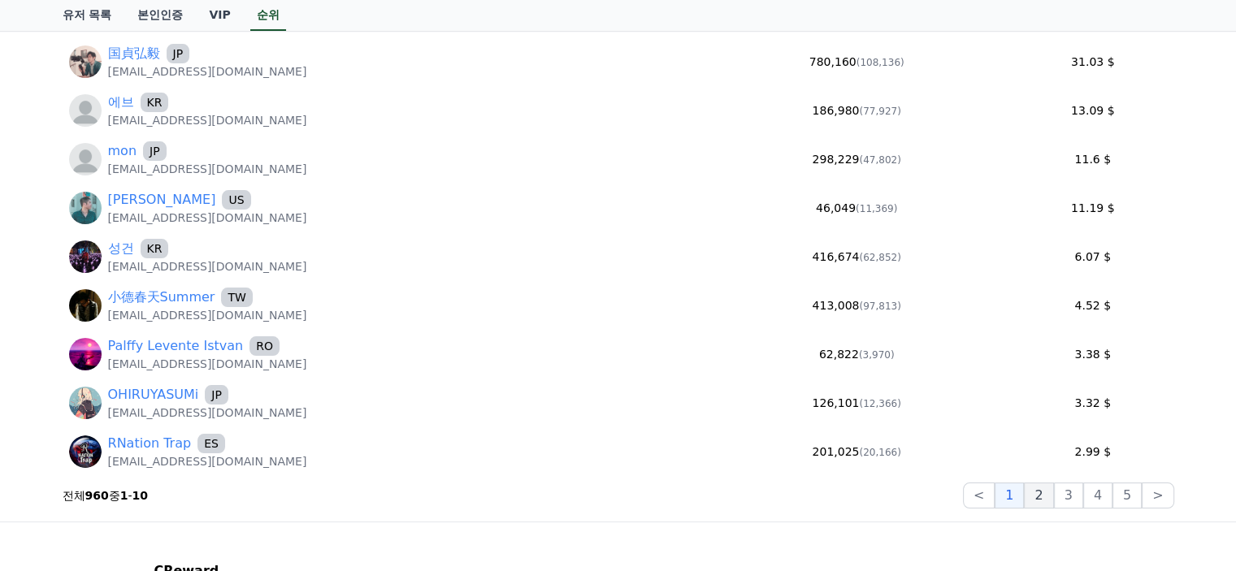
click at [1050, 500] on button "2" at bounding box center [1038, 496] width 29 height 26
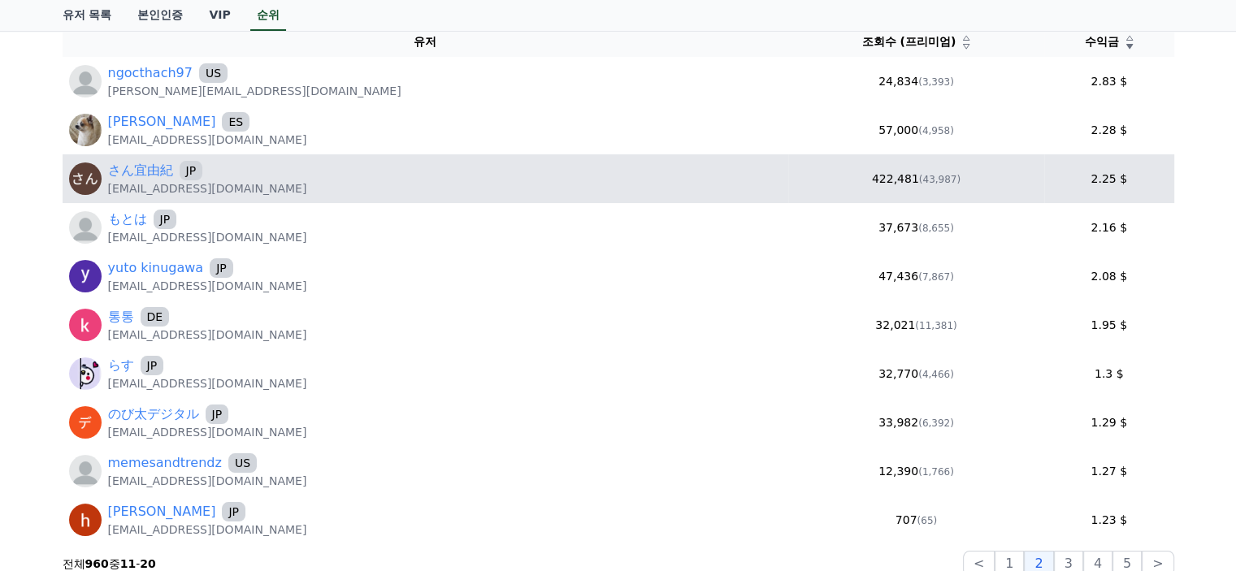
scroll to position [81, 0]
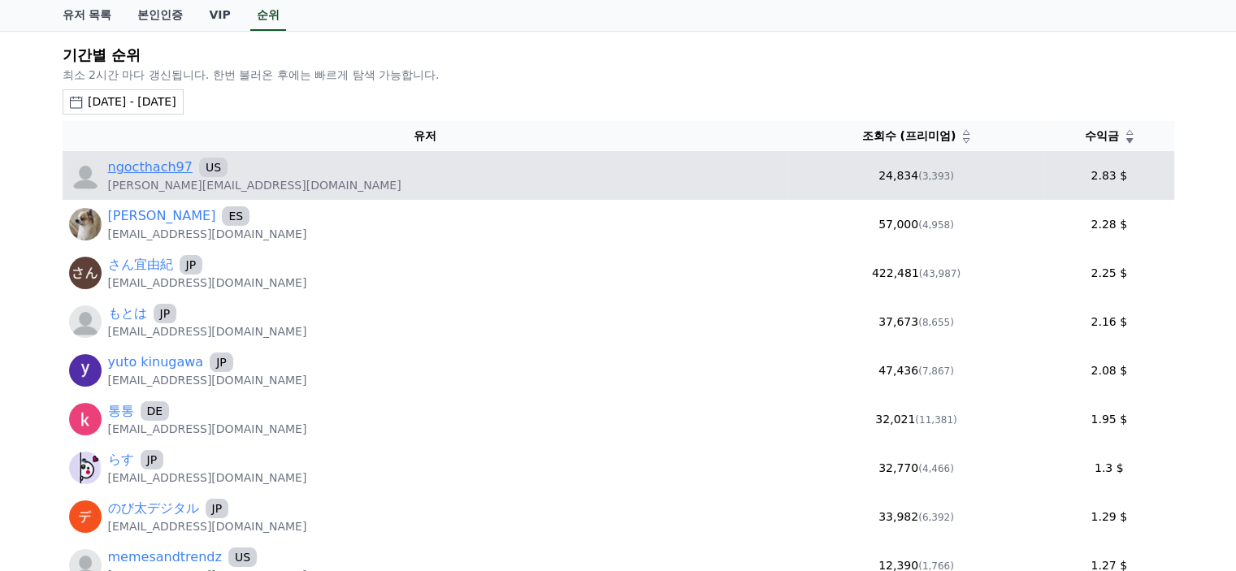
click at [160, 165] on link "ngocthach97" at bounding box center [150, 168] width 85 height 20
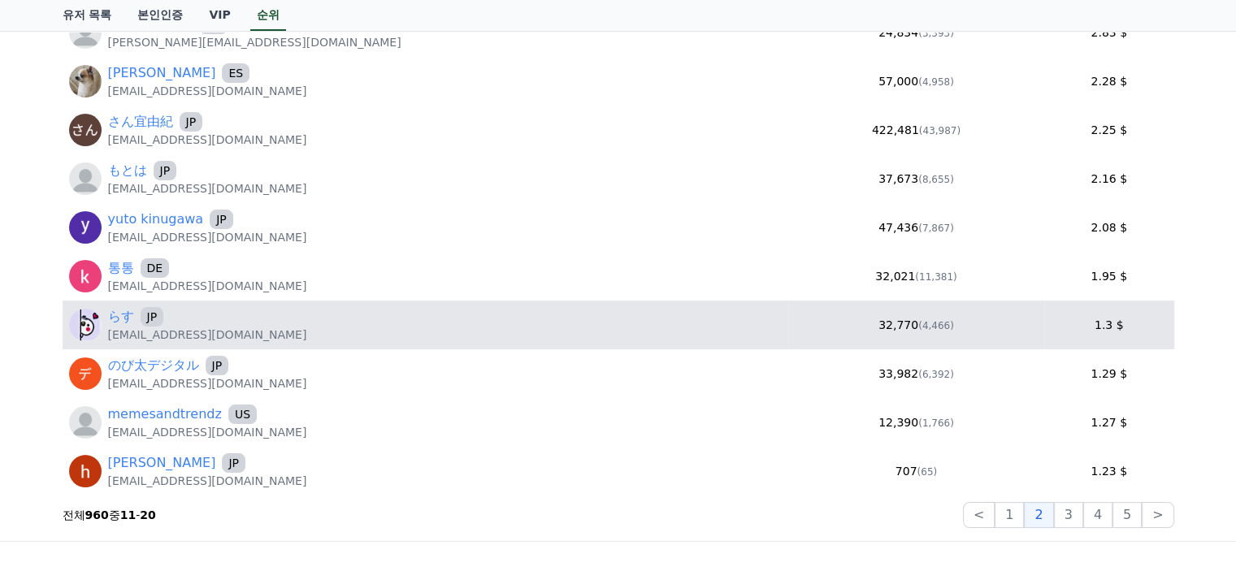
scroll to position [325, 0]
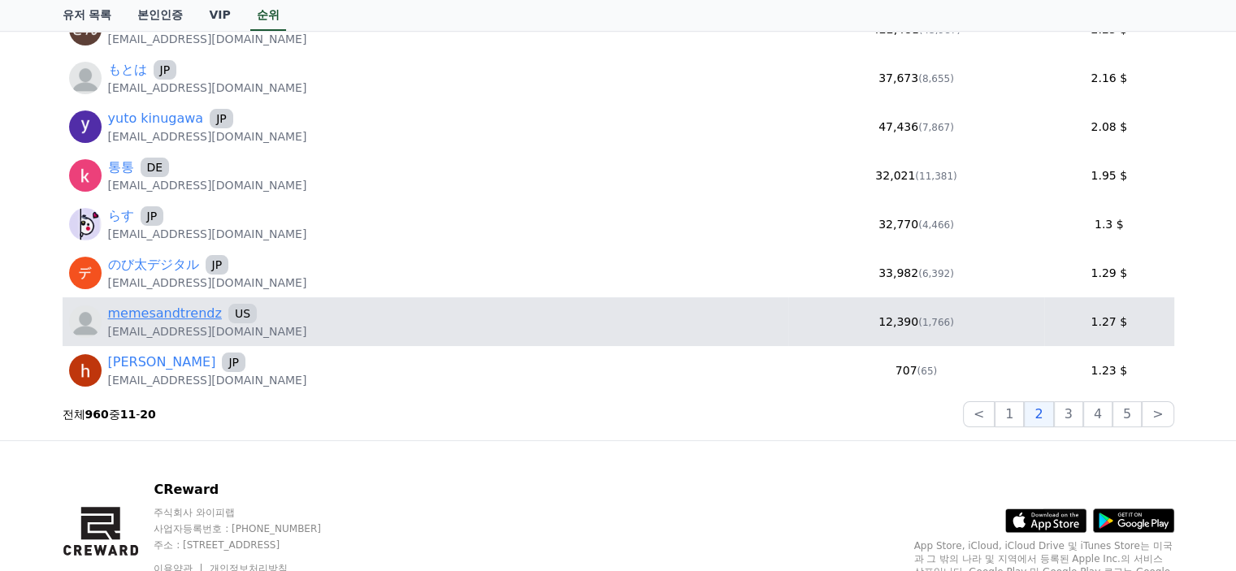
click at [168, 306] on link "memesandtrendz" at bounding box center [165, 314] width 114 height 20
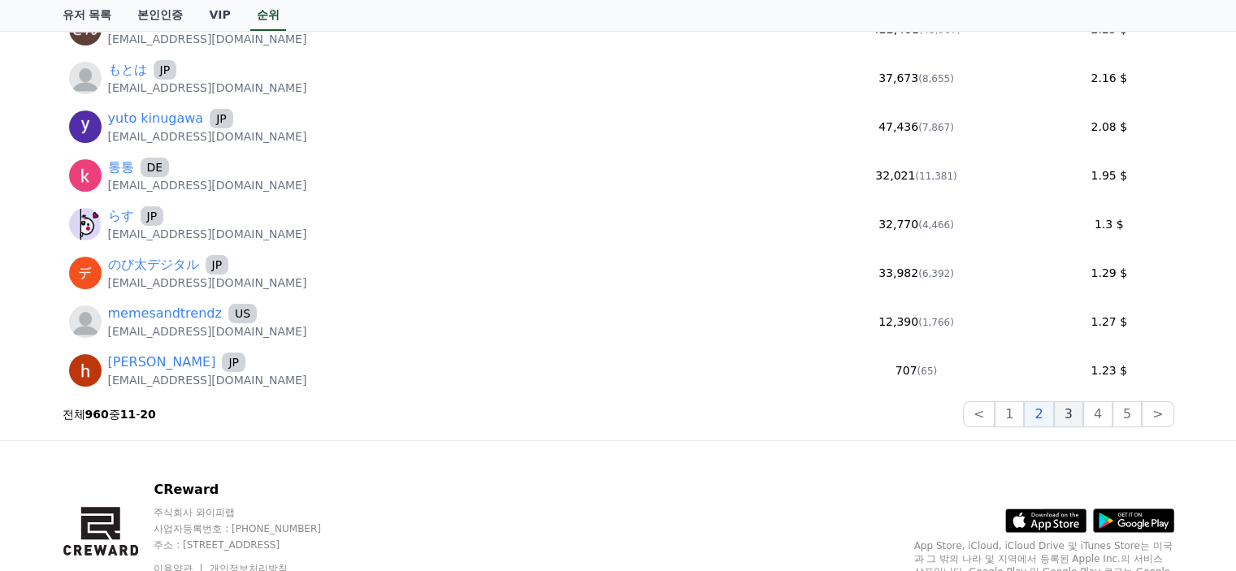
click at [1078, 411] on button "3" at bounding box center [1068, 415] width 29 height 26
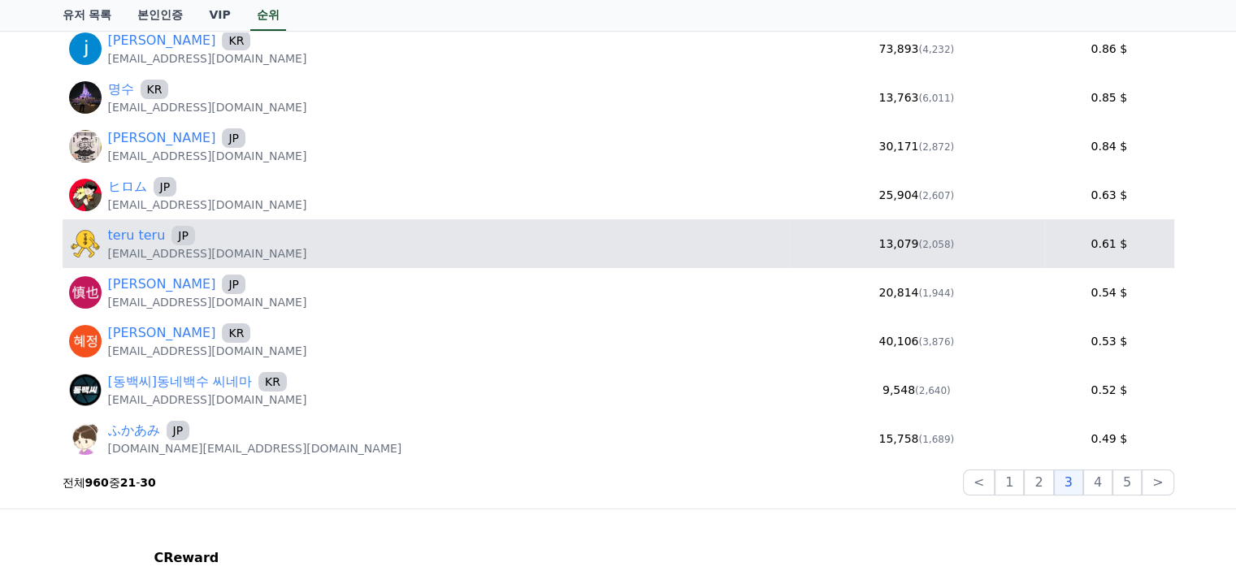
scroll to position [406, 0]
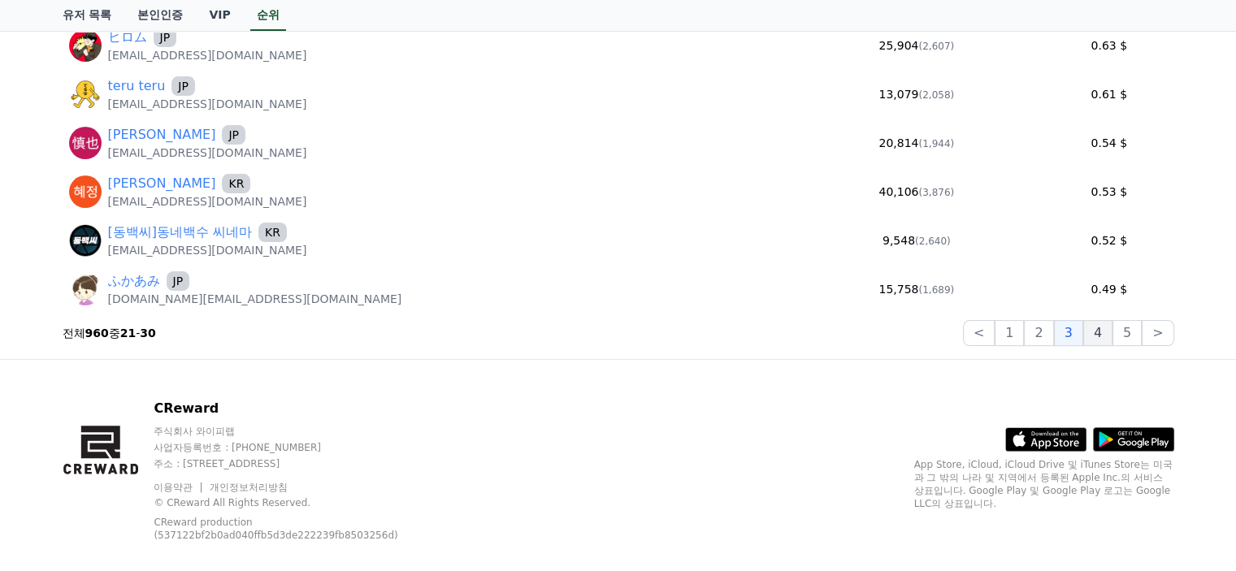
click at [1103, 334] on button "4" at bounding box center [1098, 333] width 29 height 26
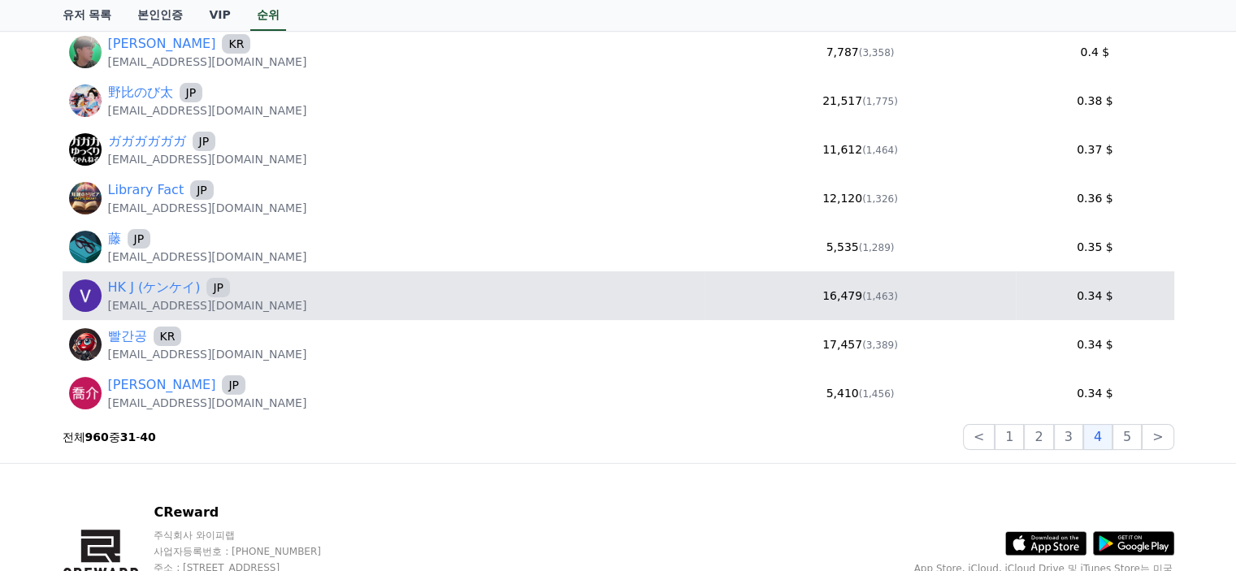
scroll to position [325, 0]
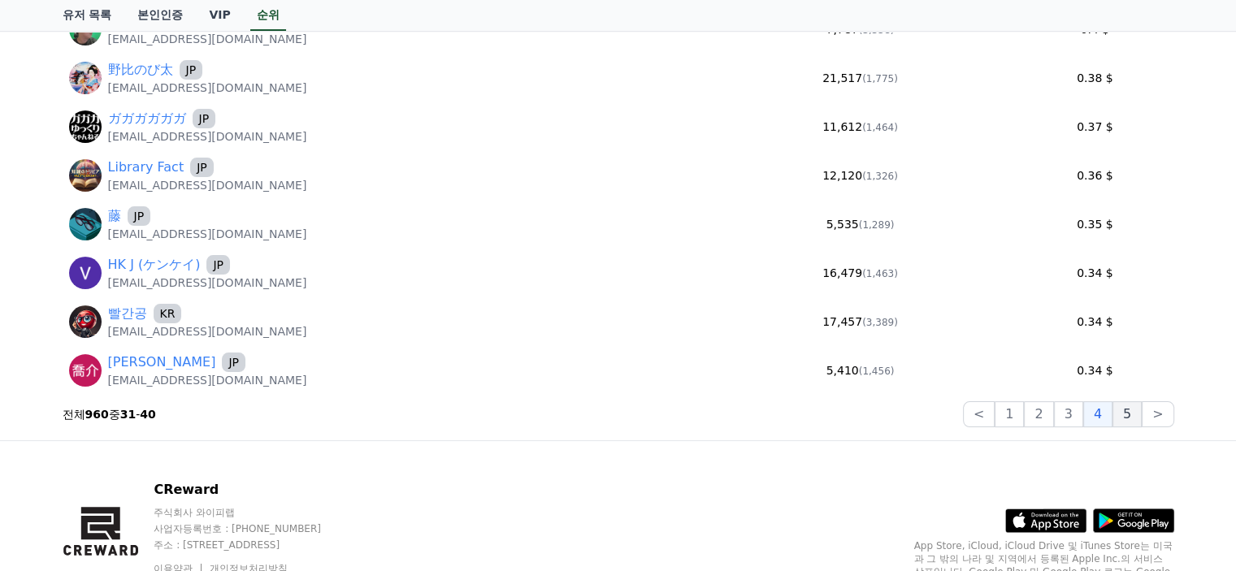
click at [1132, 409] on button "5" at bounding box center [1127, 415] width 29 height 26
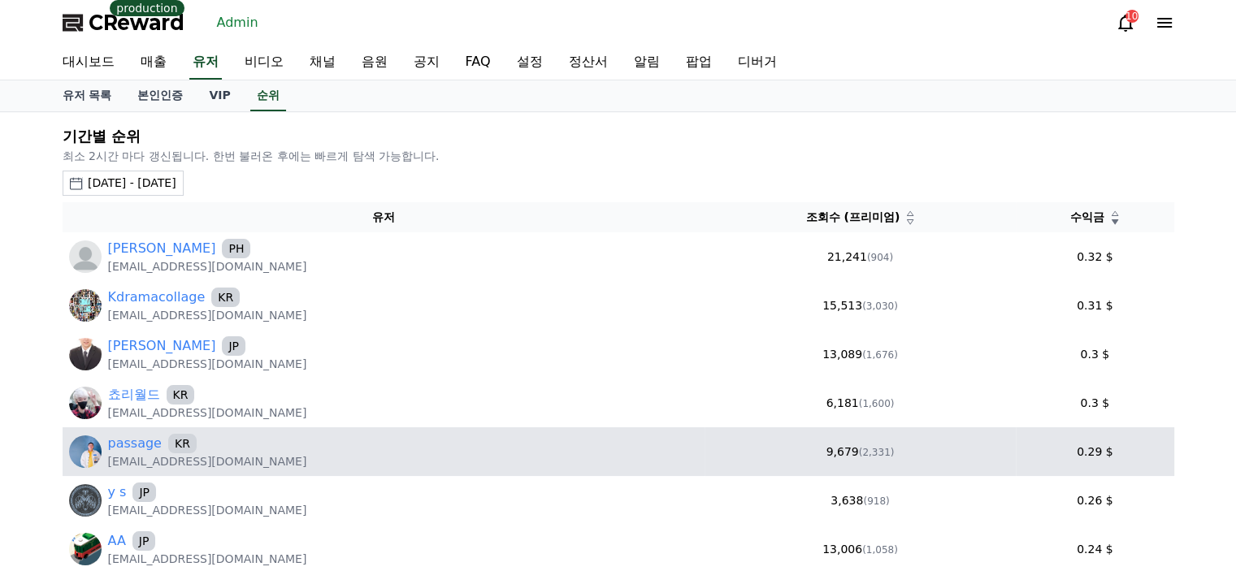
scroll to position [0, 0]
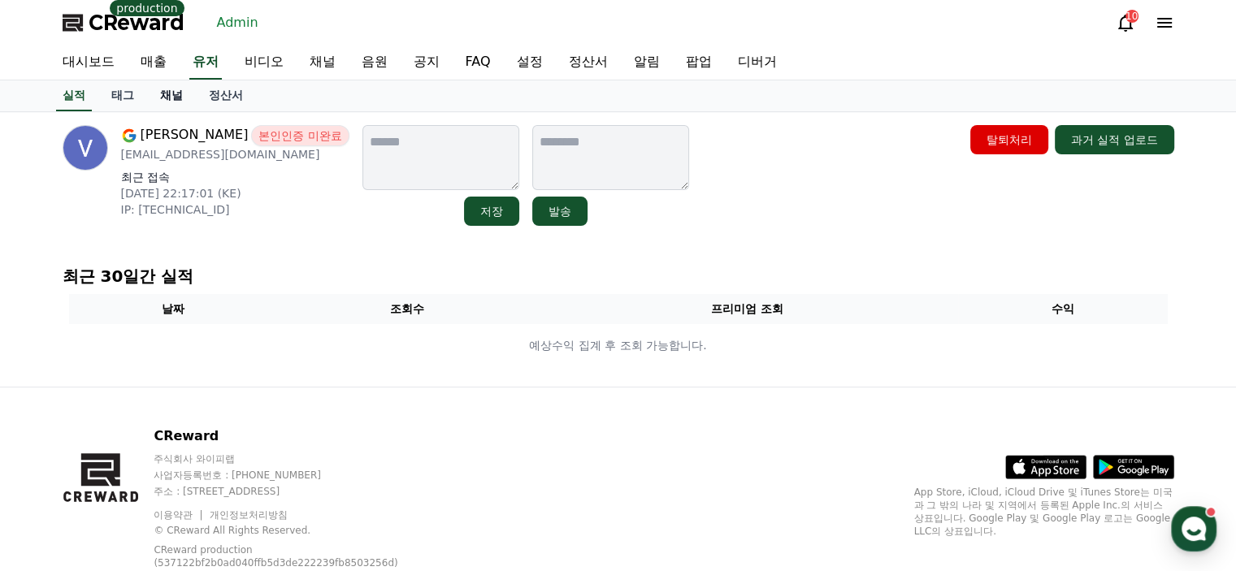
click at [179, 89] on link "채널" at bounding box center [171, 95] width 49 height 31
click at [150, 94] on link "채널" at bounding box center [171, 95] width 49 height 31
click at [173, 93] on link "채널" at bounding box center [171, 95] width 49 height 31
drag, startPoint x: 275, startPoint y: 154, endPoint x: 120, endPoint y: 154, distance: 154.5
click at [121, 154] on p "adhiambovionah@gmail.com" at bounding box center [235, 154] width 228 height 16
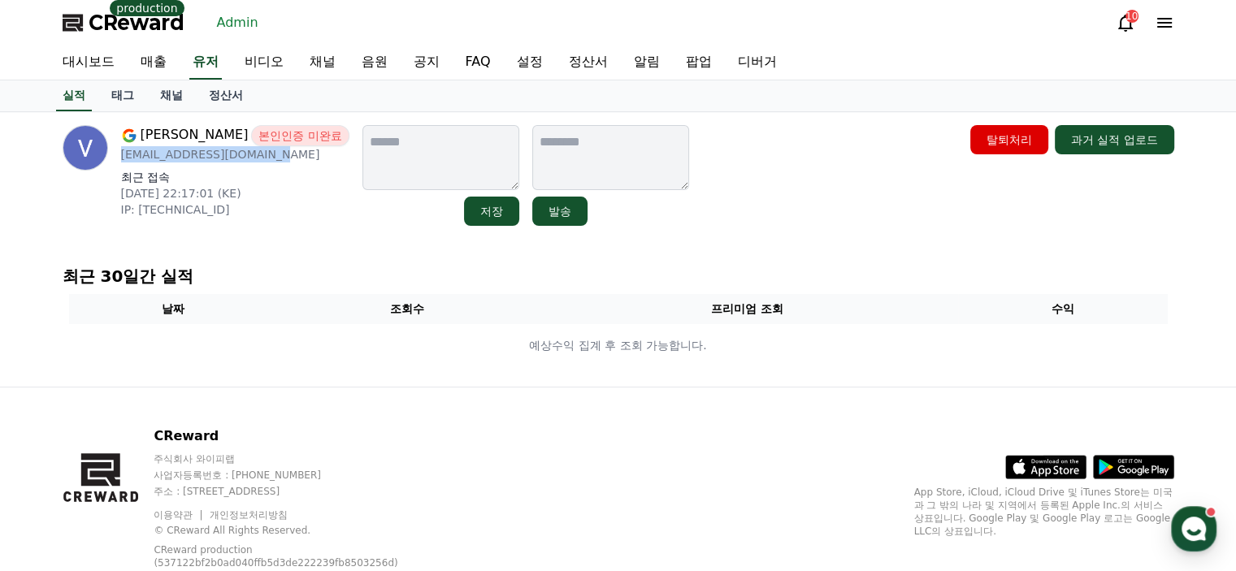
copy p "adhiambovionah@gmail.com"
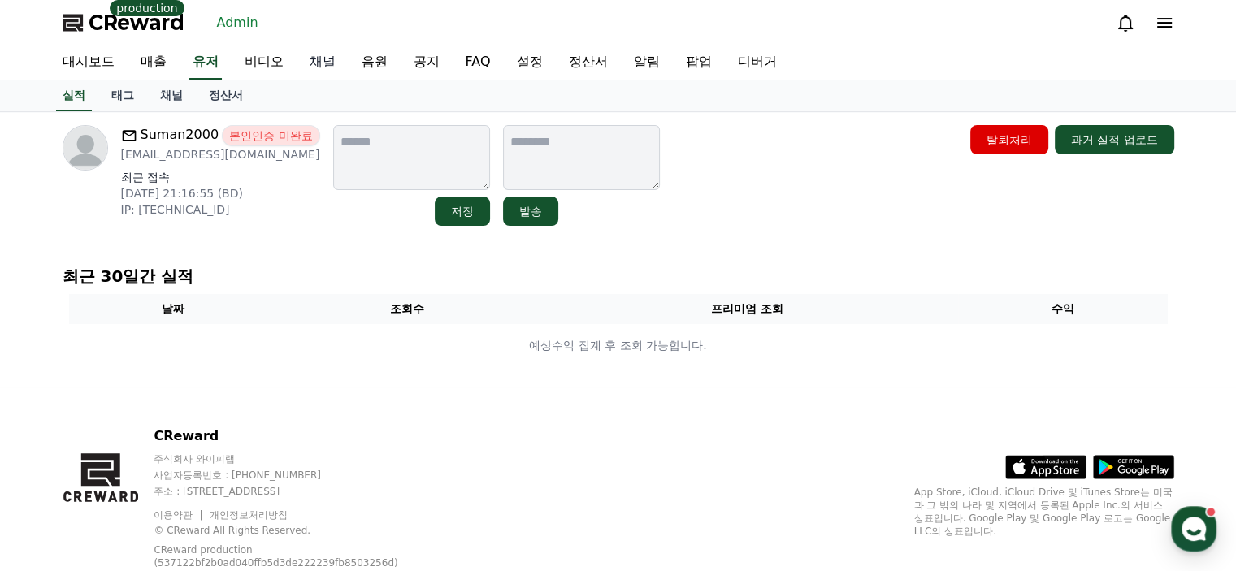
click at [322, 60] on link "채널" at bounding box center [323, 63] width 52 height 34
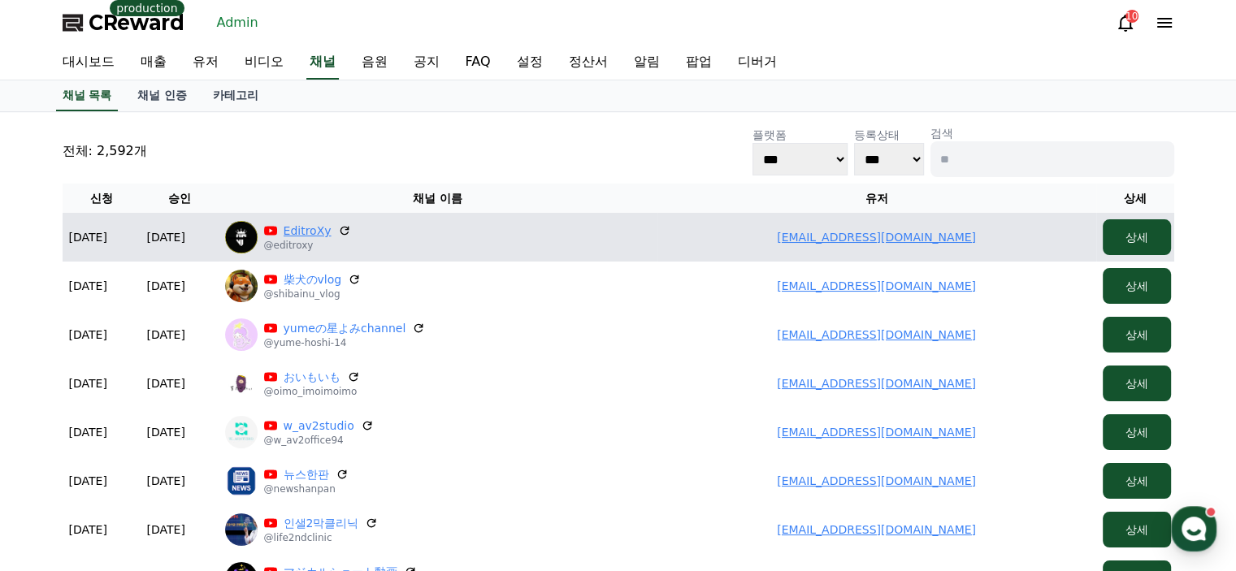
click at [307, 225] on link "EditroXy" at bounding box center [308, 231] width 48 height 16
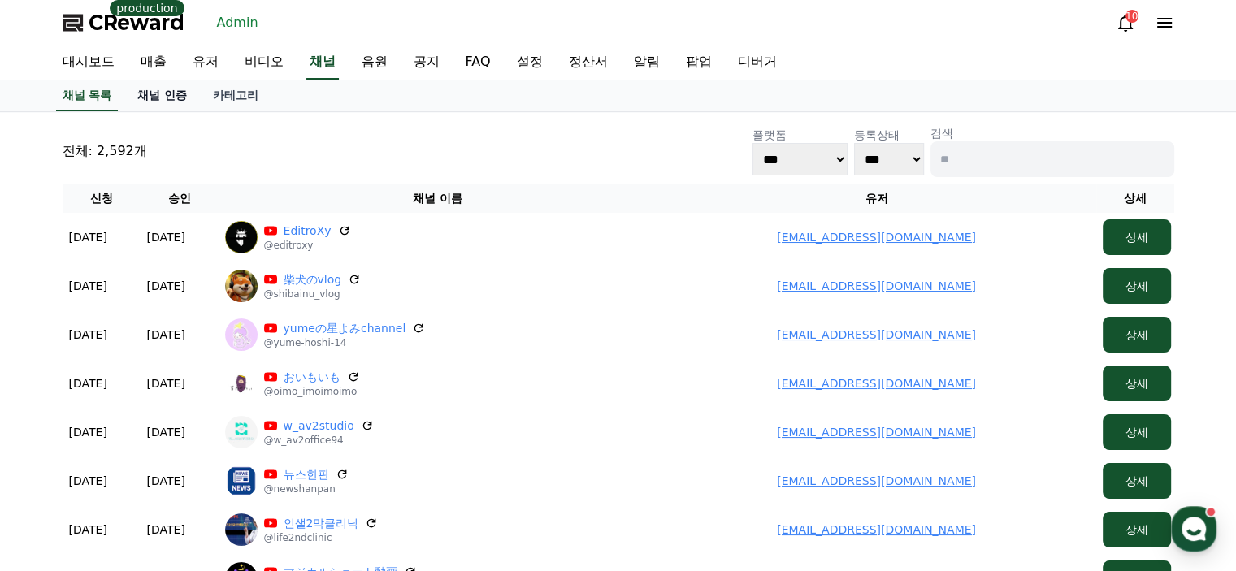
drag, startPoint x: 171, startPoint y: 95, endPoint x: 189, endPoint y: 93, distance: 18.8
click at [172, 95] on link "채널 인증" at bounding box center [162, 95] width 76 height 31
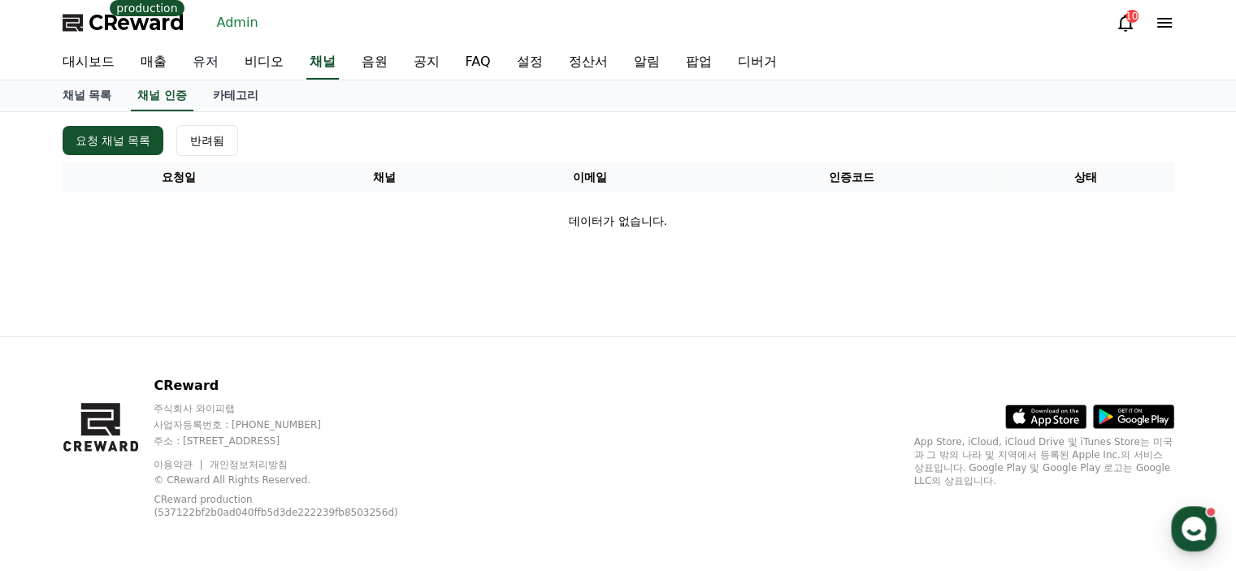
click at [212, 64] on link "유저" at bounding box center [206, 63] width 52 height 34
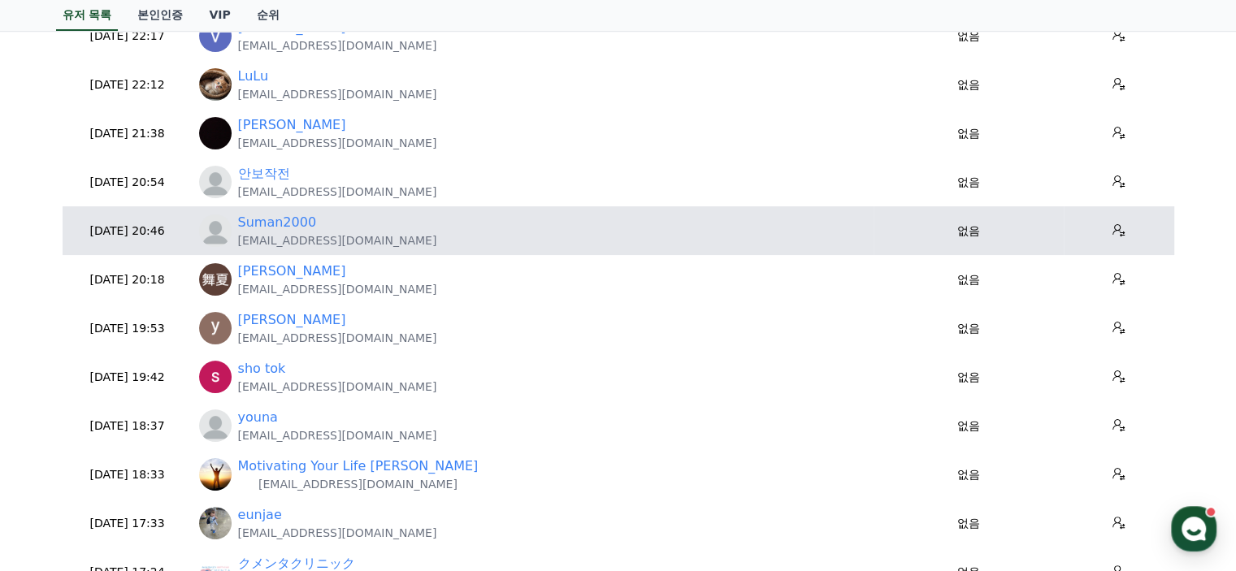
scroll to position [325, 0]
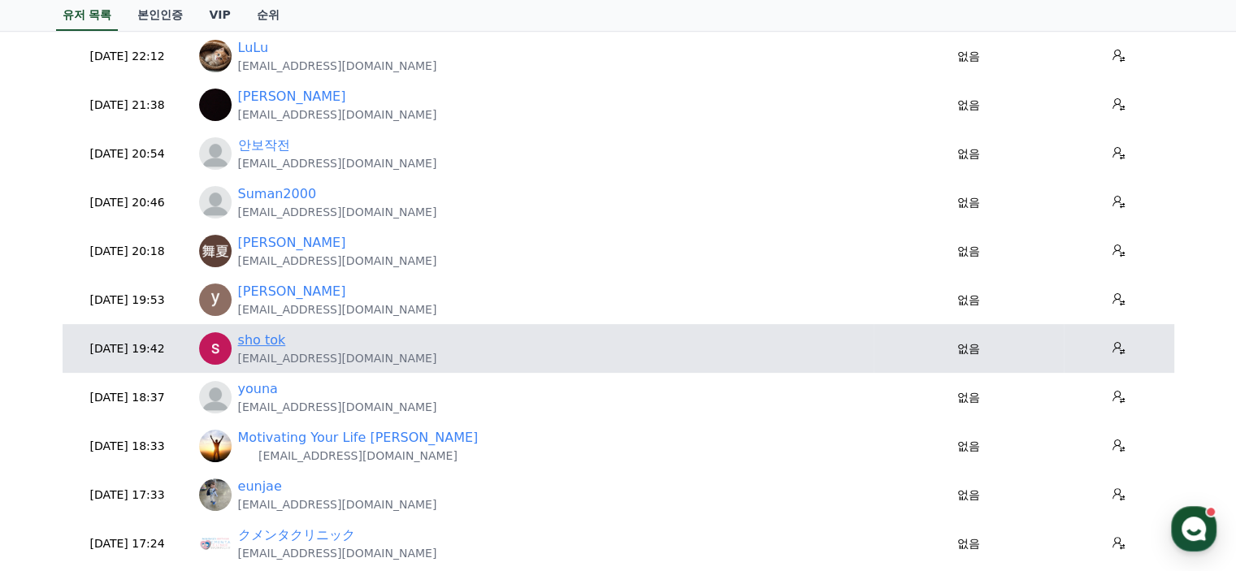
click at [271, 341] on link "sho tok" at bounding box center [262, 341] width 48 height 20
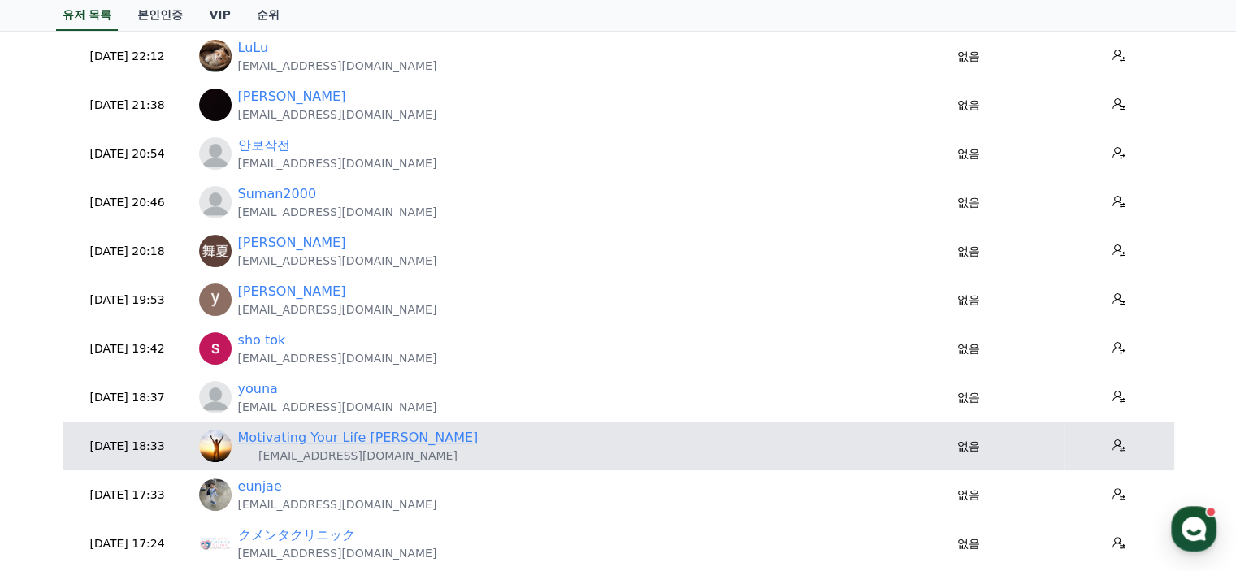
click at [356, 445] on link "Motivating Your Life Lee" at bounding box center [358, 438] width 241 height 20
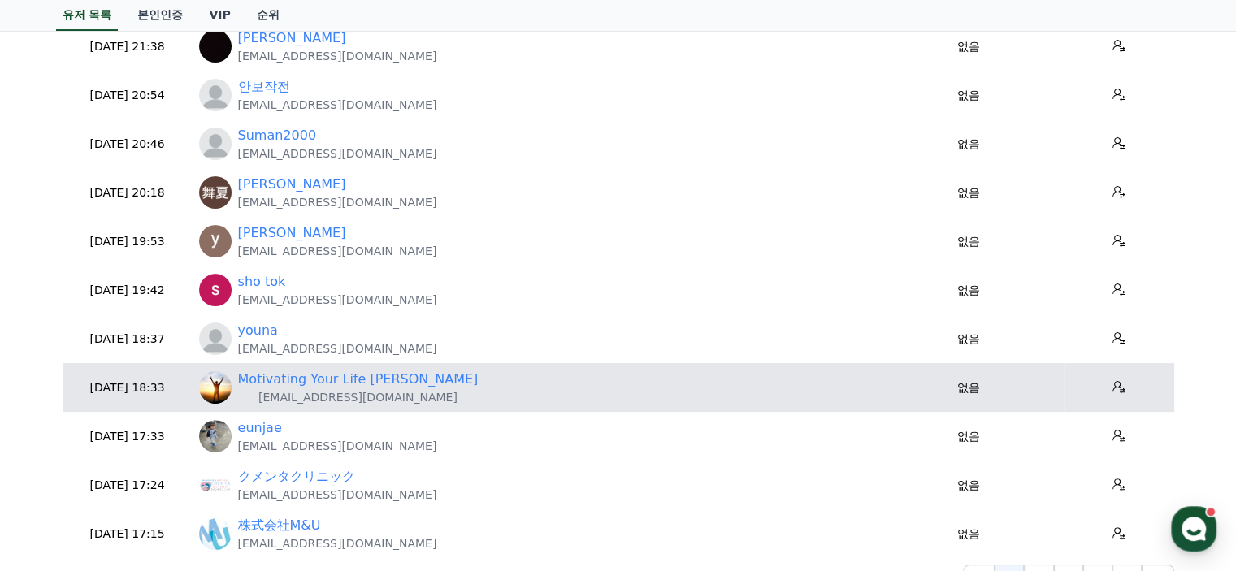
scroll to position [488, 0]
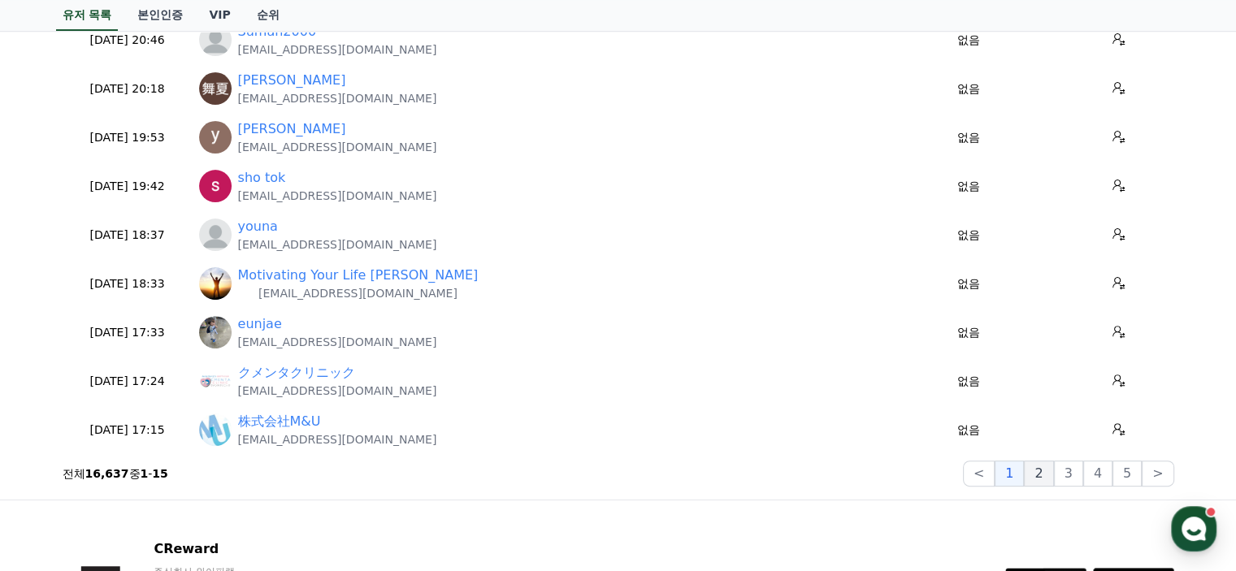
click at [1044, 474] on button "2" at bounding box center [1038, 474] width 29 height 26
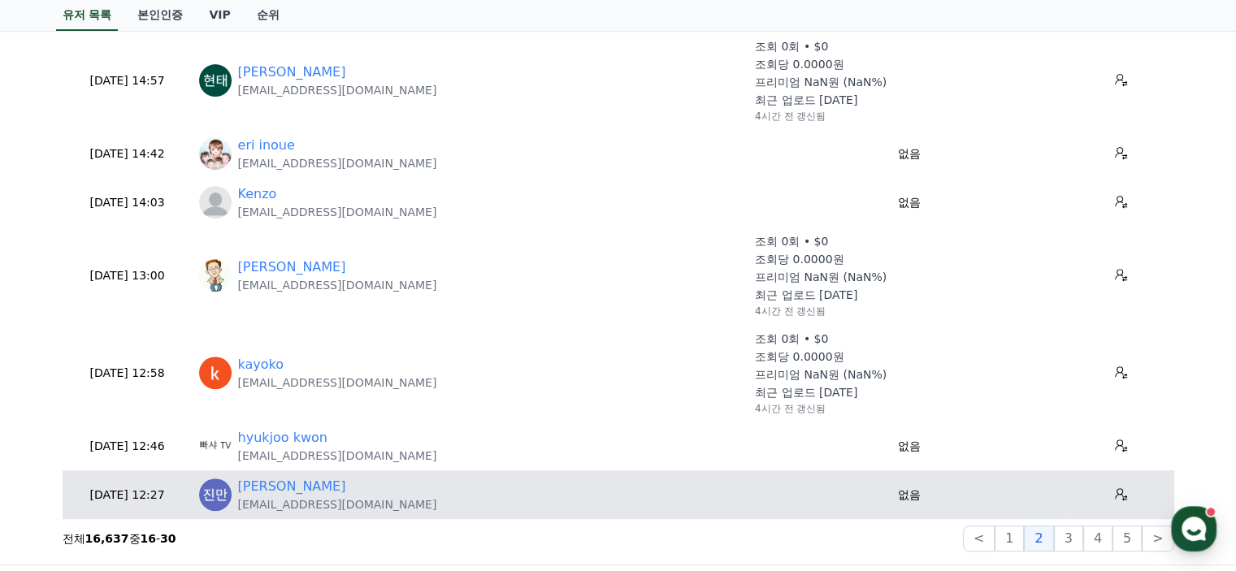
scroll to position [650, 0]
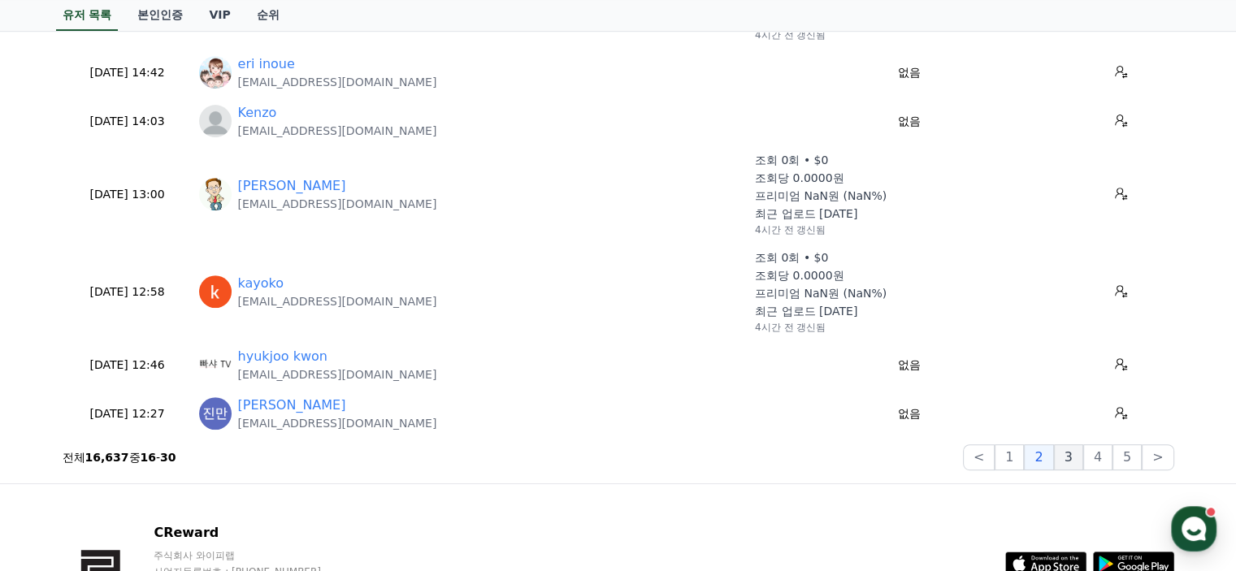
click at [1076, 466] on button "3" at bounding box center [1068, 458] width 29 height 26
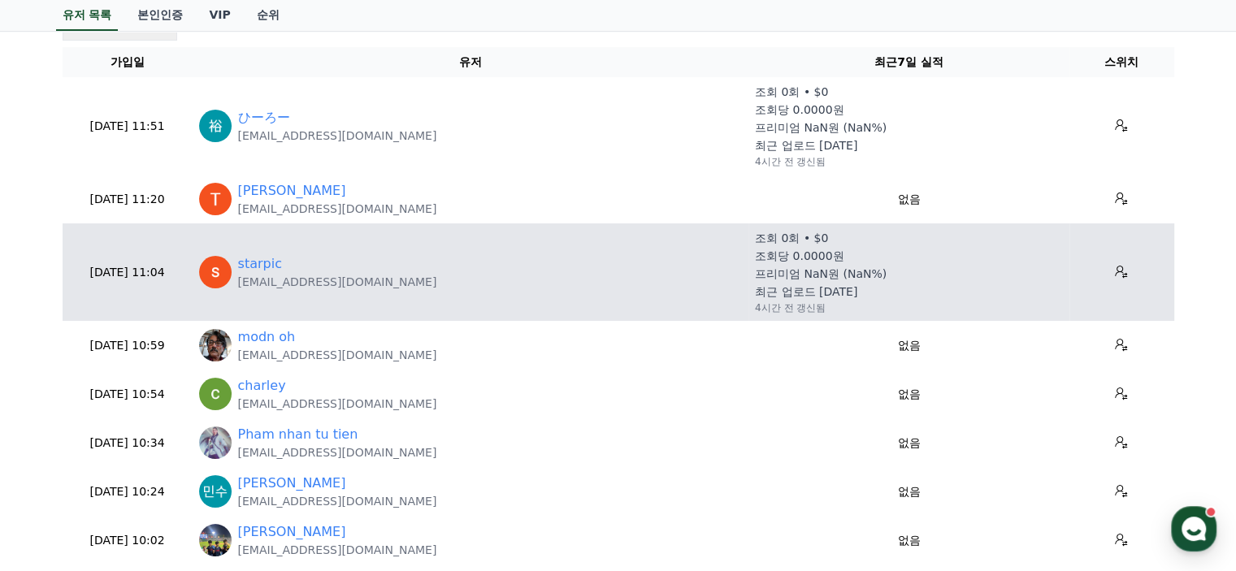
scroll to position [163, 0]
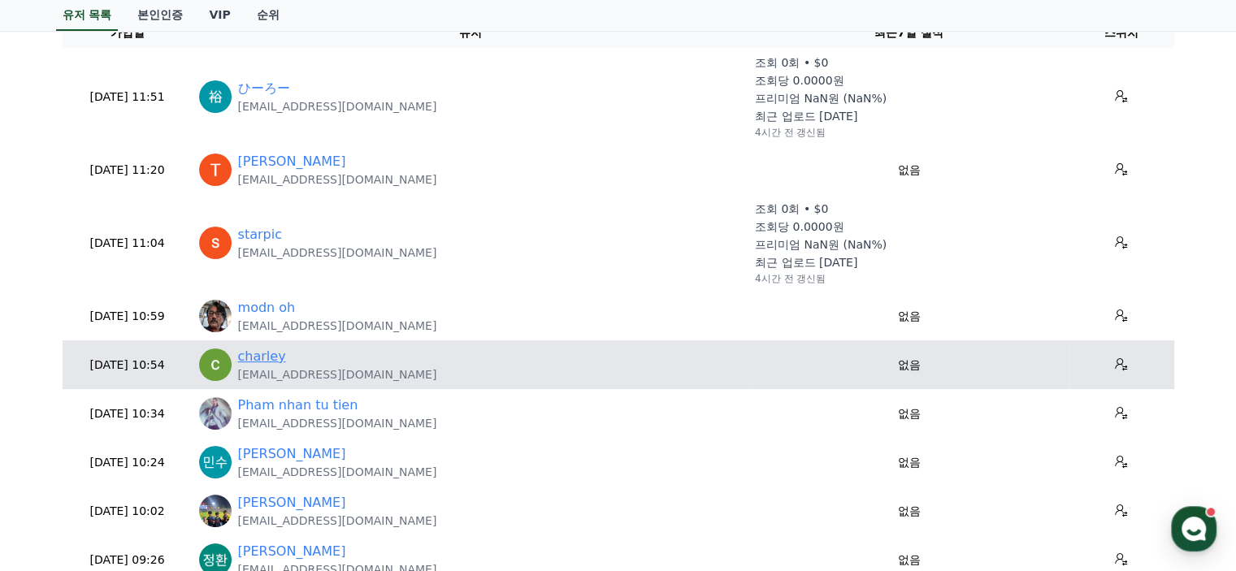
click at [265, 357] on link "charley" at bounding box center [262, 357] width 48 height 20
drag, startPoint x: 373, startPoint y: 372, endPoint x: 235, endPoint y: 372, distance: 138.2
click at [235, 372] on div "charley charley3698@gmail.com" at bounding box center [470, 365] width 543 height 36
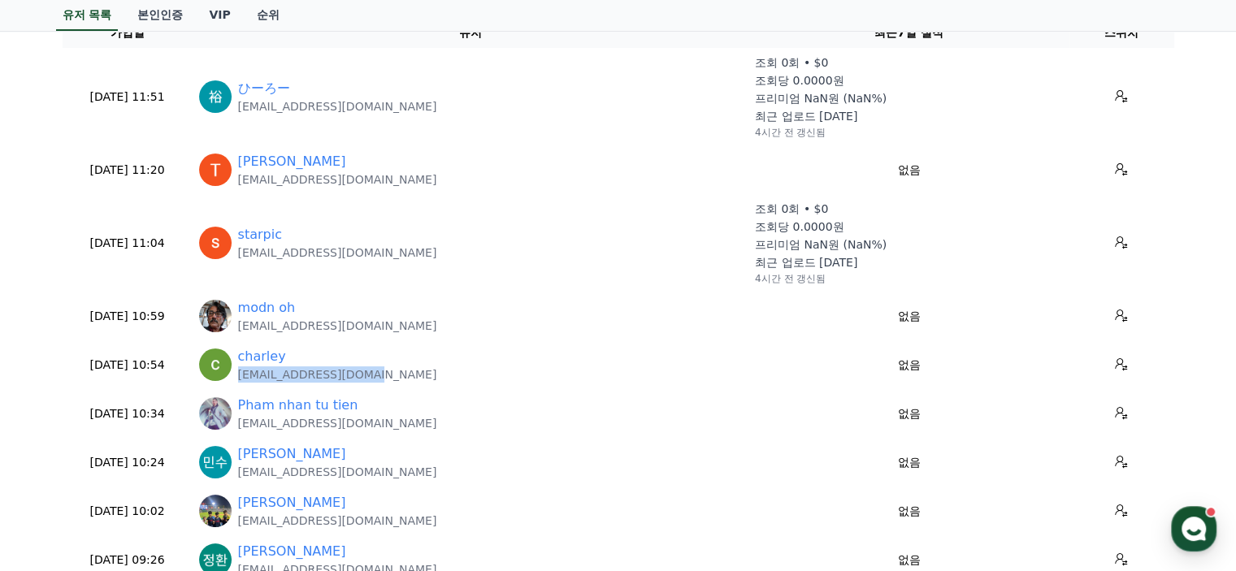
copy p "charley3698@gmail.com"
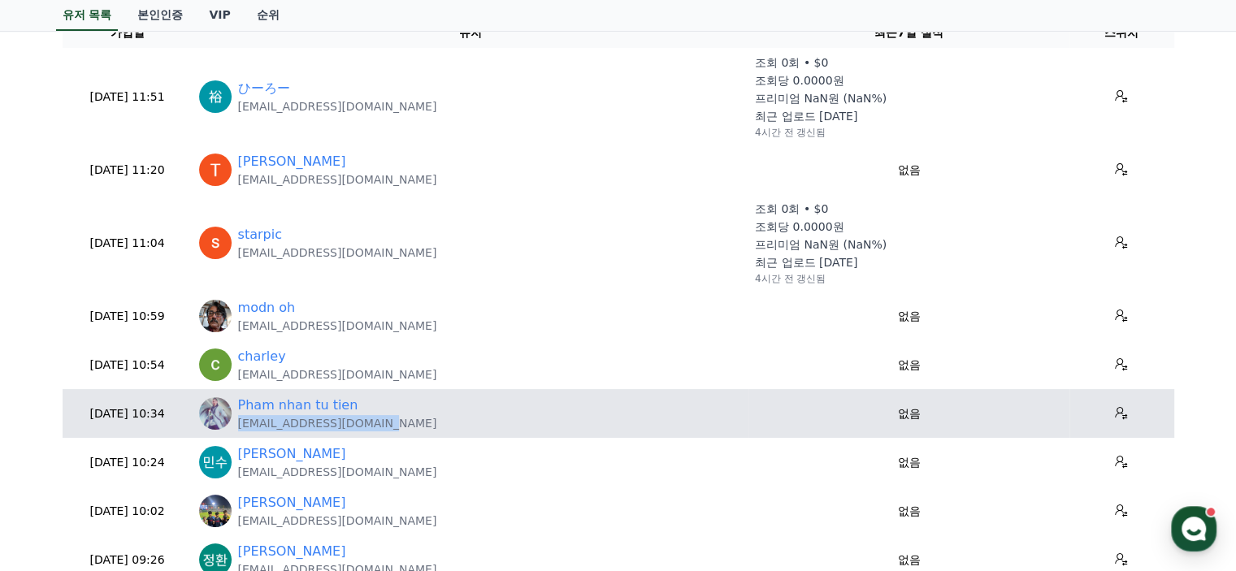
drag, startPoint x: 388, startPoint y: 425, endPoint x: 235, endPoint y: 434, distance: 153.1
click at [235, 434] on td "Pham nhan tu tien alexnam123997@gmail.com" at bounding box center [471, 413] width 556 height 49
copy p "alexnam123997@gmail.com"
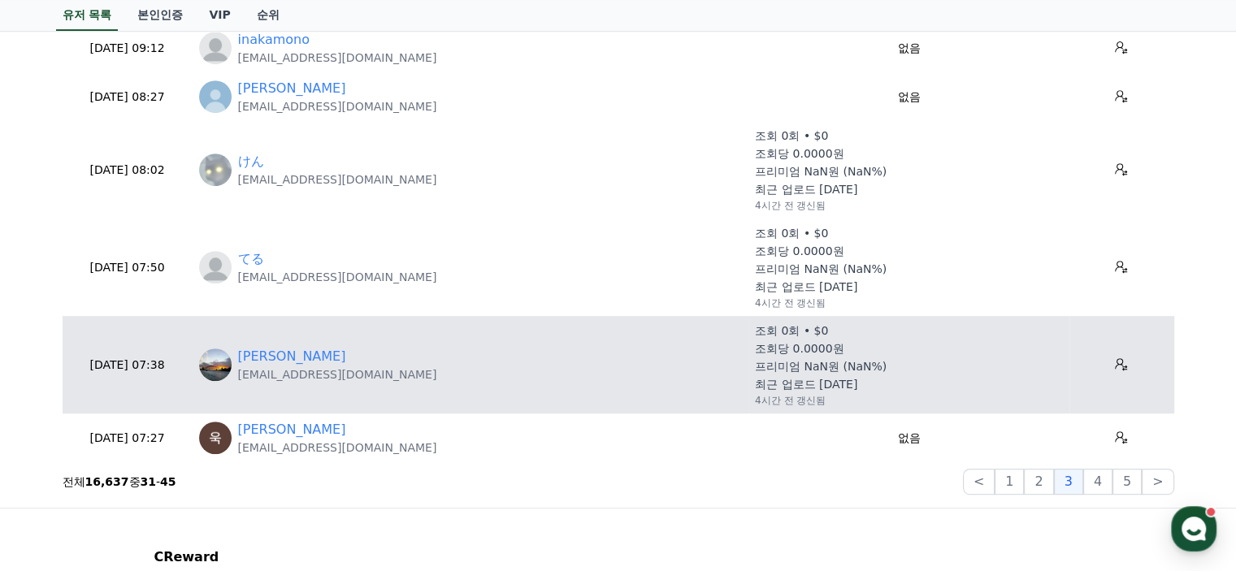
scroll to position [732, 0]
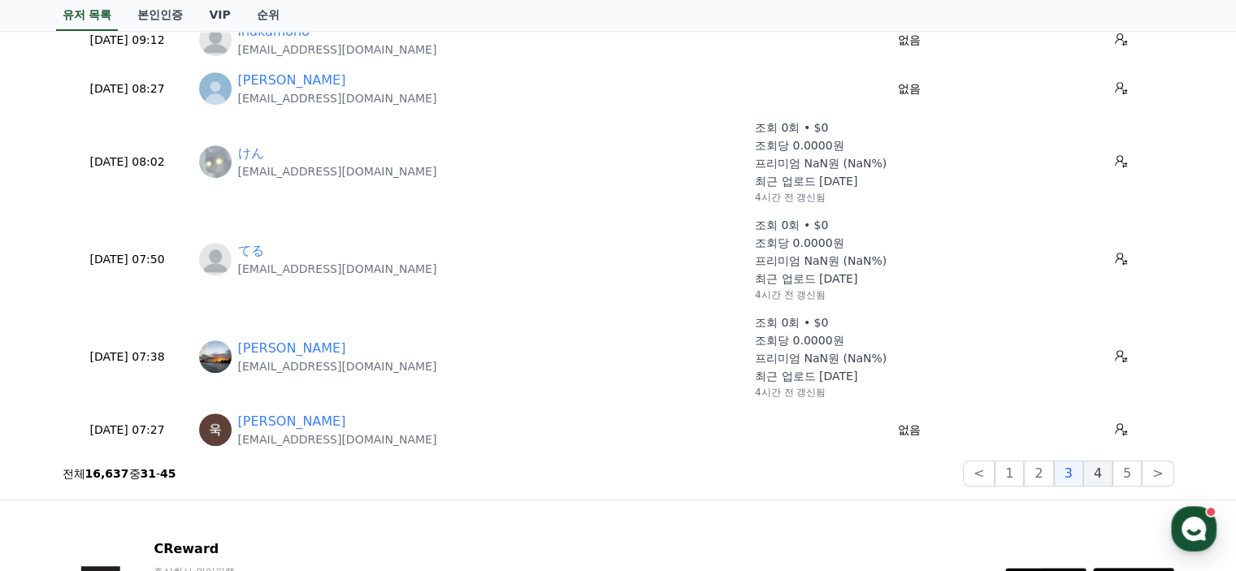
click at [1102, 484] on button "4" at bounding box center [1098, 474] width 29 height 26
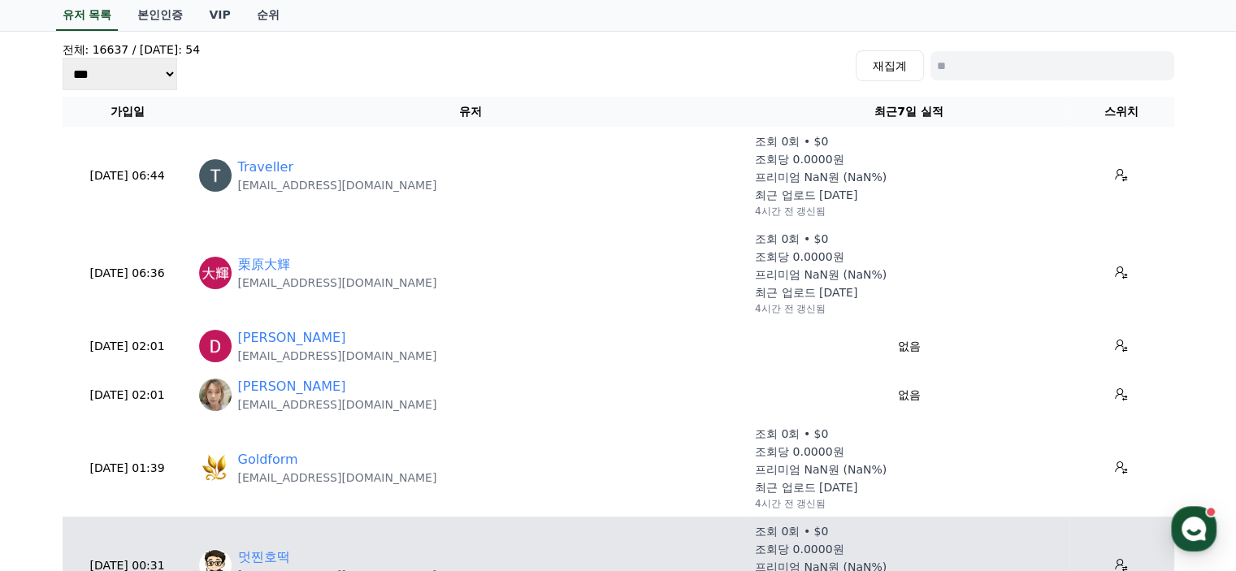
scroll to position [81, 0]
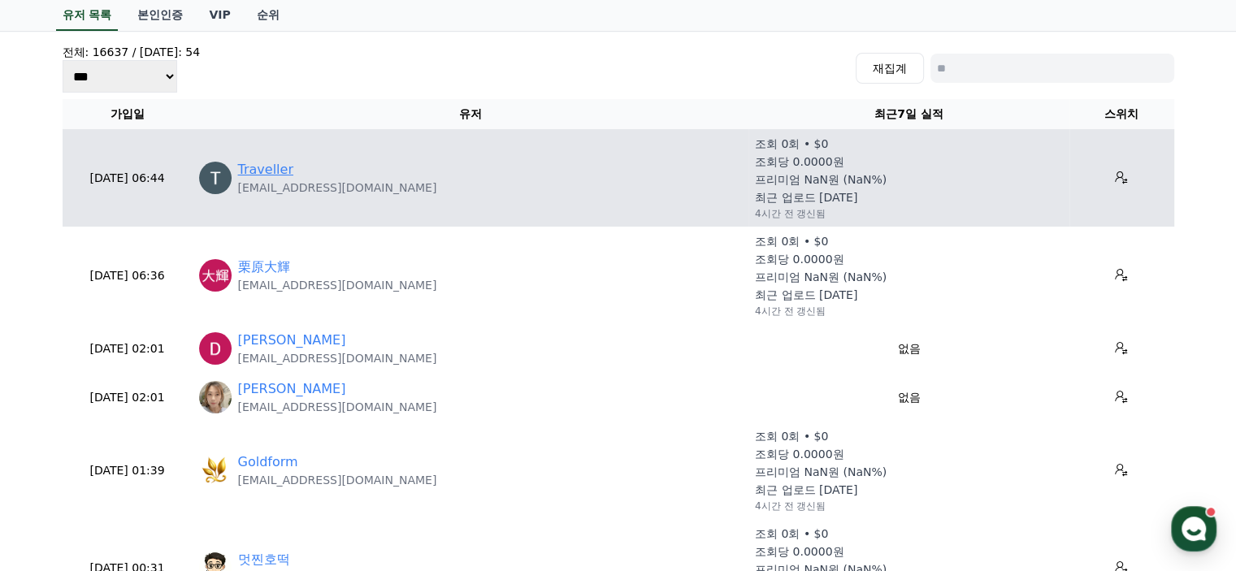
click at [260, 172] on link "Traveller" at bounding box center [265, 170] width 55 height 20
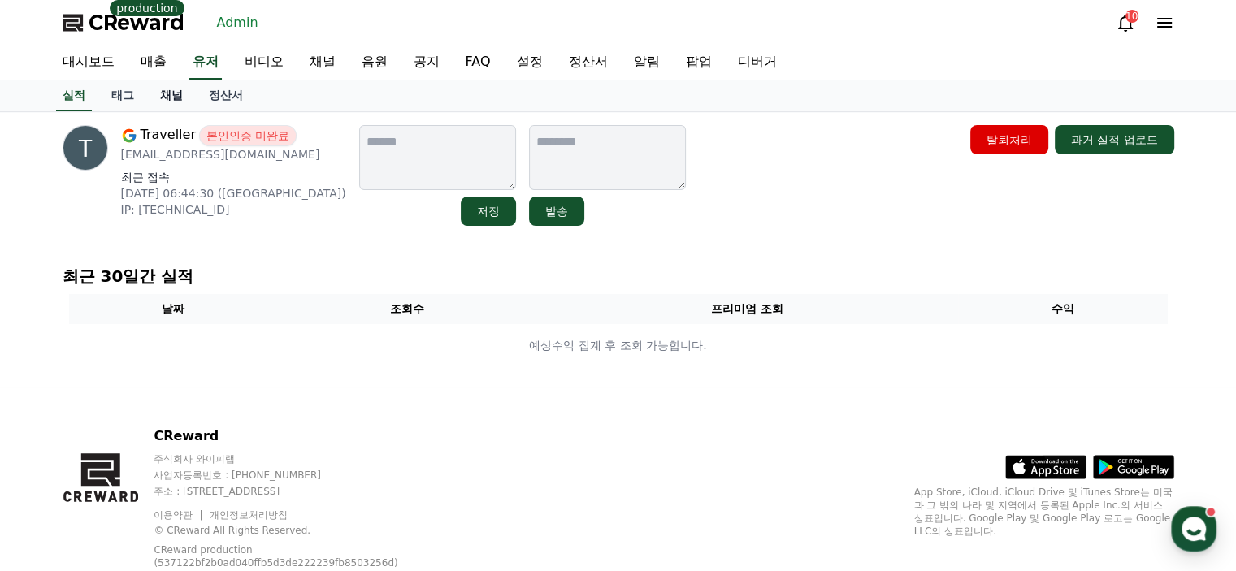
click at [166, 90] on link "채널" at bounding box center [171, 95] width 49 height 31
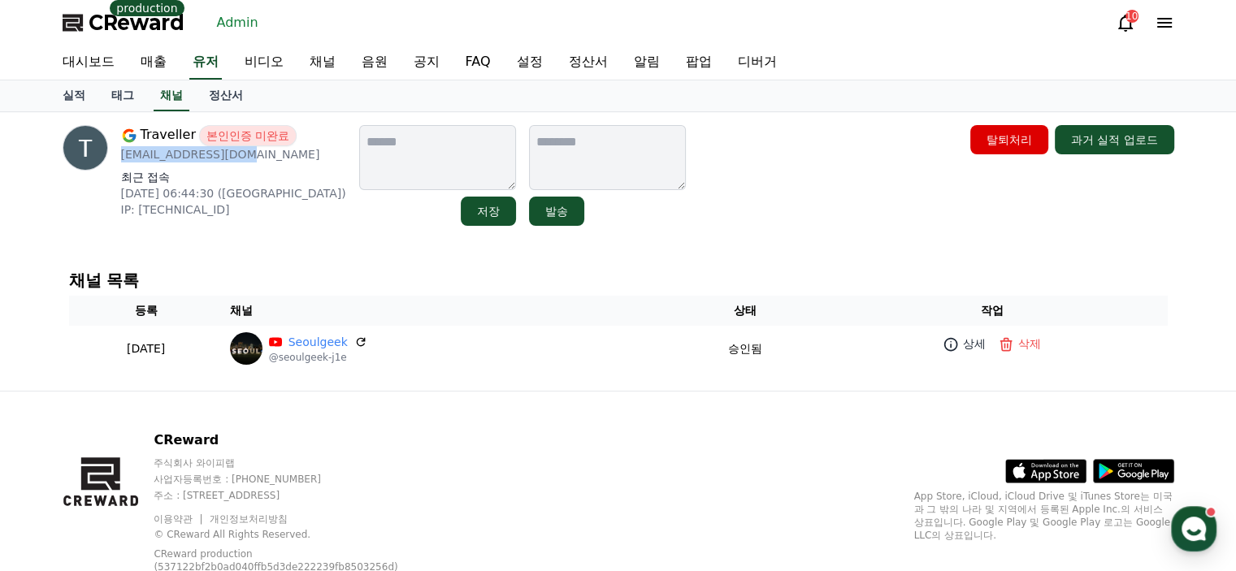
drag, startPoint x: 240, startPoint y: 152, endPoint x: 114, endPoint y: 150, distance: 126.0
click at [114, 150] on div "Traveller 본인인증 미완료 t79401375@gmail.com 최근 접속 2025-08-27 06:44:30 (GB) IP: 80.0.…" at bounding box center [205, 175] width 284 height 101
copy p "t79401375@gmail.com"
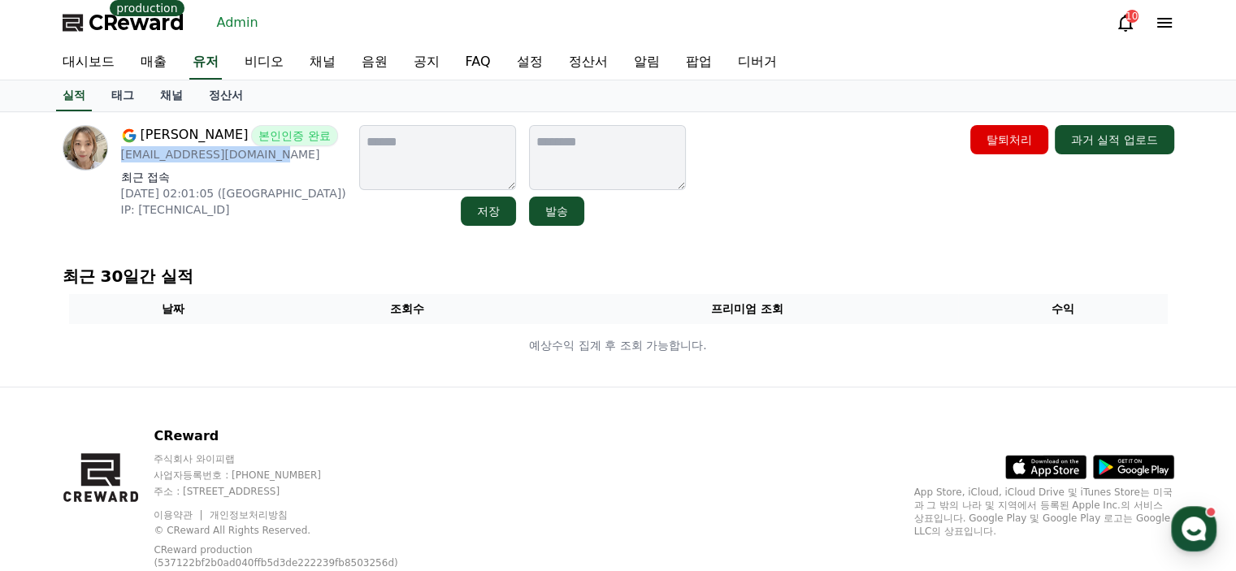
drag, startPoint x: 265, startPoint y: 156, endPoint x: 119, endPoint y: 159, distance: 146.4
click at [119, 159] on div "[PERSON_NAME] 본인인증 완료 [EMAIL_ADDRESS][DOMAIN_NAME] 최근 접속 [DATE] 02:01:05 ([GEOG…" at bounding box center [205, 175] width 284 height 101
copy p "[EMAIL_ADDRESS][DOMAIN_NAME]"
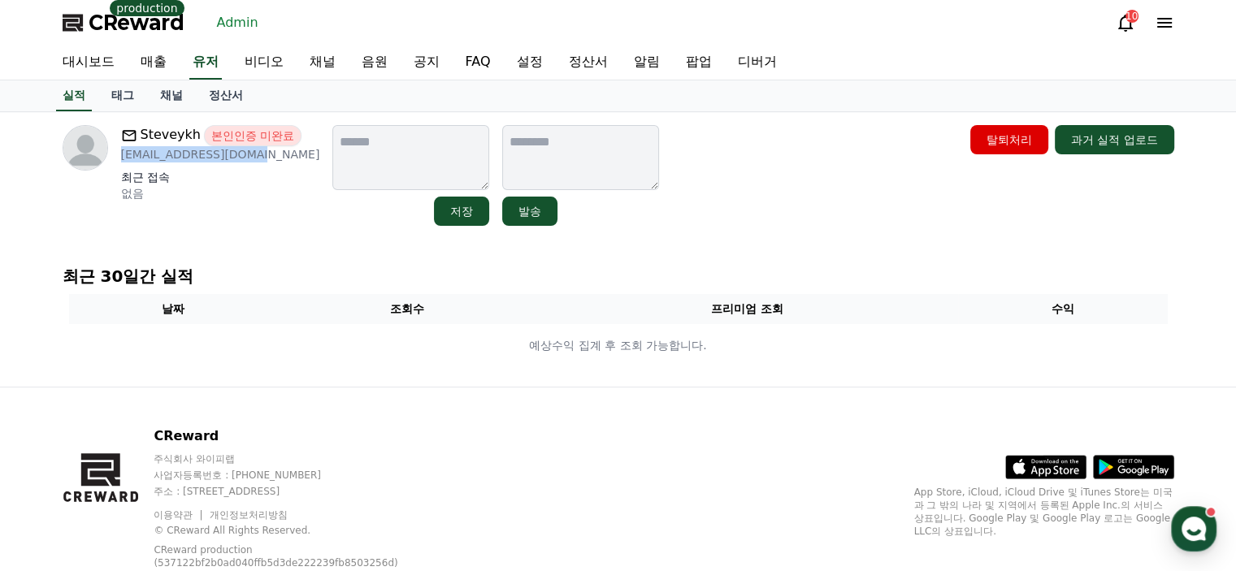
drag, startPoint x: 253, startPoint y: 152, endPoint x: 115, endPoint y: 160, distance: 137.6
click at [115, 160] on div "Steveykh 본인인증 미완료 [EMAIL_ADDRESS][DOMAIN_NAME] 최근 접속 없음" at bounding box center [192, 175] width 258 height 101
copy p "[EMAIL_ADDRESS][DOMAIN_NAME]"
drag, startPoint x: 235, startPoint y: 157, endPoint x: 113, endPoint y: 162, distance: 122.0
click at [113, 162] on div "callljh 본인인증 미완료 deuxljh1@gmail.com 최근 접속 없음" at bounding box center [192, 175] width 258 height 101
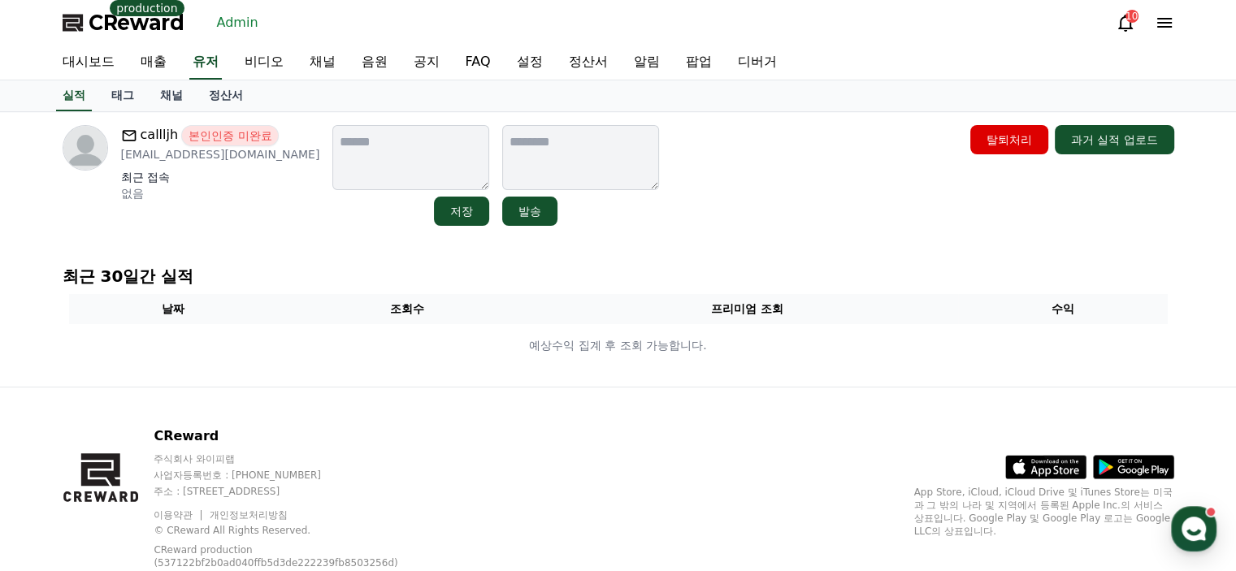
click at [238, 181] on p "최근 접속" at bounding box center [220, 177] width 199 height 16
drag, startPoint x: 235, startPoint y: 157, endPoint x: 117, endPoint y: 164, distance: 118.1
click at [117, 164] on div "callljh 본인인증 미완료 deuxljh1@gmail.com 최근 접속 없음" at bounding box center [192, 175] width 258 height 101
copy p "deuxljh1@gmail.com"
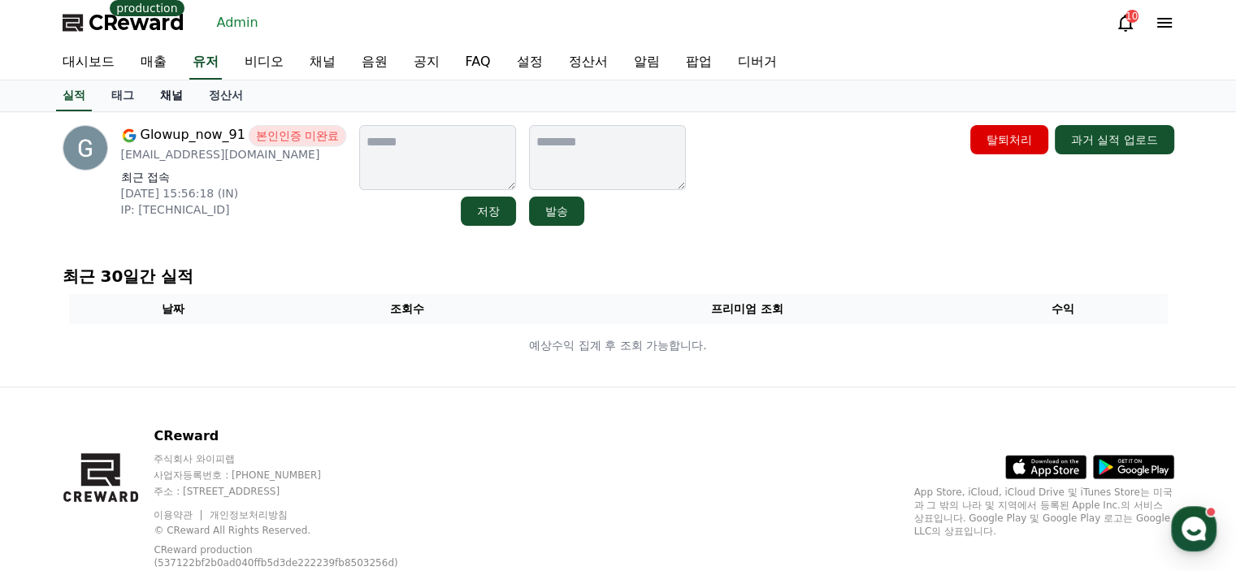
click at [163, 93] on link "채널" at bounding box center [171, 95] width 49 height 31
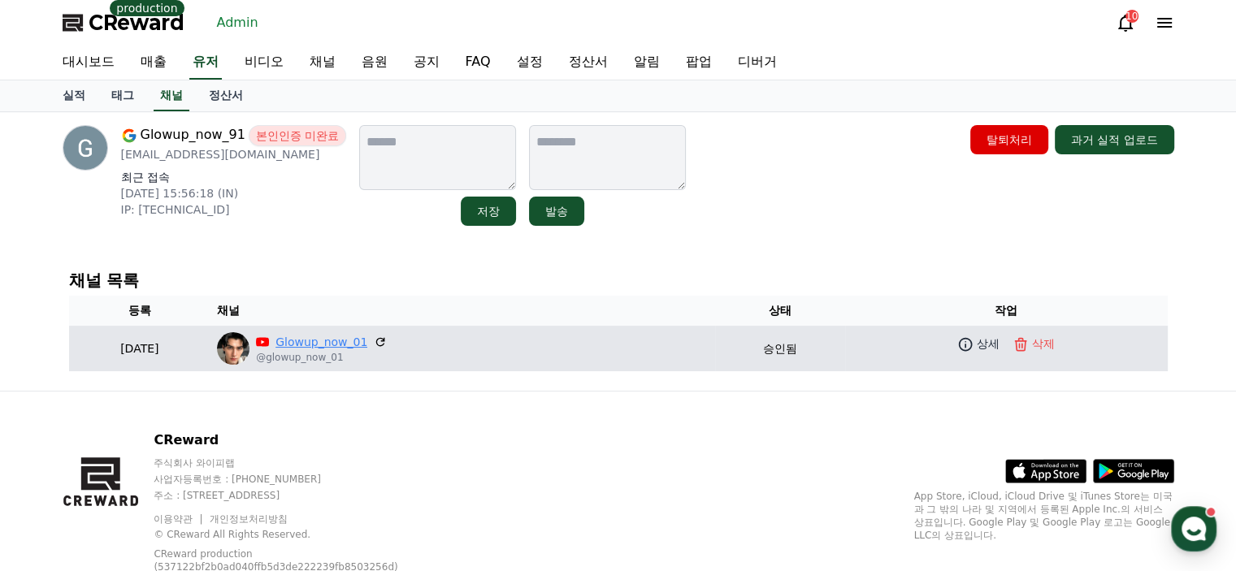
click at [367, 342] on link "Glowup_now_01" at bounding box center [322, 342] width 92 height 17
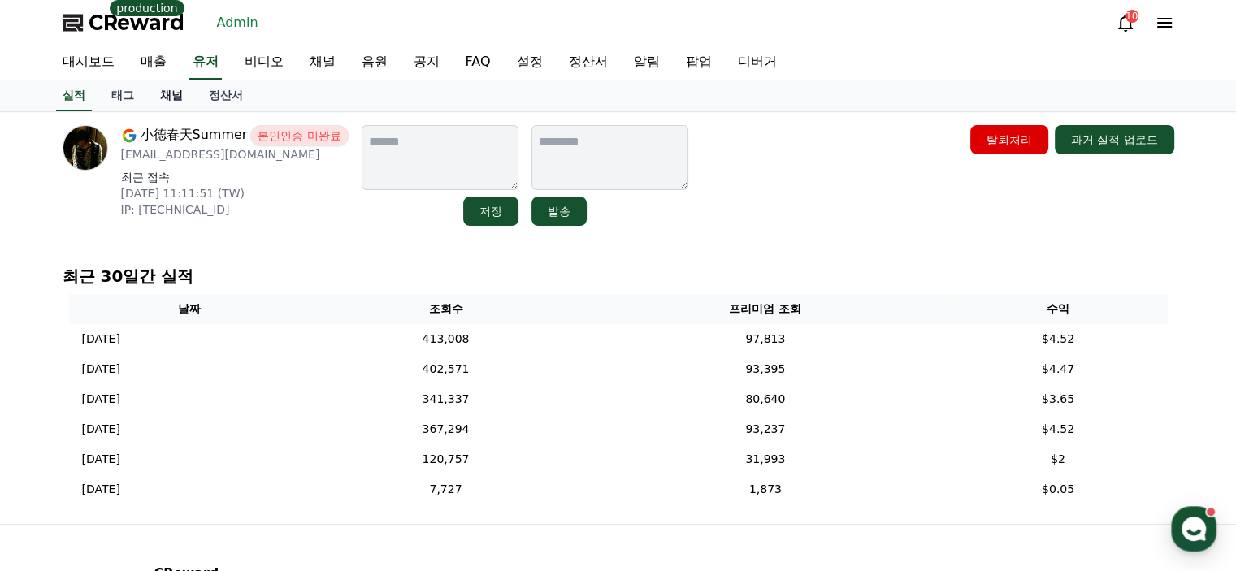
click at [181, 95] on link "채널" at bounding box center [171, 95] width 49 height 31
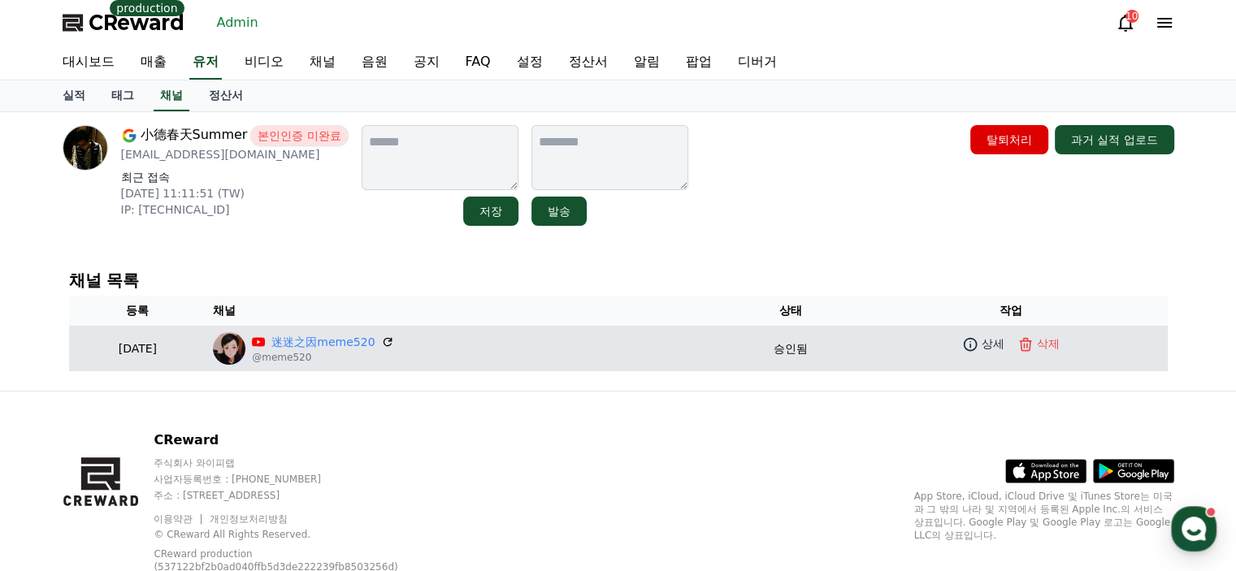
click at [344, 351] on p "@meme520" at bounding box center [323, 357] width 142 height 13
click at [346, 346] on link "迷迷之因meme520" at bounding box center [323, 342] width 103 height 17
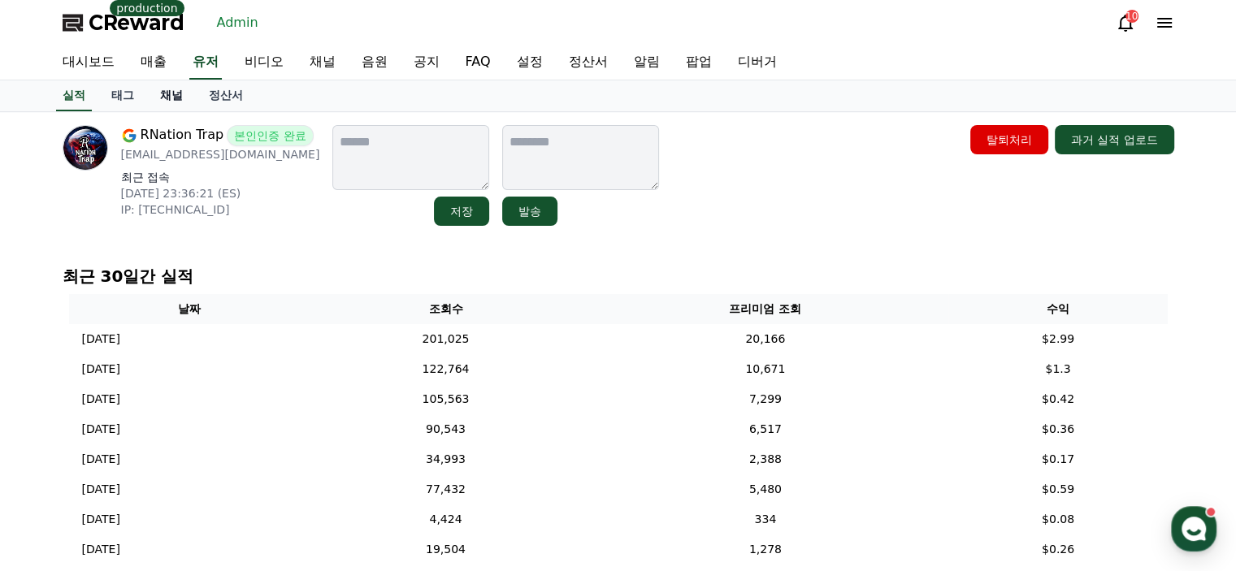
click at [172, 92] on link "채널" at bounding box center [171, 95] width 49 height 31
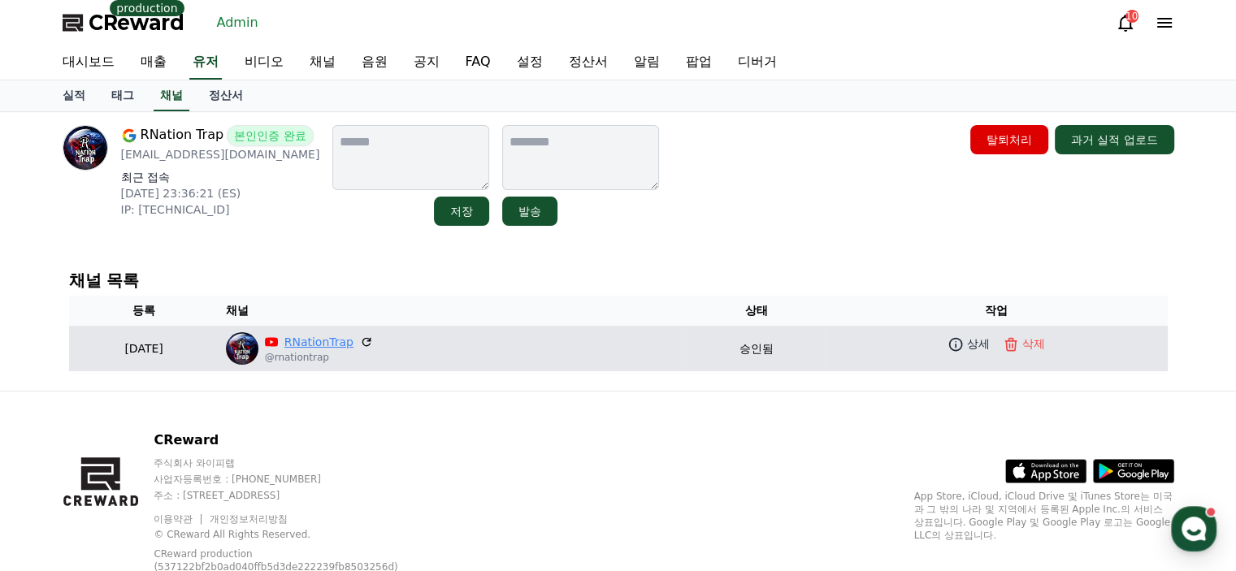
click at [354, 334] on link "RNationTrap" at bounding box center [319, 342] width 69 height 17
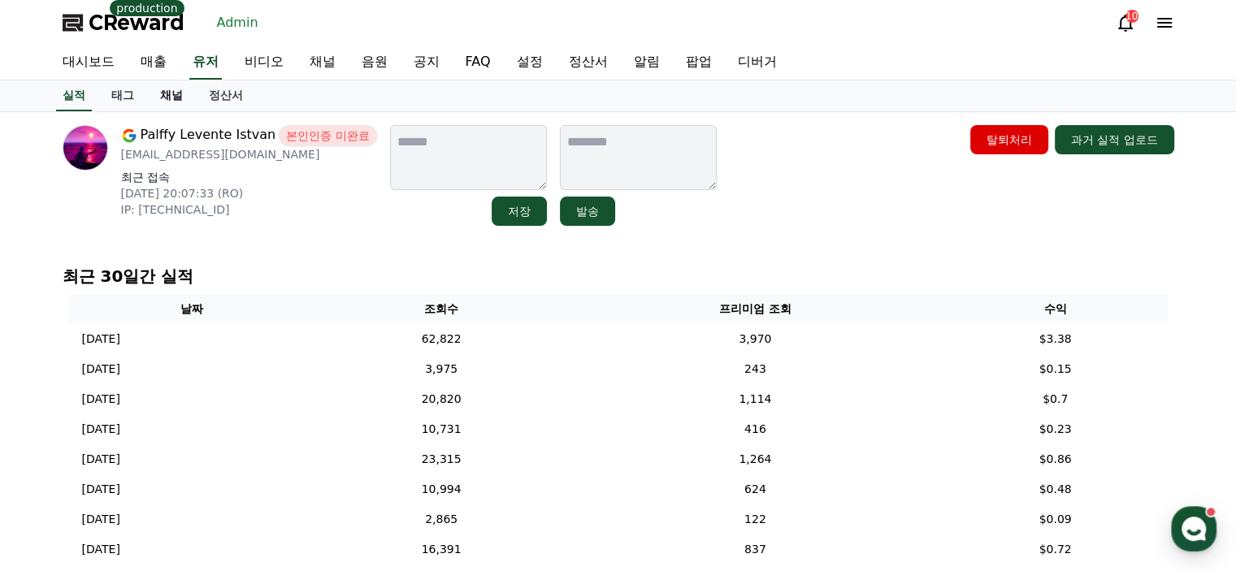
click at [182, 98] on link "채널" at bounding box center [171, 95] width 49 height 31
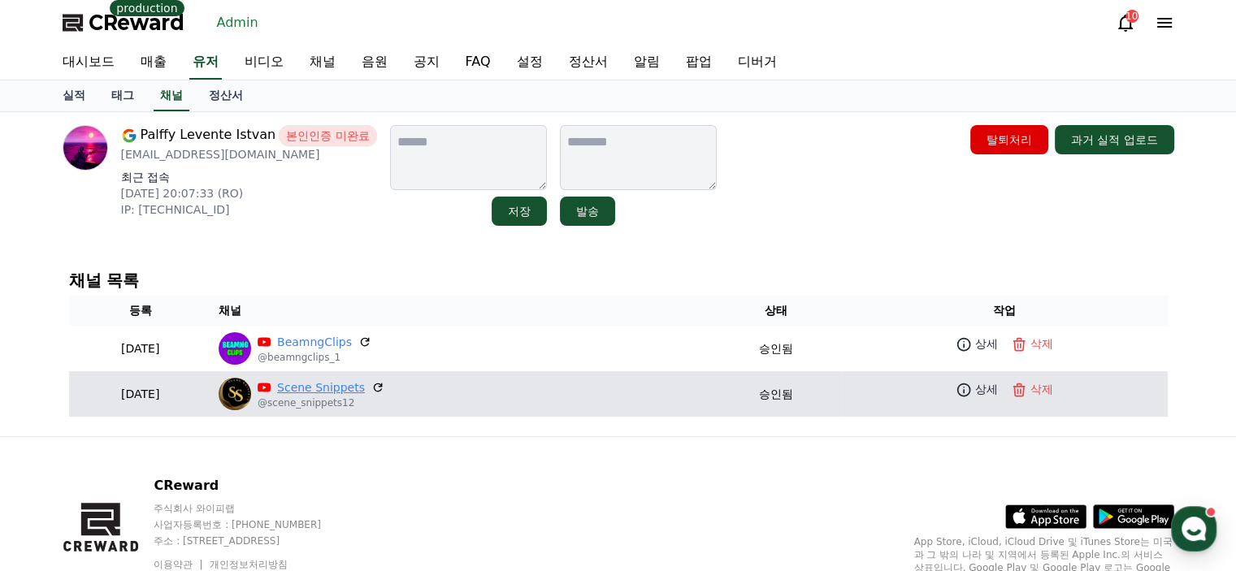
click at [365, 385] on link "Scene Snippets" at bounding box center [321, 388] width 88 height 17
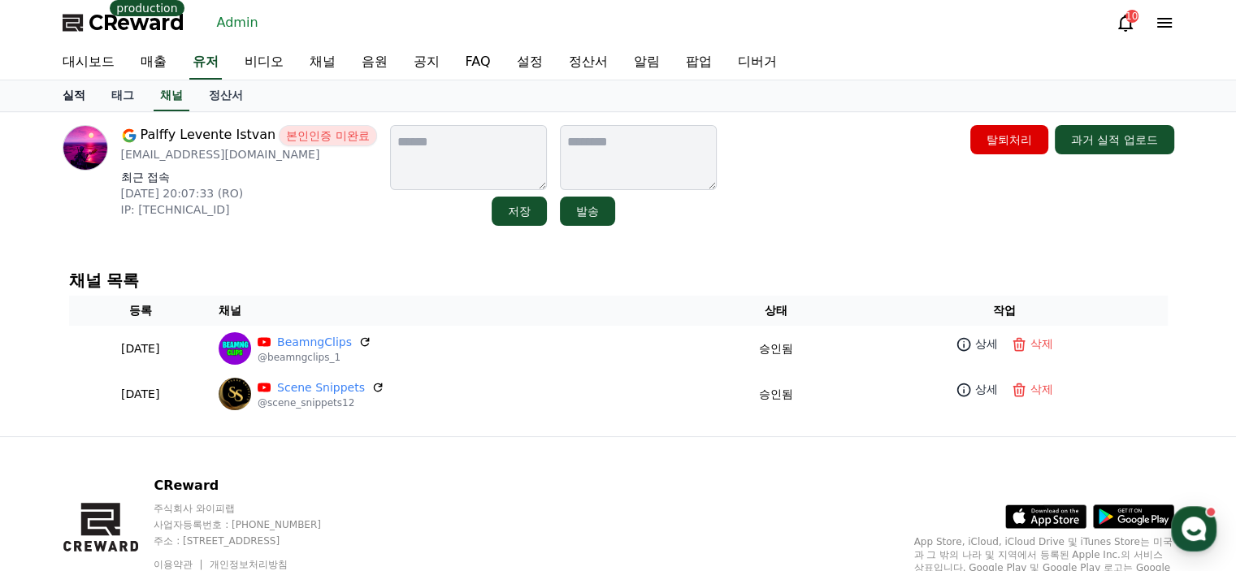
click at [94, 106] on link "실적" at bounding box center [74, 95] width 49 height 31
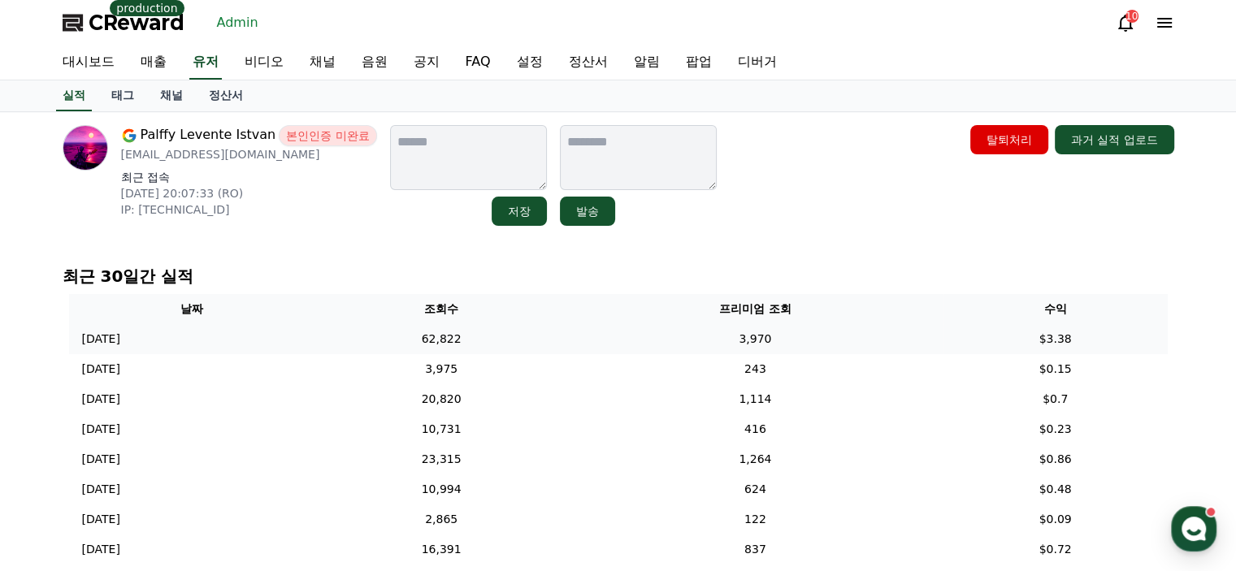
click at [626, 334] on td "3,970" at bounding box center [755, 339] width 376 height 30
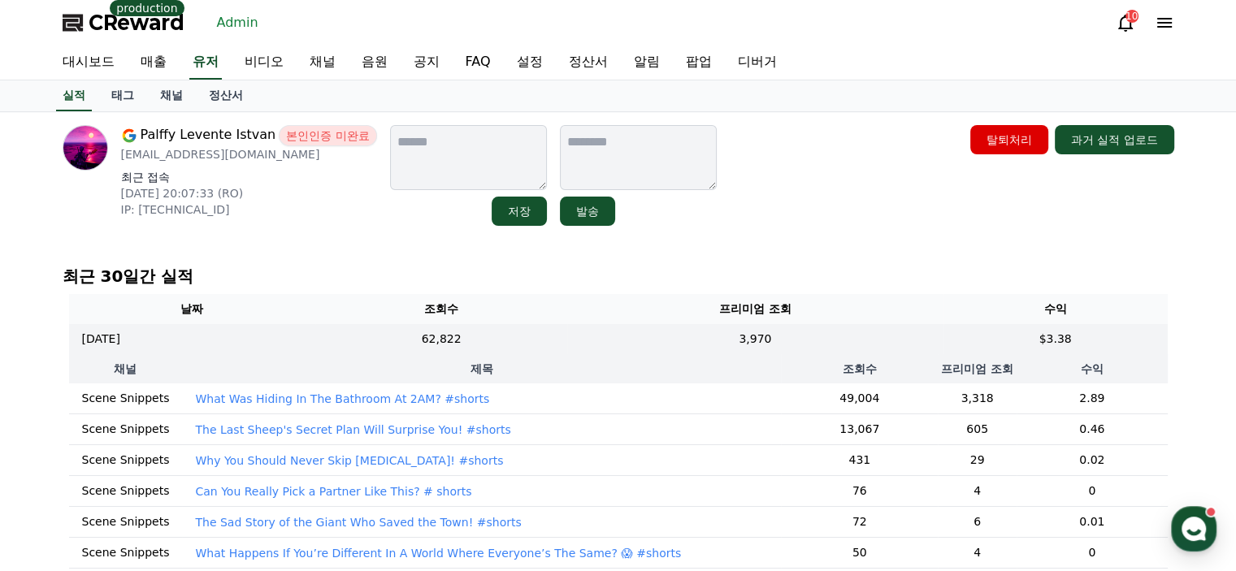
click at [478, 404] on td "What Was Hiding In The Bathroom At 2AM? #shorts" at bounding box center [481, 399] width 599 height 31
click at [439, 404] on p "What Was Hiding In The Bathroom At 2AM? #shorts" at bounding box center [342, 399] width 294 height 16
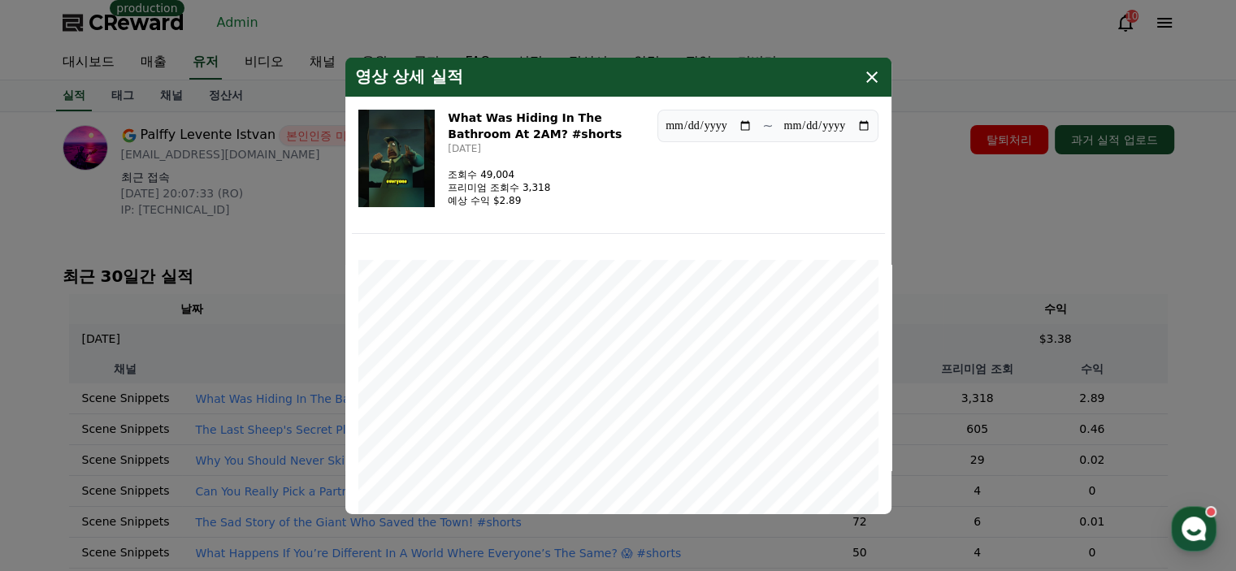
click at [867, 83] on icon "modal" at bounding box center [873, 77] width 20 height 20
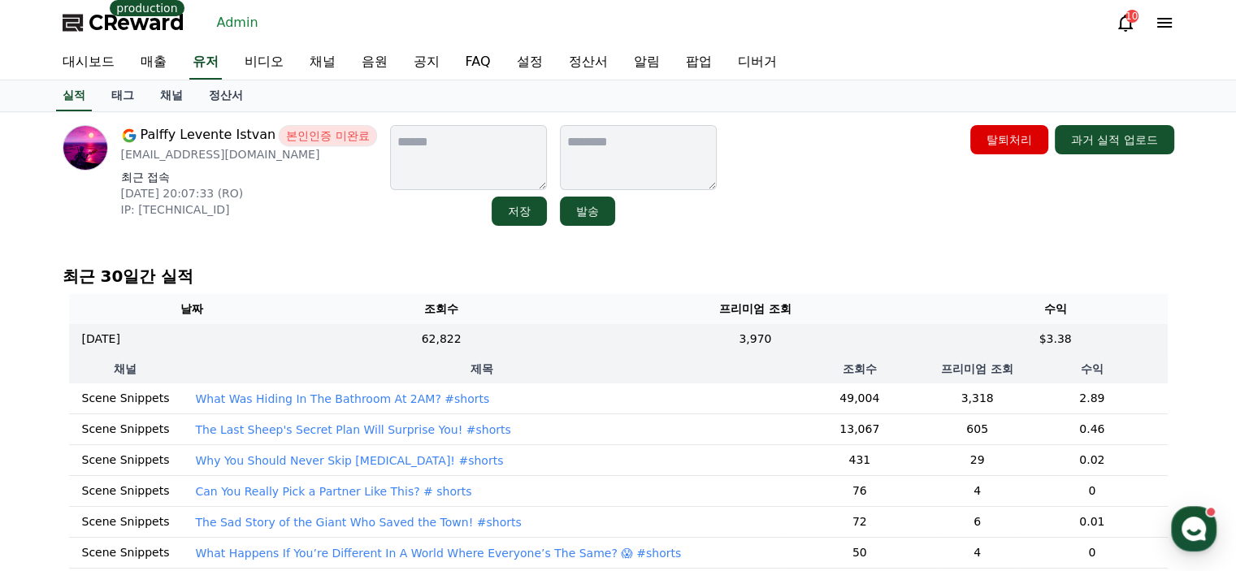
click at [447, 431] on p "The Last Sheep's Secret Plan Will Surprise You! #shorts" at bounding box center [352, 430] width 315 height 16
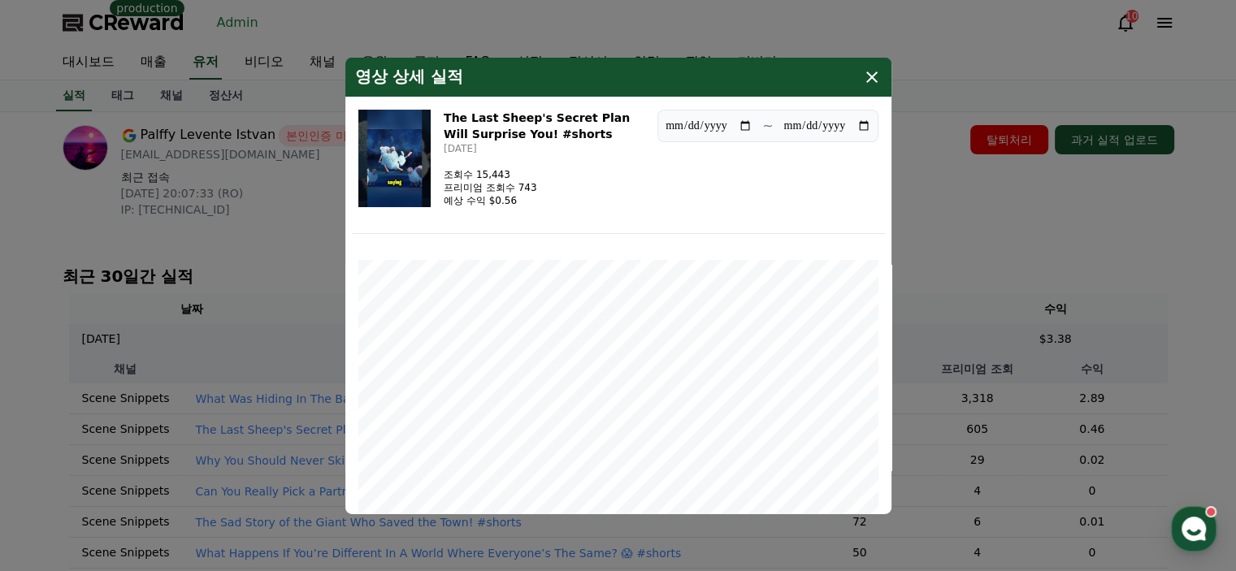
click at [880, 71] on icon "modal" at bounding box center [873, 77] width 20 height 20
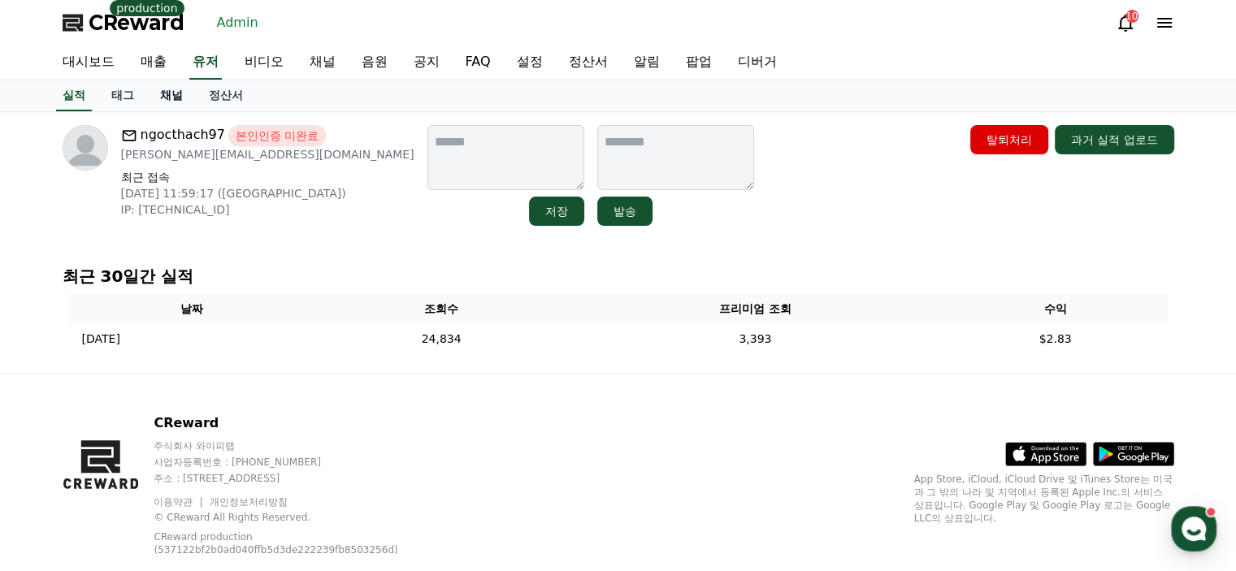
click at [179, 97] on link "채널" at bounding box center [171, 95] width 49 height 31
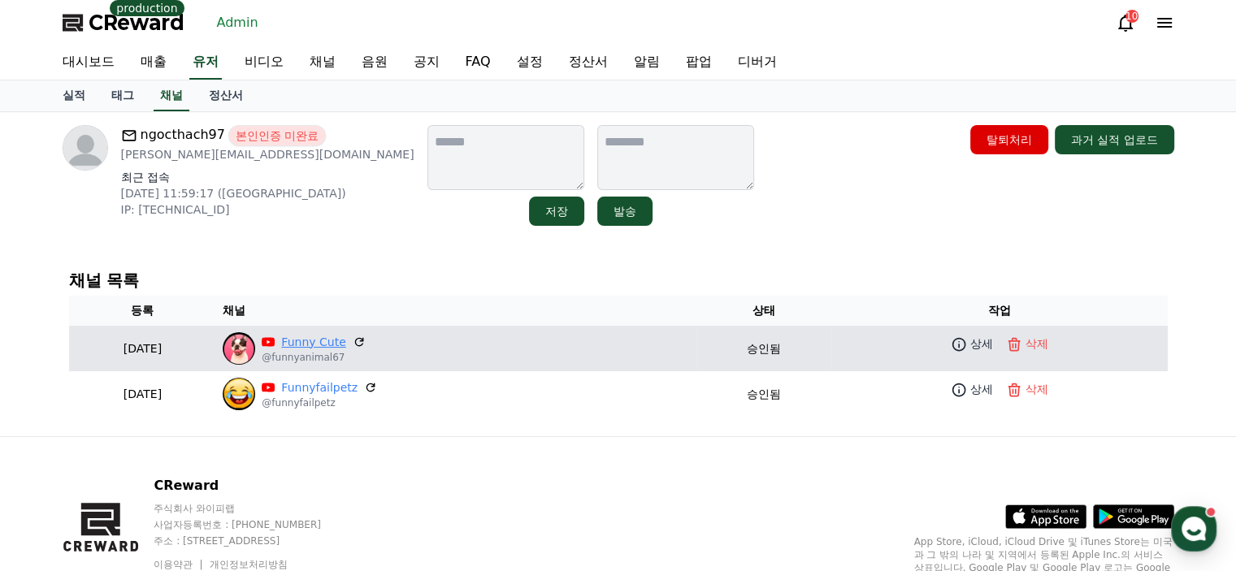
click at [346, 343] on link "Funny Cute" at bounding box center [313, 342] width 64 height 17
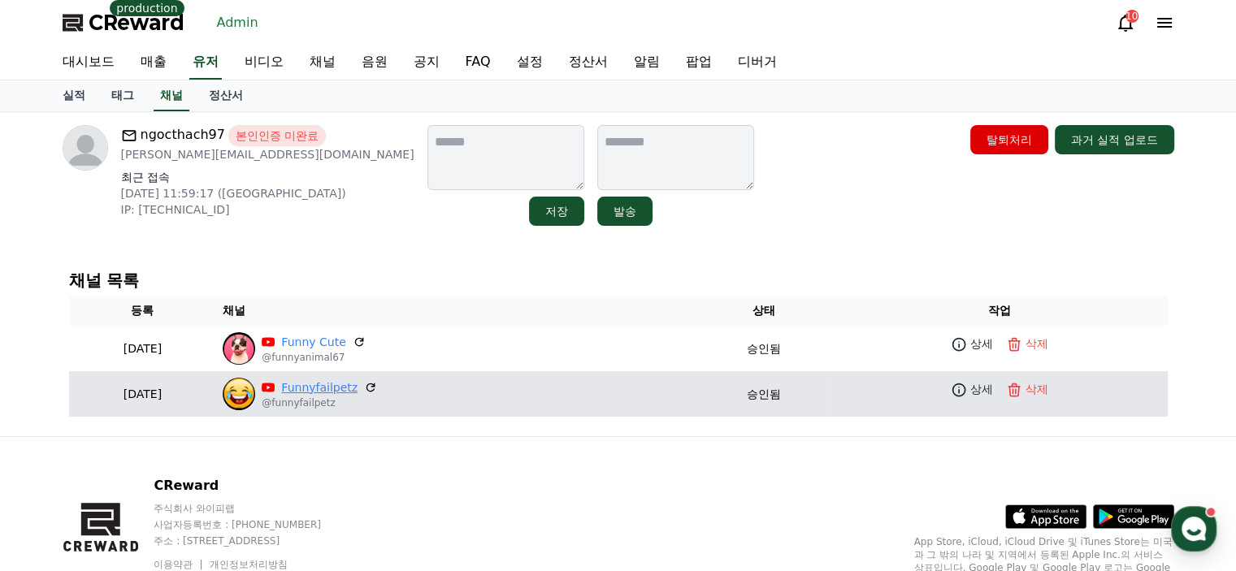
click at [358, 389] on link "Funnyfailpetz" at bounding box center [319, 388] width 76 height 17
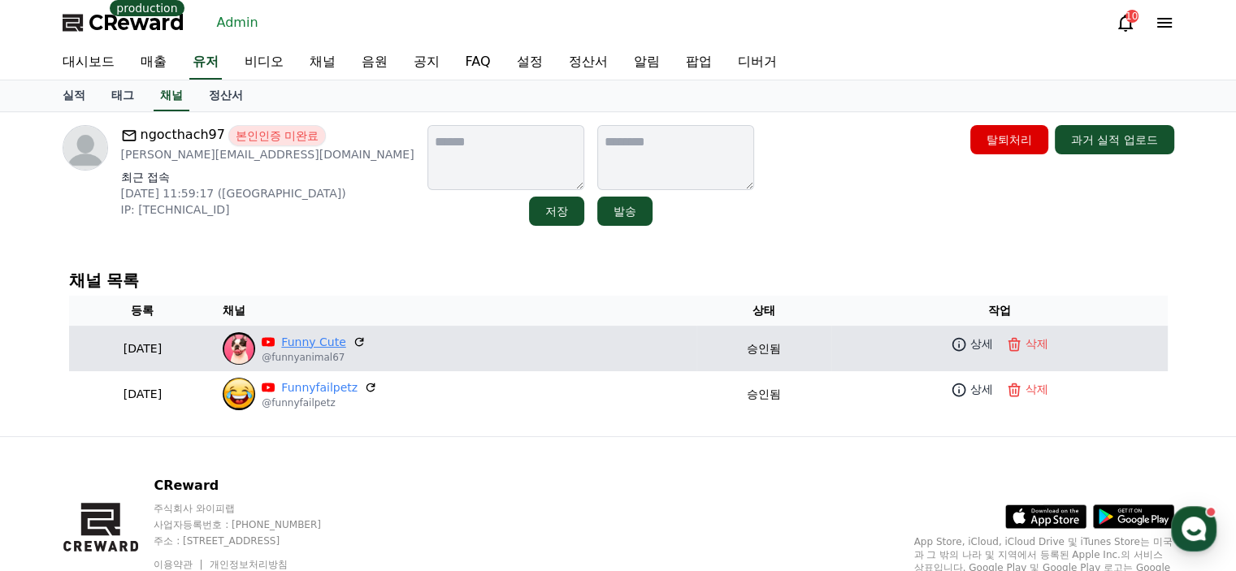
click at [346, 341] on link "Funny Cute" at bounding box center [313, 342] width 64 height 17
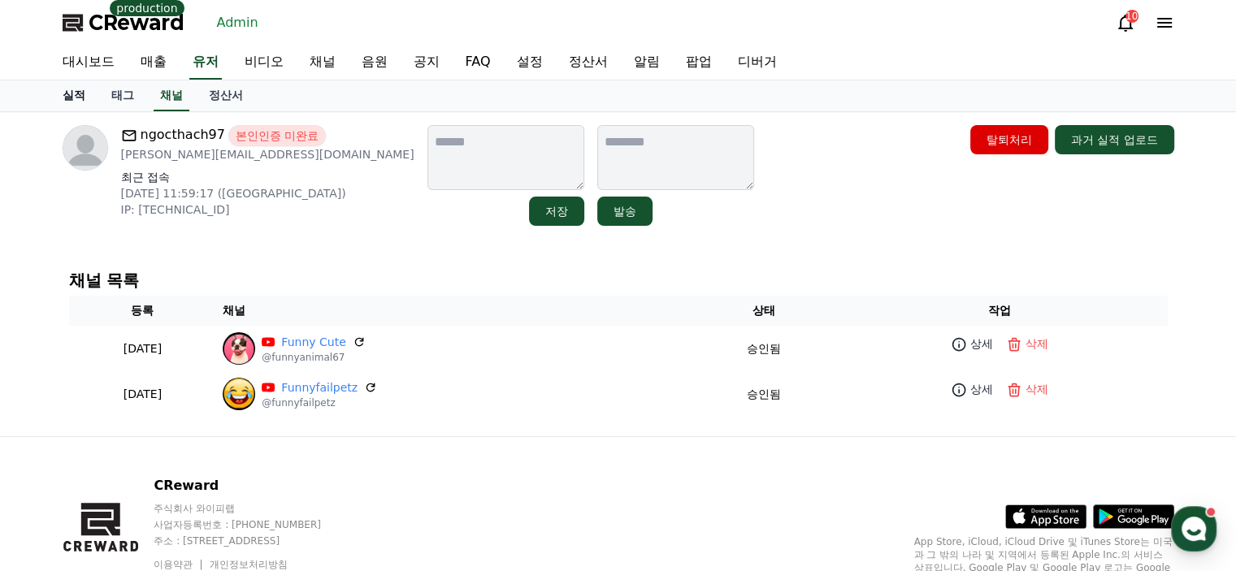
click at [72, 97] on link "실적" at bounding box center [74, 95] width 49 height 31
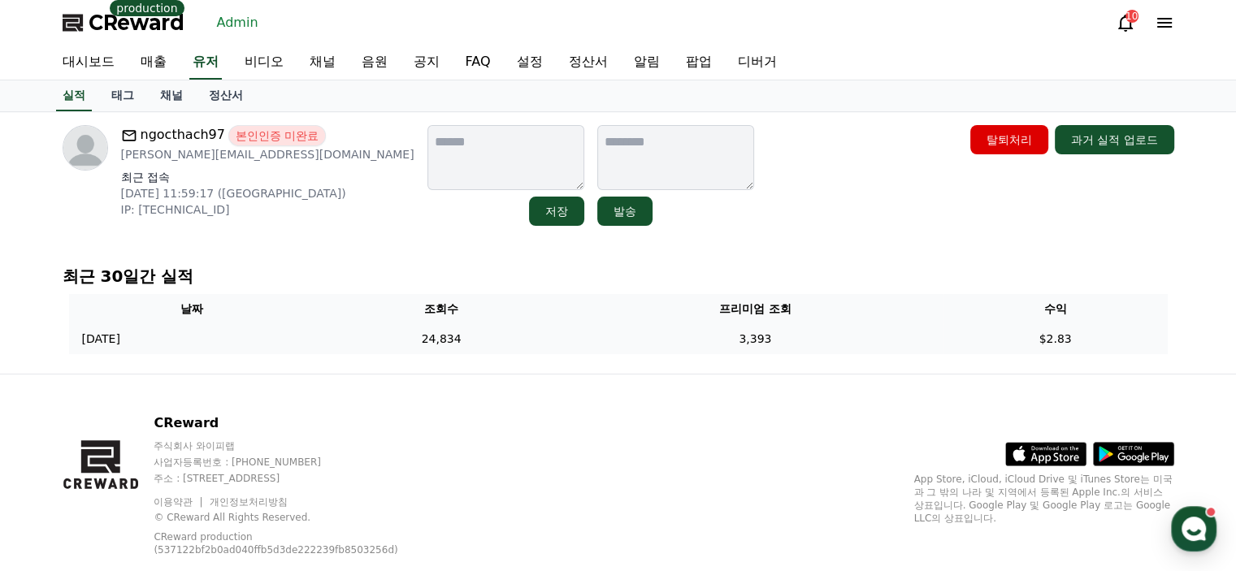
click at [567, 340] on td "24,834" at bounding box center [441, 339] width 252 height 30
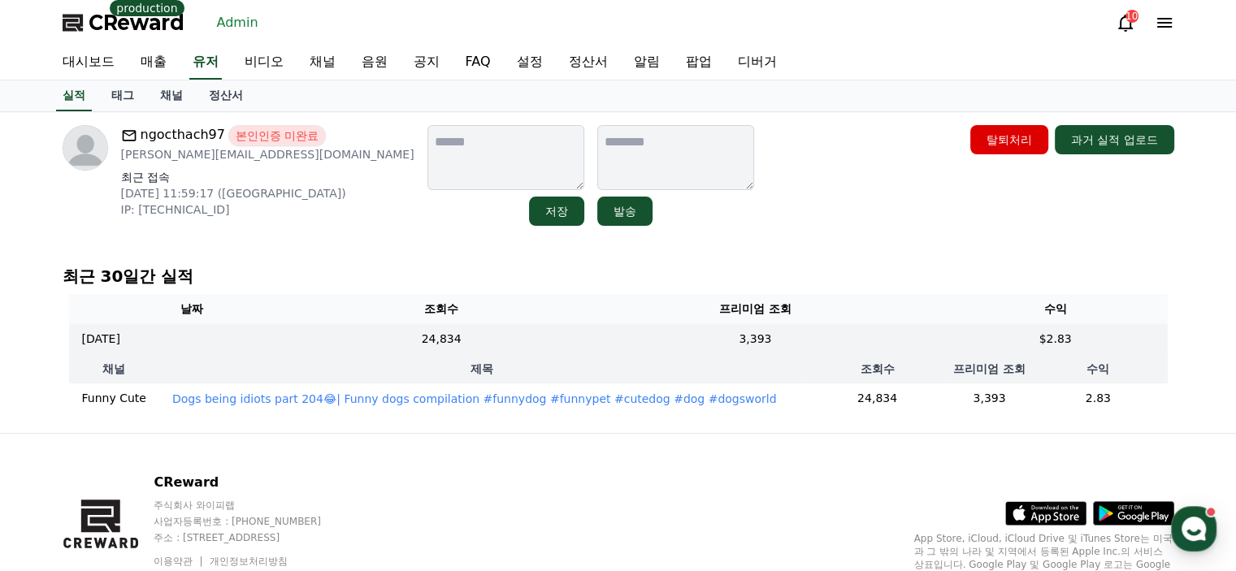
click at [701, 403] on p "Dogs being idiots part 204😂| Funny dogs compilation #funnydog #funnypet #cutedo…" at bounding box center [474, 399] width 605 height 16
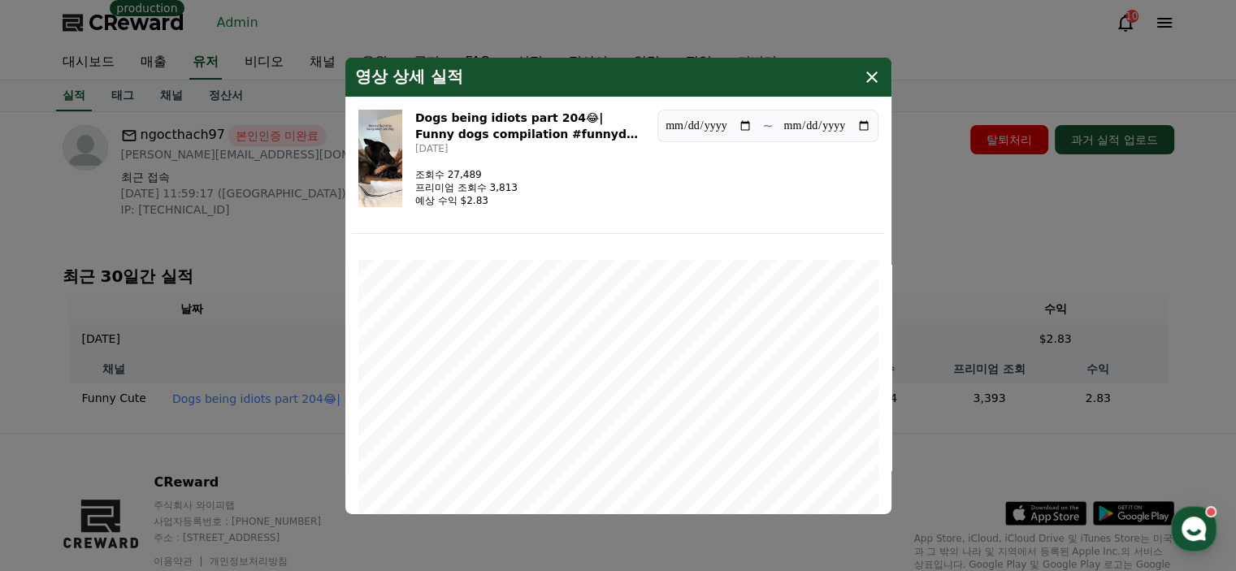
click at [863, 80] on icon "modal" at bounding box center [873, 77] width 20 height 20
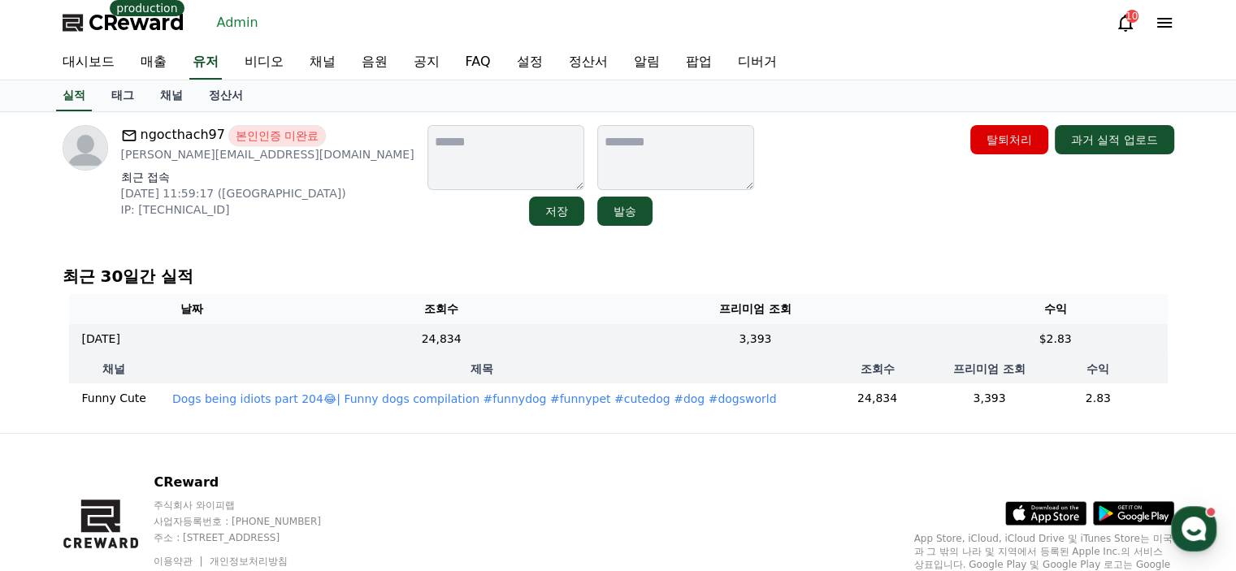
click at [722, 209] on div "ngocthach97 본인인증 [DEMOGRAPHIC_DATA] [PERSON_NAME][EMAIL_ADDRESS][DOMAIN_NAME] 최…" at bounding box center [619, 175] width 1112 height 101
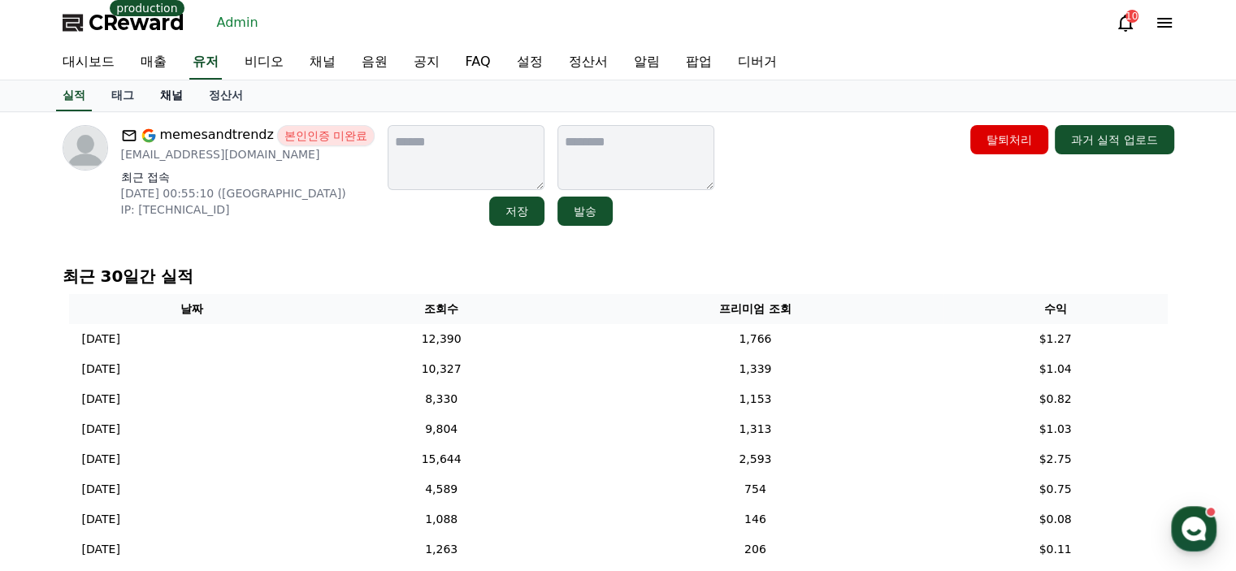
click at [178, 93] on link "채널" at bounding box center [171, 95] width 49 height 31
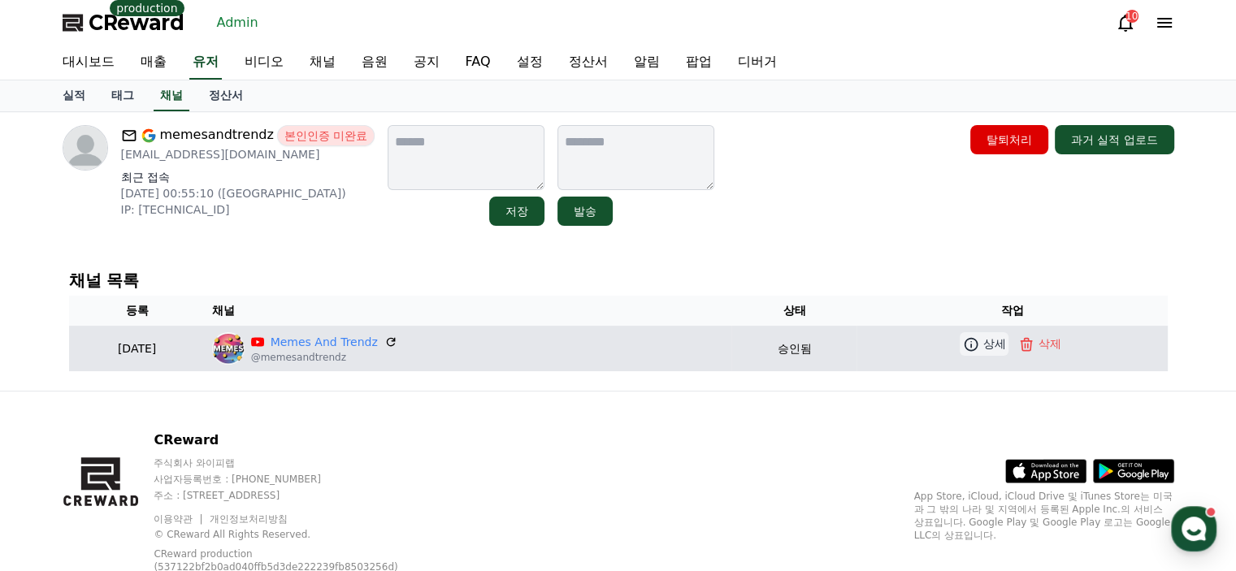
click at [985, 346] on link "상세" at bounding box center [984, 344] width 49 height 24
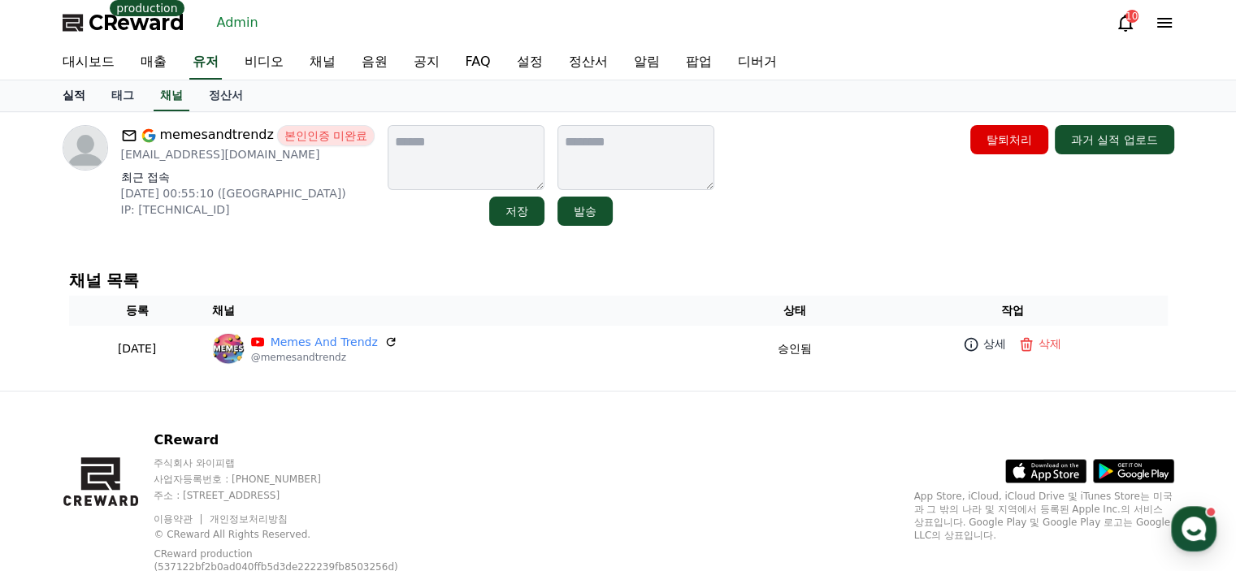
click at [90, 97] on link "실적" at bounding box center [74, 95] width 49 height 31
